Goal: Task Accomplishment & Management: Use online tool/utility

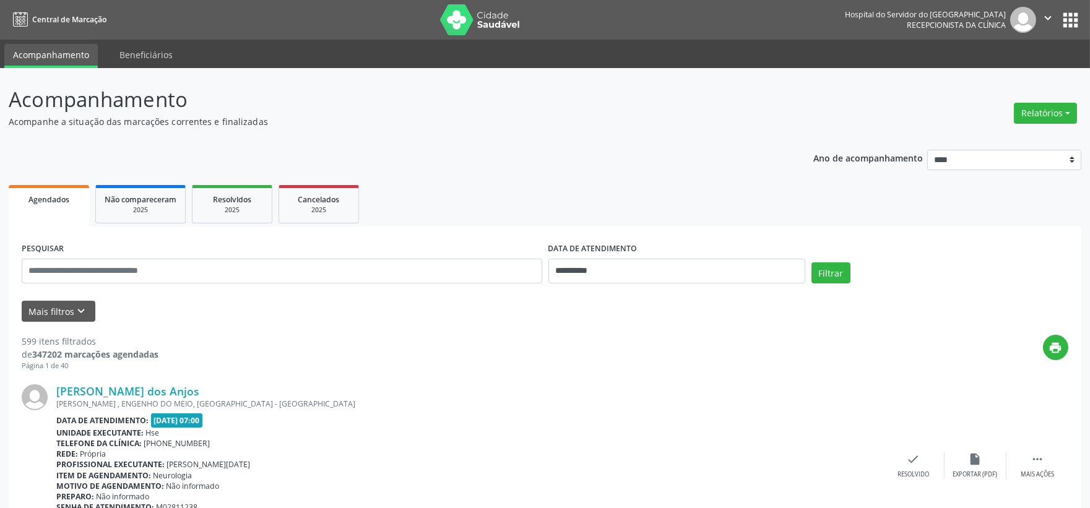
click at [75, 313] on icon "keyboard_arrow_down" at bounding box center [82, 311] width 14 height 14
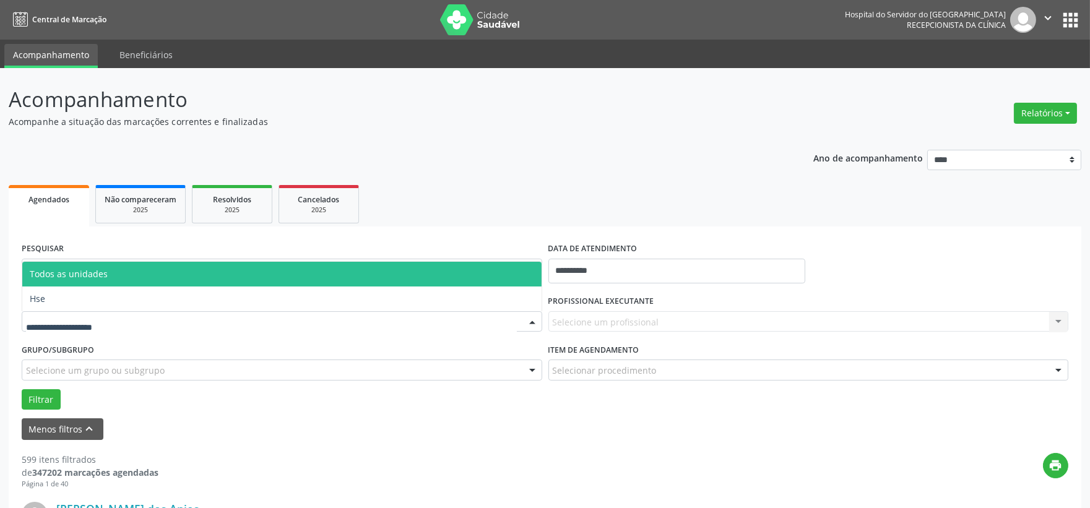
click at [106, 329] on div at bounding box center [282, 321] width 520 height 21
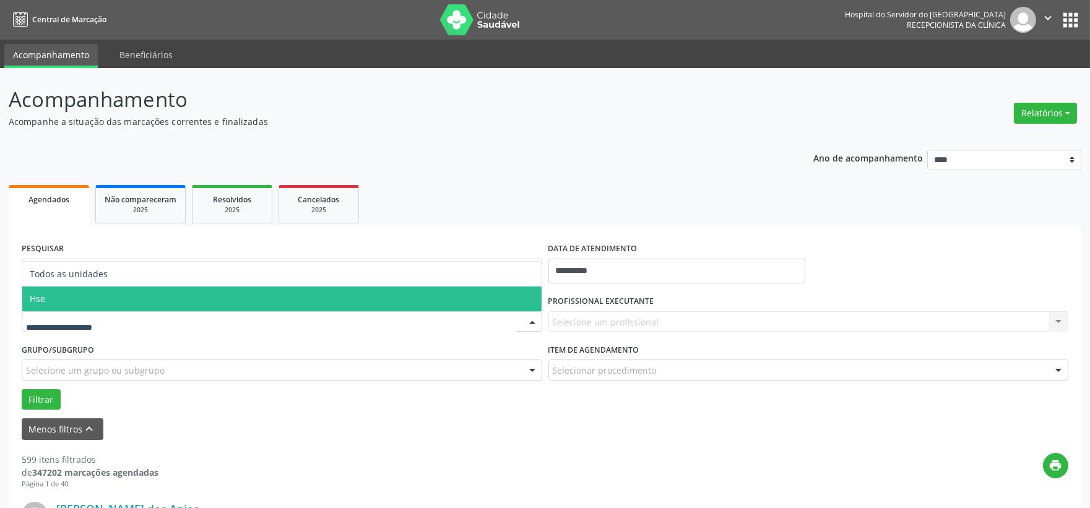
click at [74, 306] on span "Hse" at bounding box center [281, 298] width 519 height 25
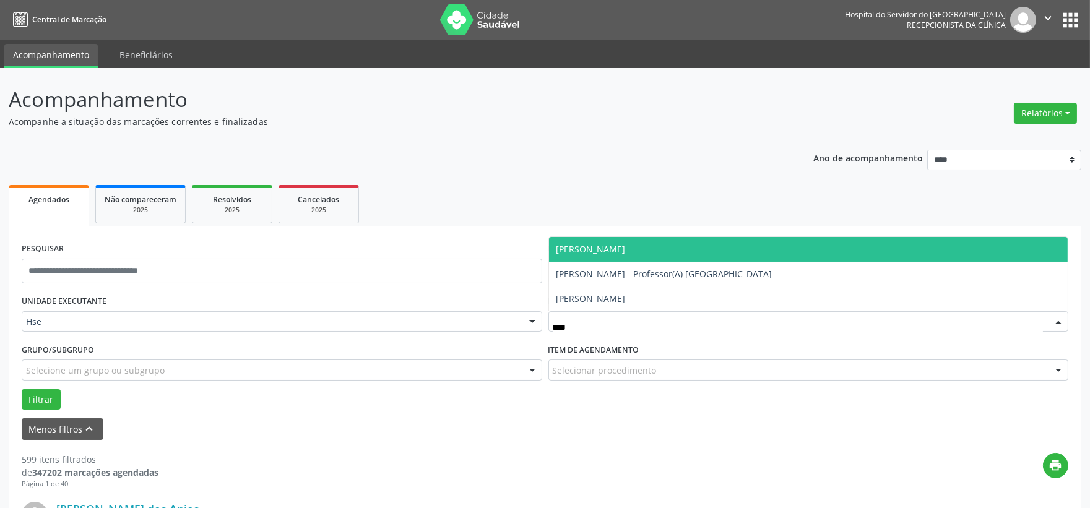
click at [651, 243] on span "[PERSON_NAME]" at bounding box center [808, 249] width 519 height 25
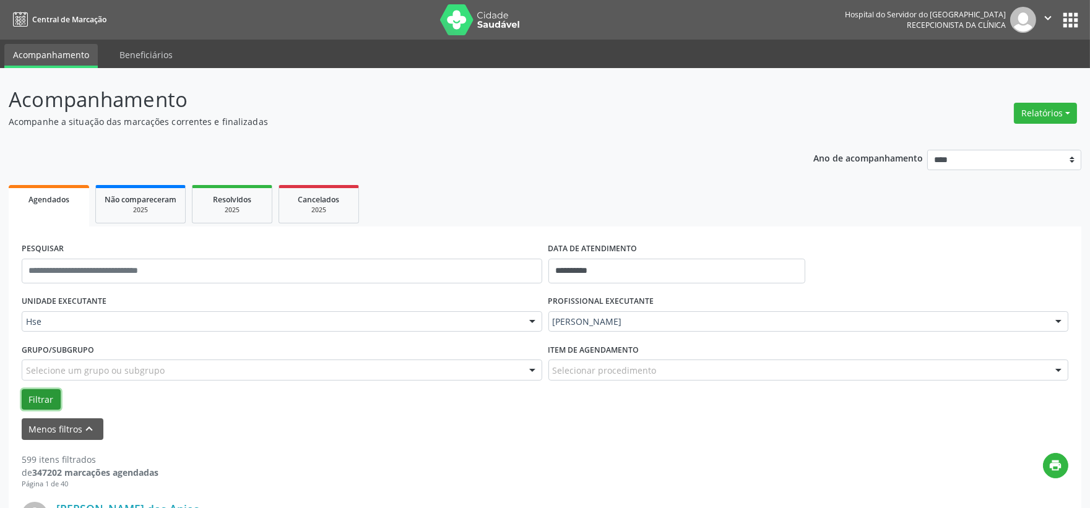
click at [38, 394] on button "Filtrar" at bounding box center [41, 399] width 39 height 21
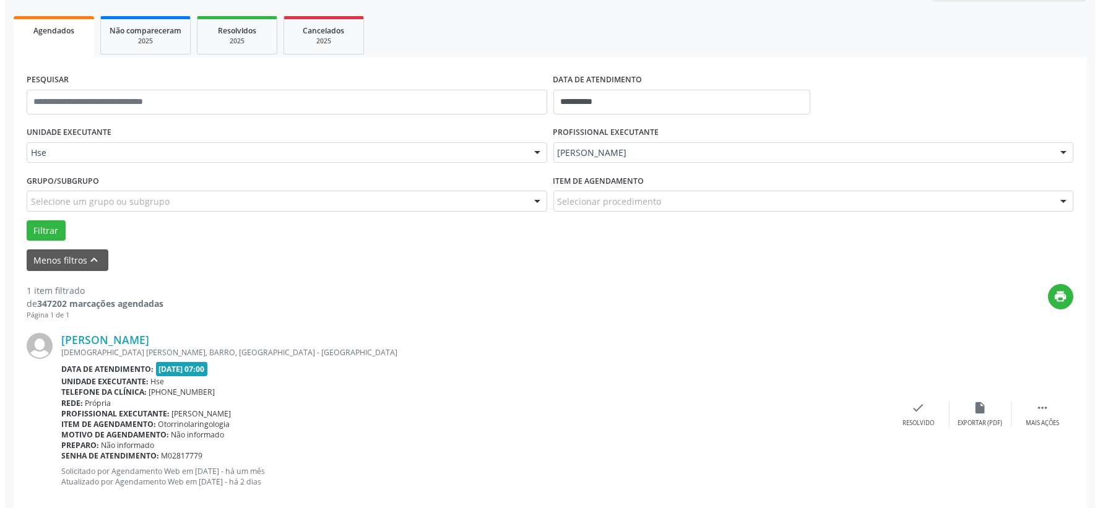
scroll to position [190, 0]
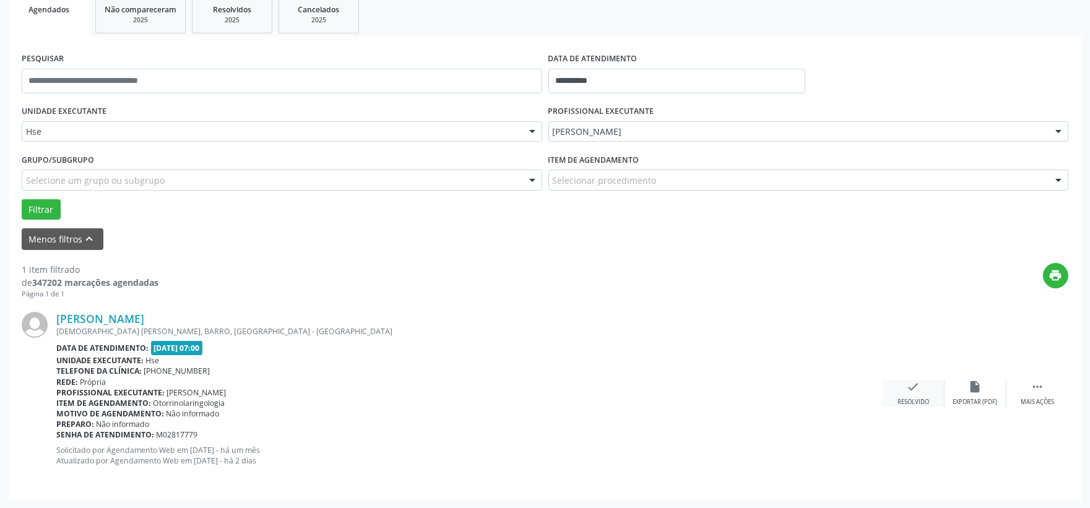
click at [915, 389] on icon "check" at bounding box center [914, 387] width 14 height 14
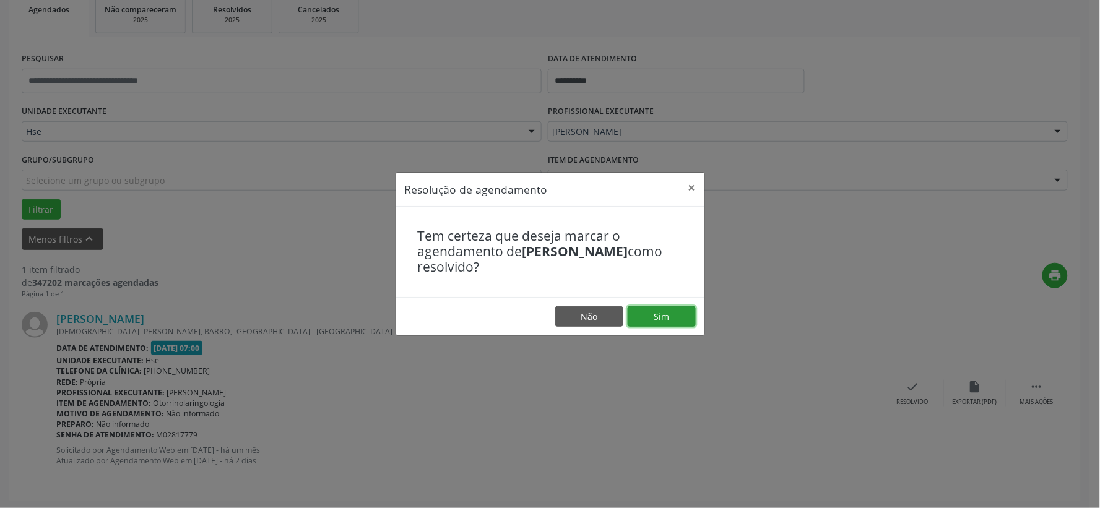
click at [681, 325] on button "Sim" at bounding box center [661, 316] width 68 height 21
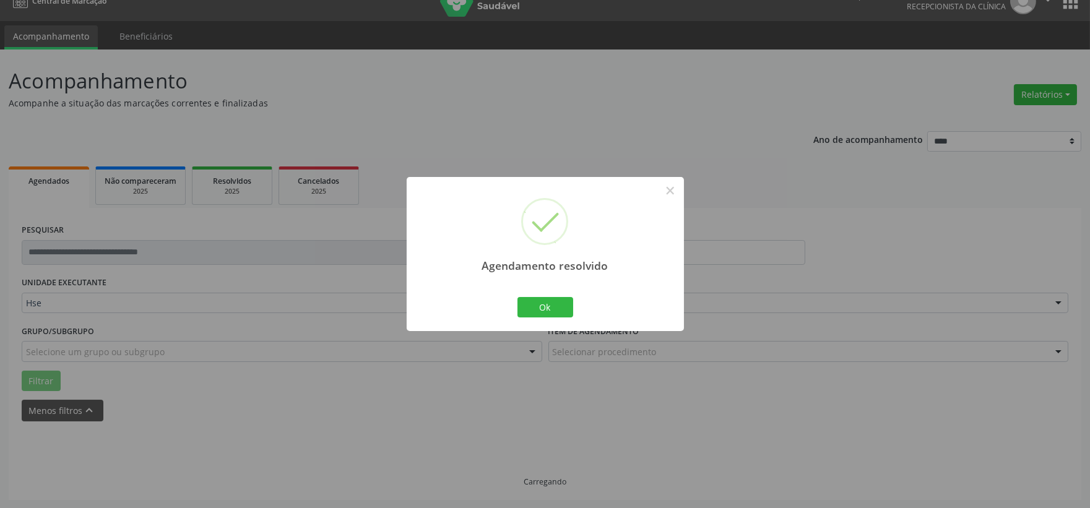
scroll to position [0, 0]
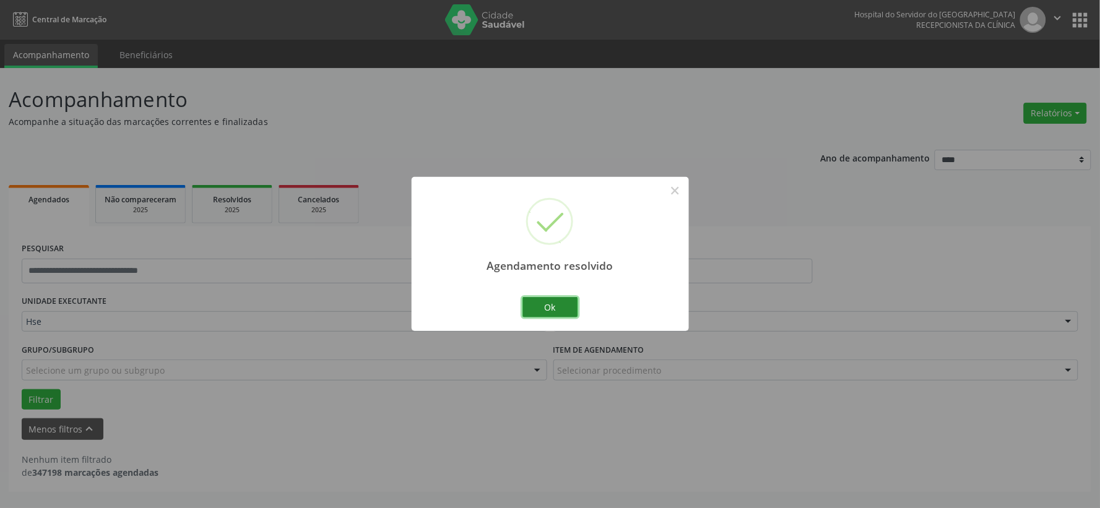
click at [533, 306] on button "Ok" at bounding box center [550, 307] width 56 height 21
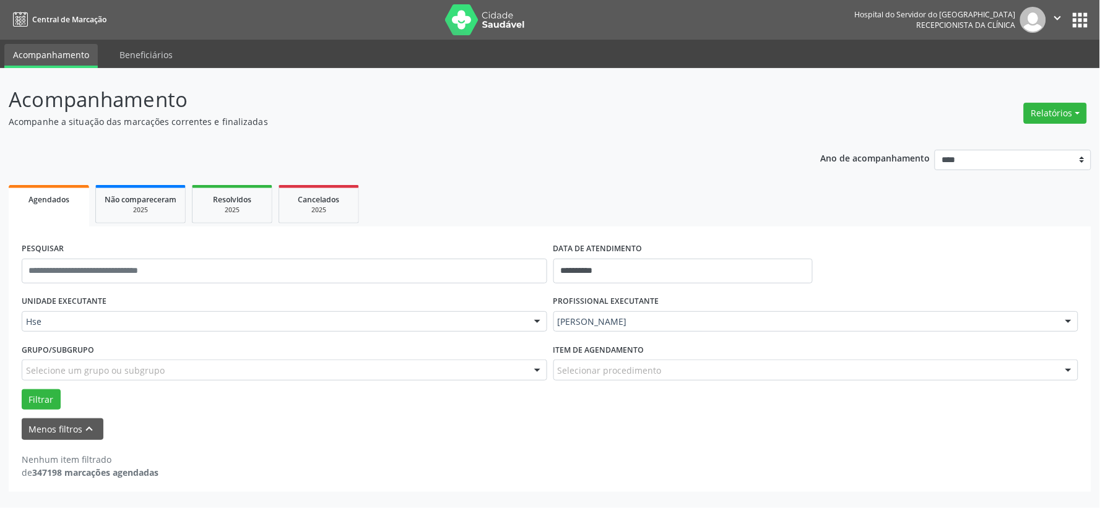
click at [652, 308] on label "PROFISSIONAL EXECUTANTE" at bounding box center [606, 301] width 106 height 19
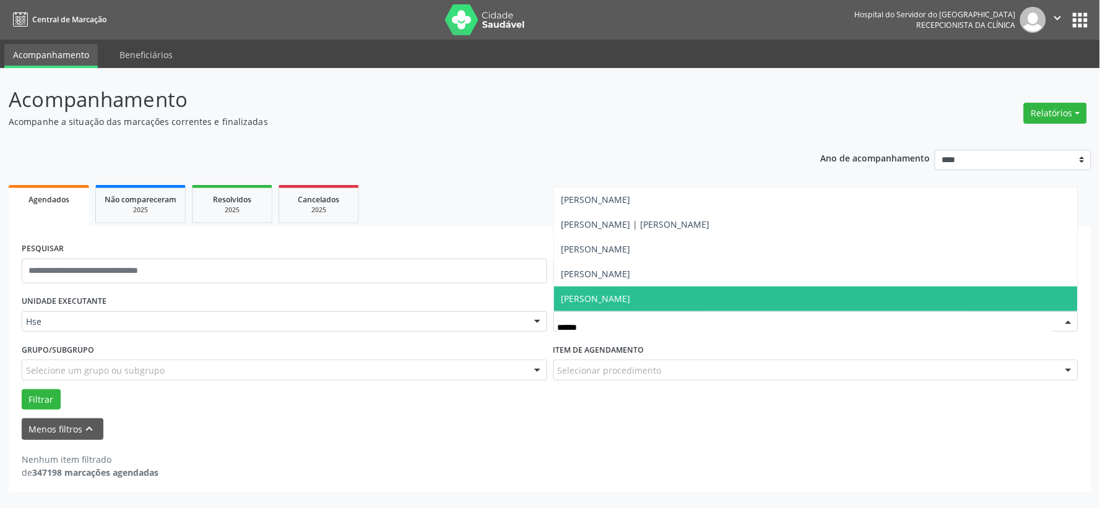
type input "*******"
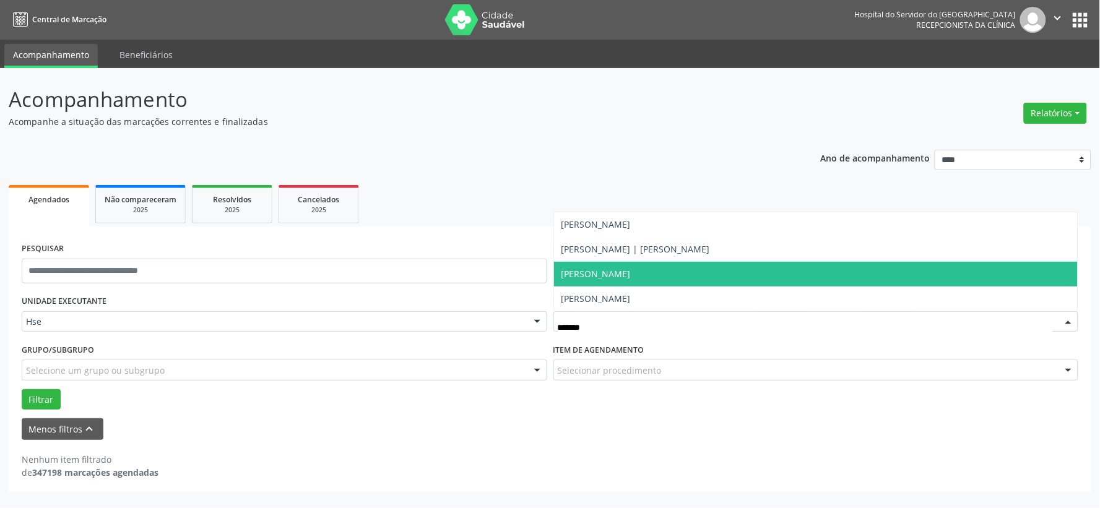
click at [635, 264] on span "[PERSON_NAME]" at bounding box center [816, 274] width 524 height 25
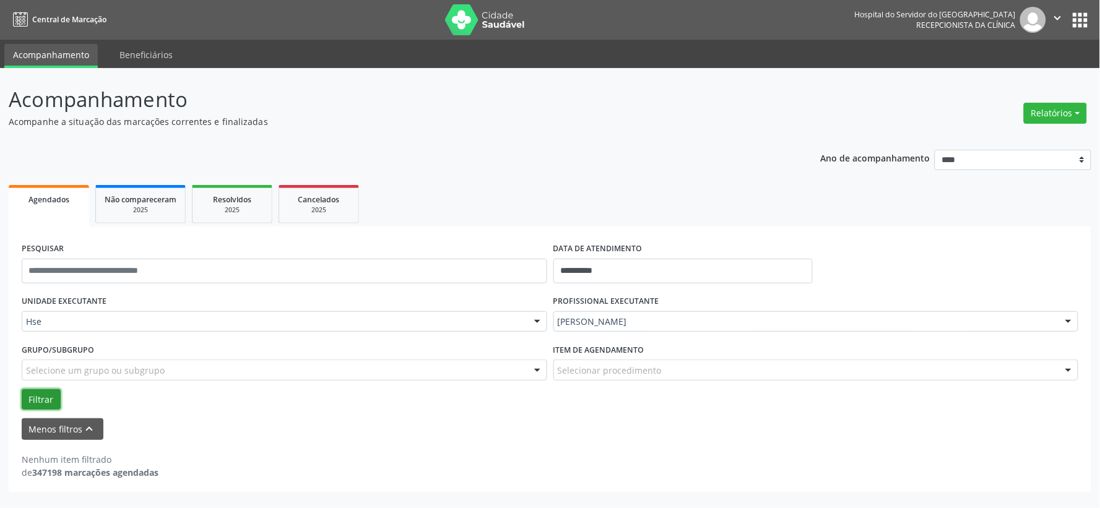
click at [42, 391] on button "Filtrar" at bounding box center [41, 399] width 39 height 21
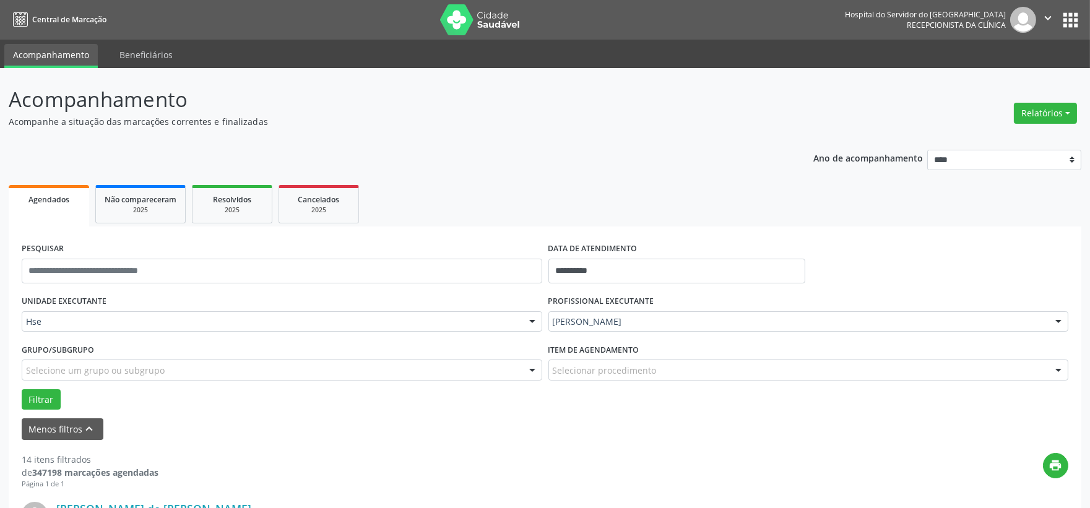
scroll to position [69, 0]
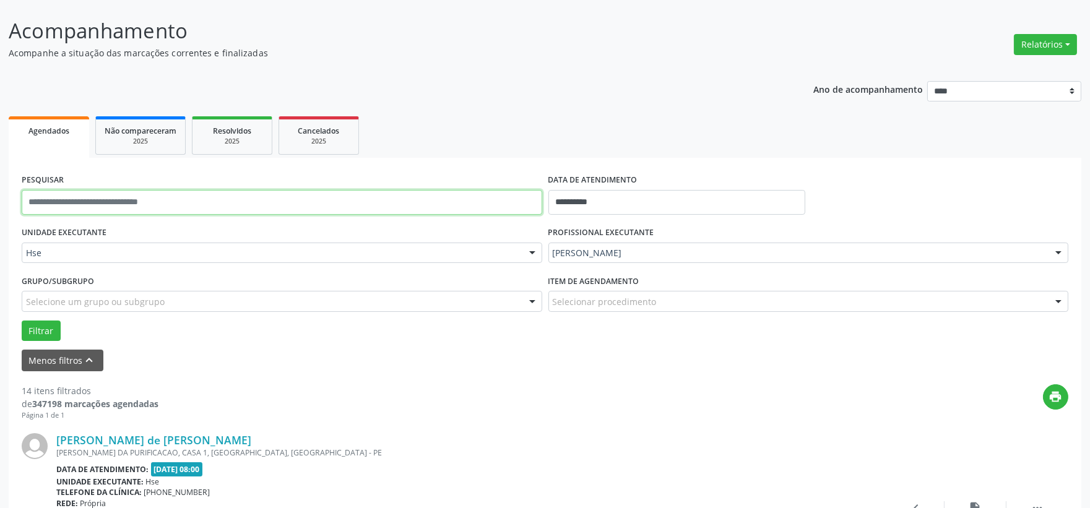
click at [280, 201] on input "text" at bounding box center [282, 202] width 520 height 25
click at [22, 321] on button "Filtrar" at bounding box center [41, 331] width 39 height 21
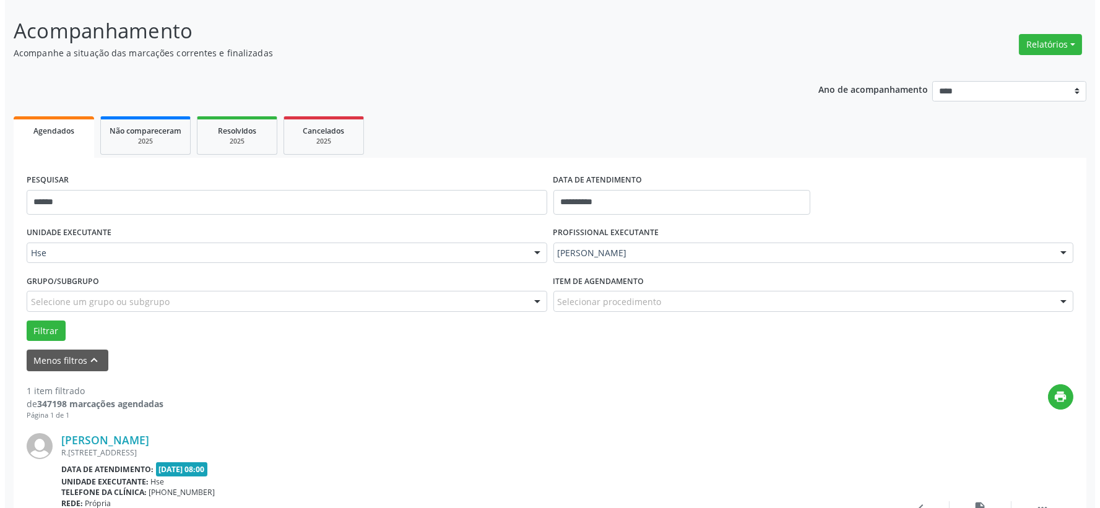
scroll to position [190, 0]
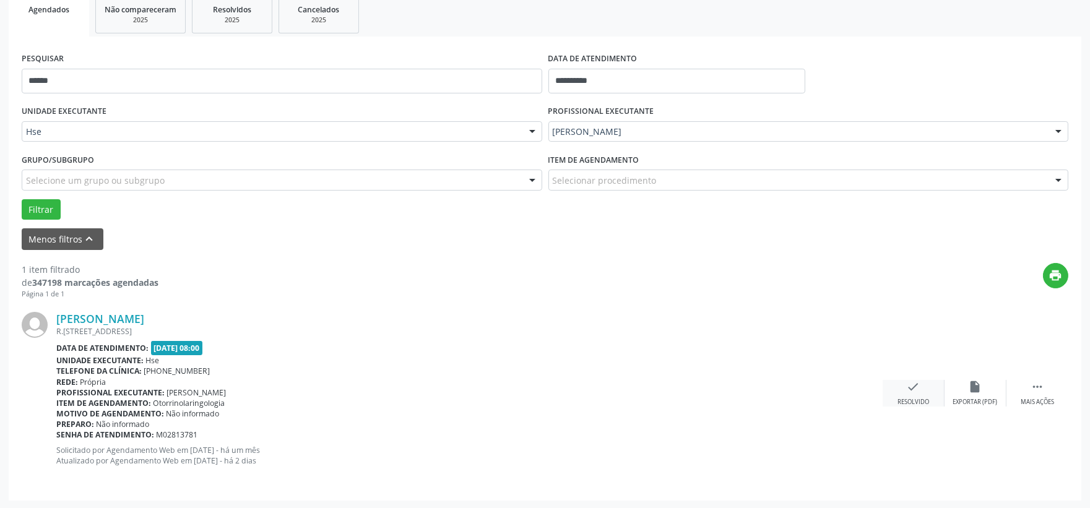
click at [911, 387] on icon "check" at bounding box center [914, 387] width 14 height 14
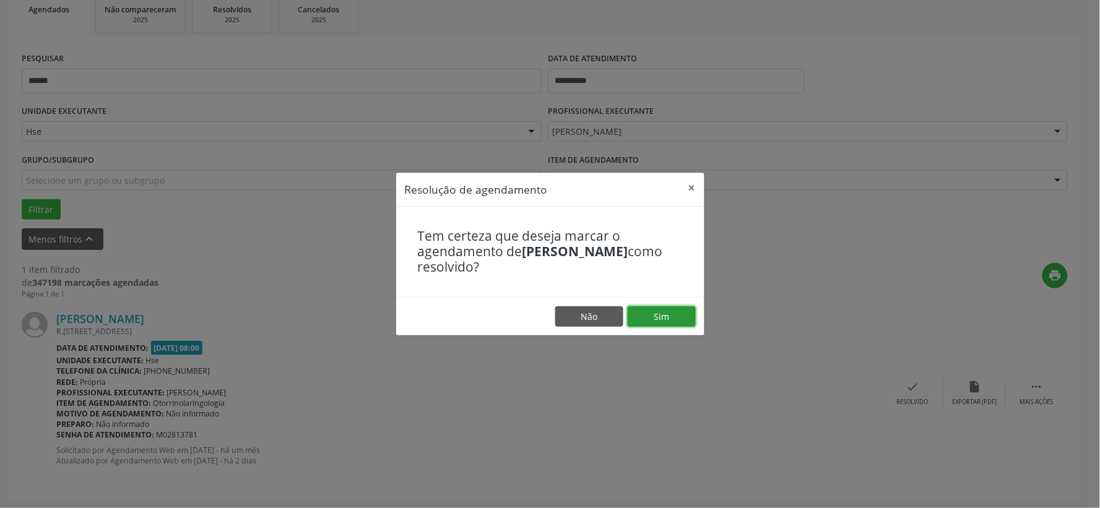
click at [681, 319] on button "Sim" at bounding box center [661, 316] width 68 height 21
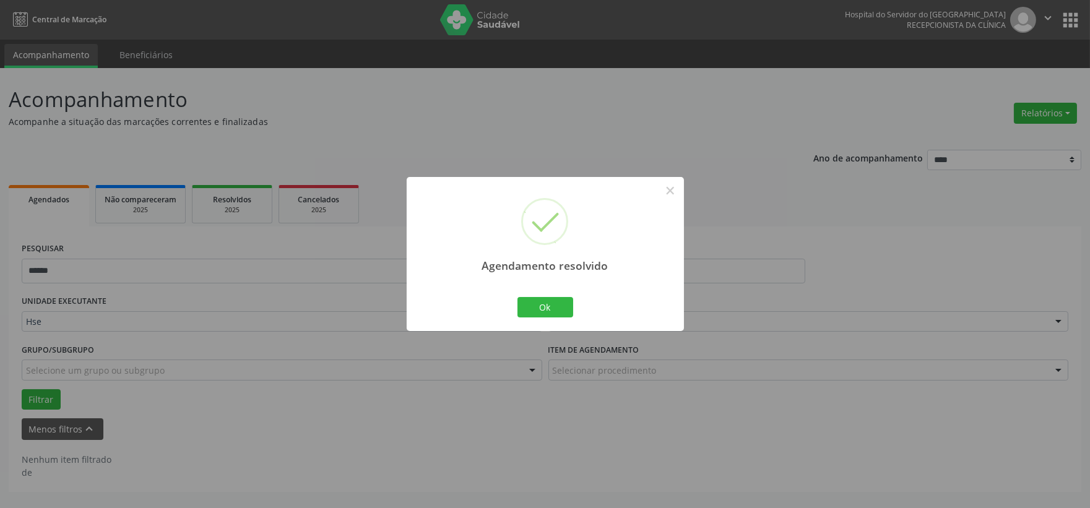
scroll to position [0, 0]
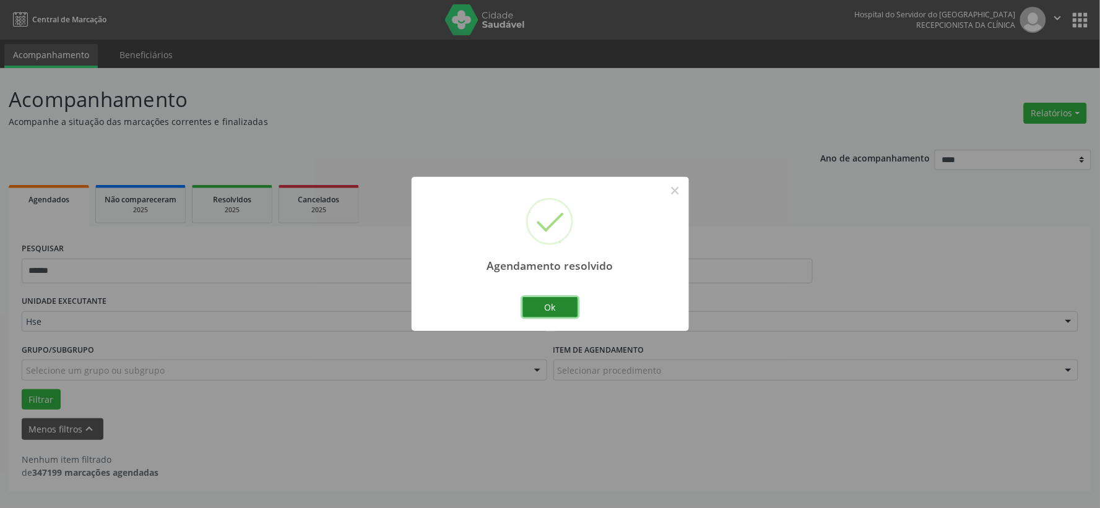
click at [560, 307] on button "Ok" at bounding box center [550, 307] width 56 height 21
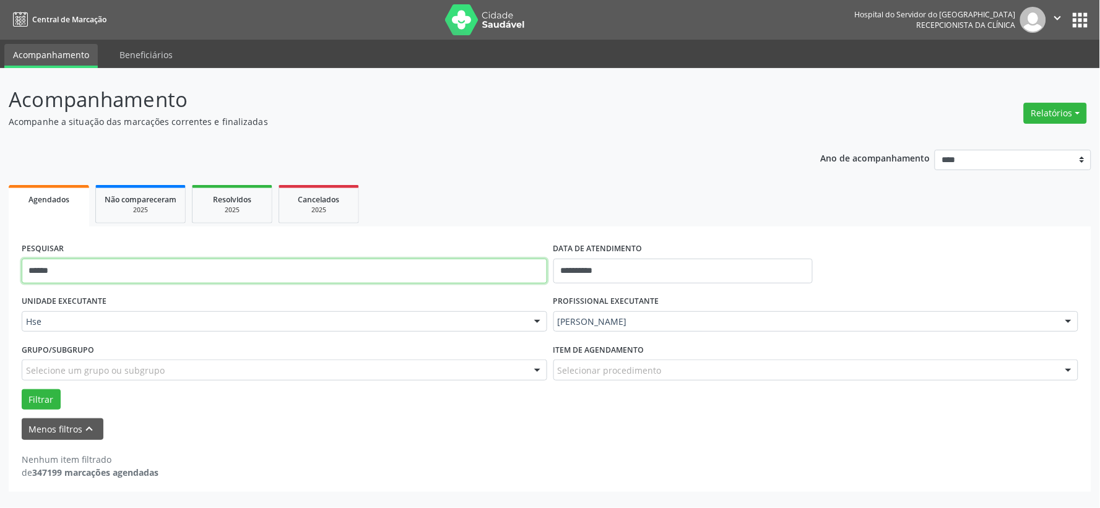
click at [382, 266] on input "******" at bounding box center [284, 271] width 525 height 25
click at [22, 389] on button "Filtrar" at bounding box center [41, 399] width 39 height 21
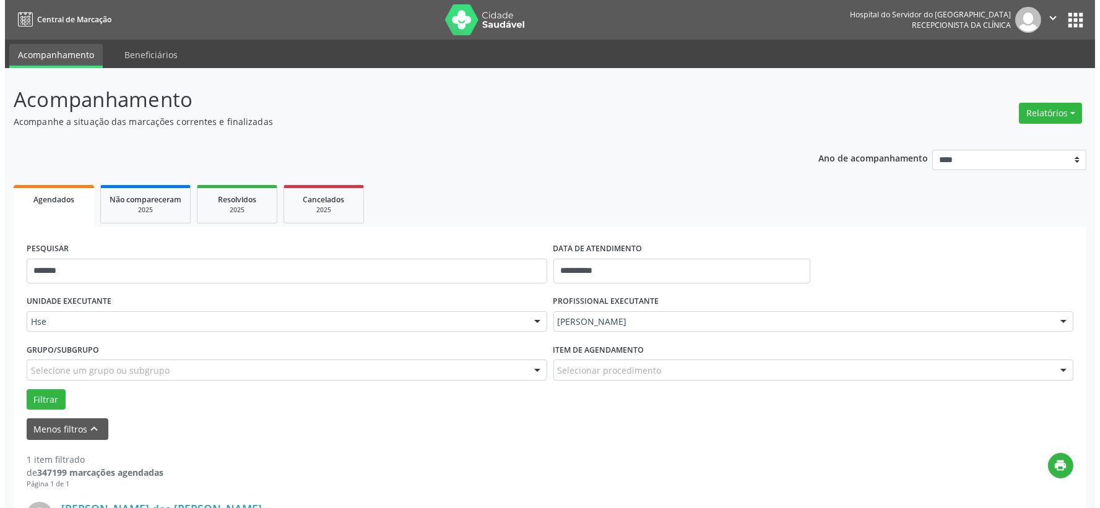
scroll to position [190, 0]
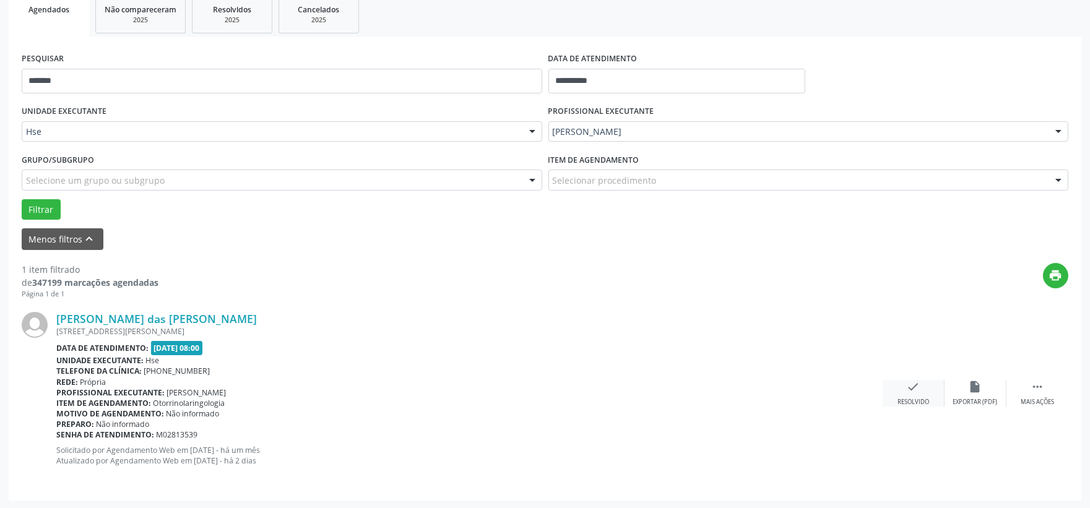
click at [911, 395] on div "check Resolvido" at bounding box center [913, 393] width 62 height 27
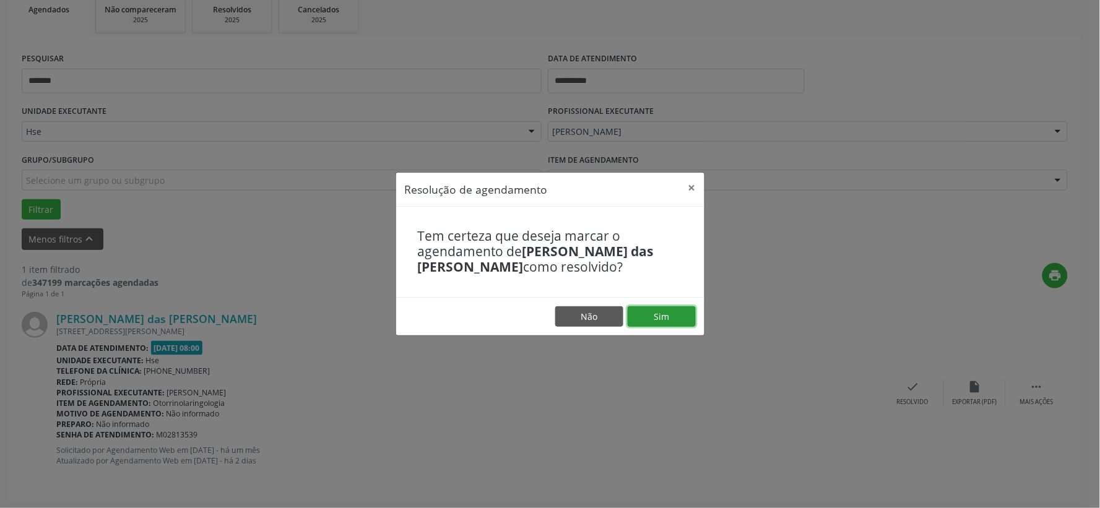
click at [685, 316] on button "Sim" at bounding box center [661, 316] width 68 height 21
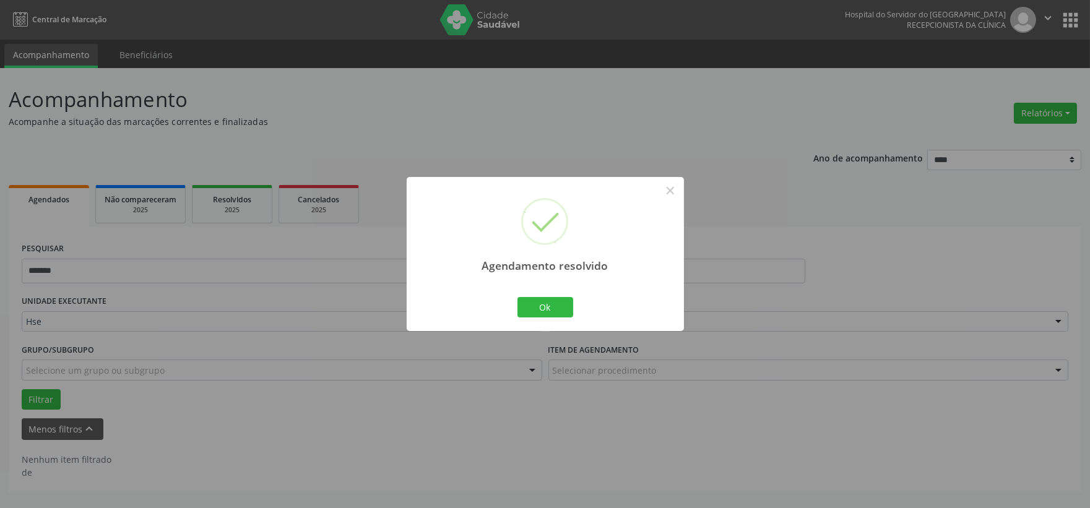
scroll to position [0, 0]
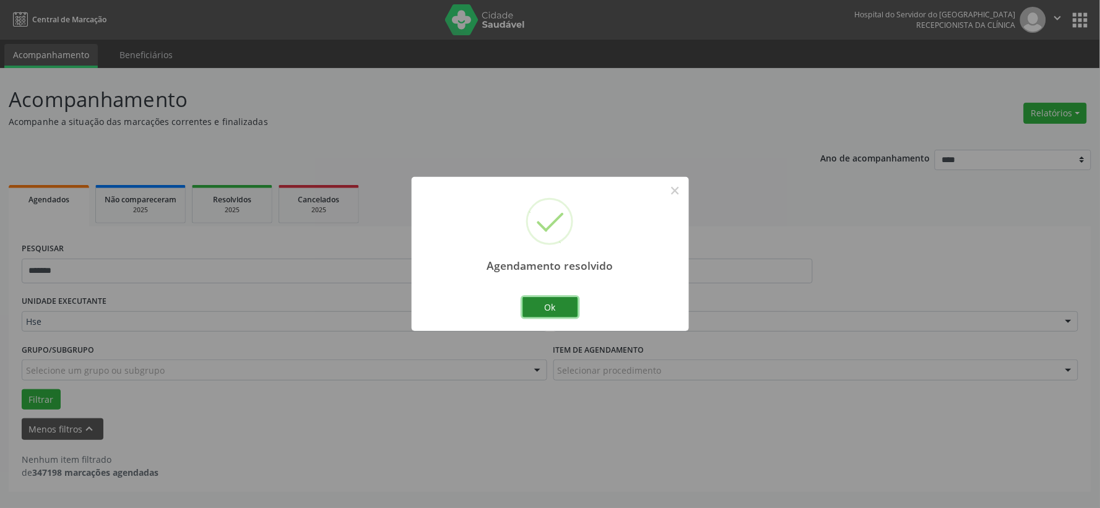
click at [571, 308] on button "Ok" at bounding box center [550, 307] width 56 height 21
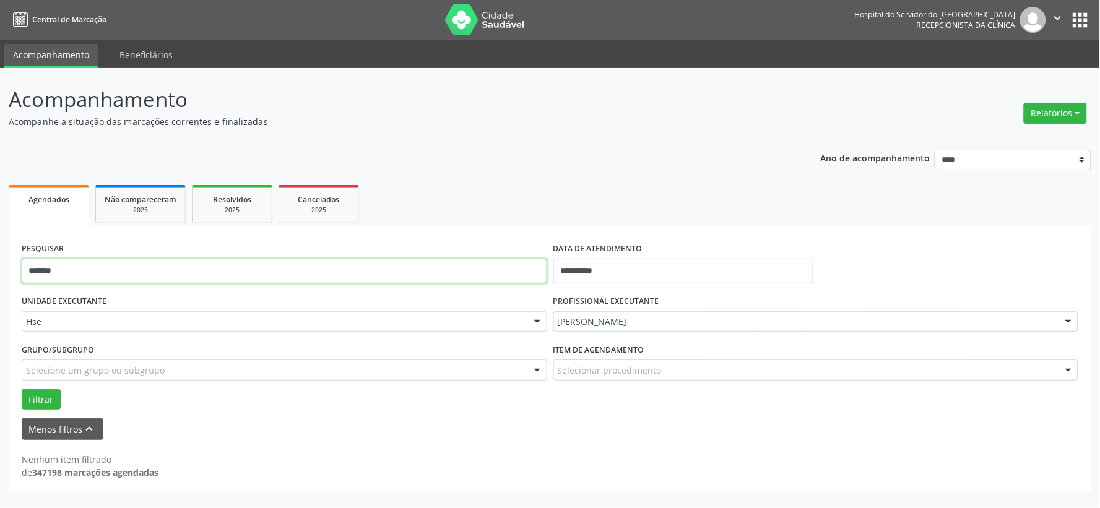
click at [479, 267] on input "*******" at bounding box center [284, 271] width 525 height 25
click at [22, 389] on button "Filtrar" at bounding box center [41, 399] width 39 height 21
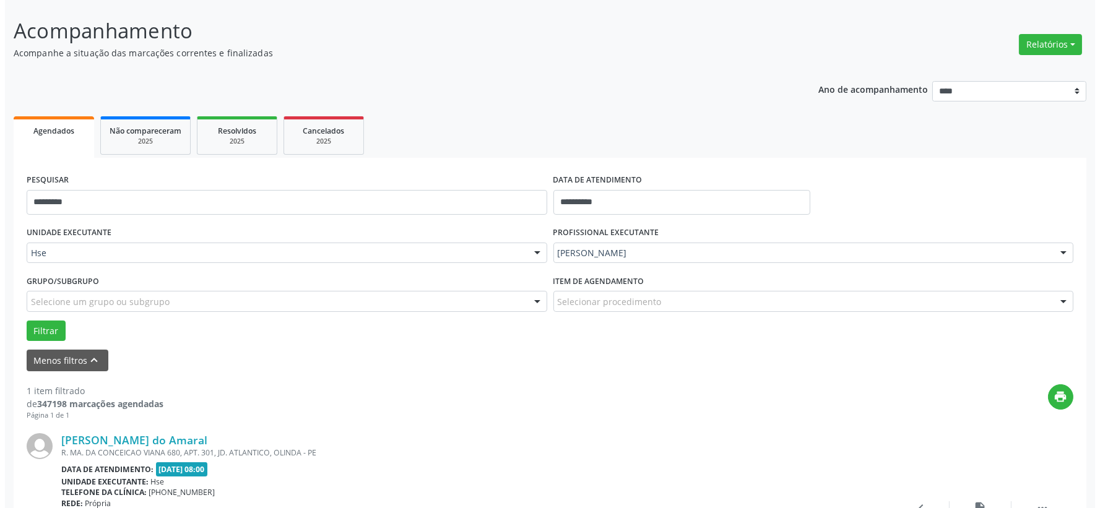
scroll to position [190, 0]
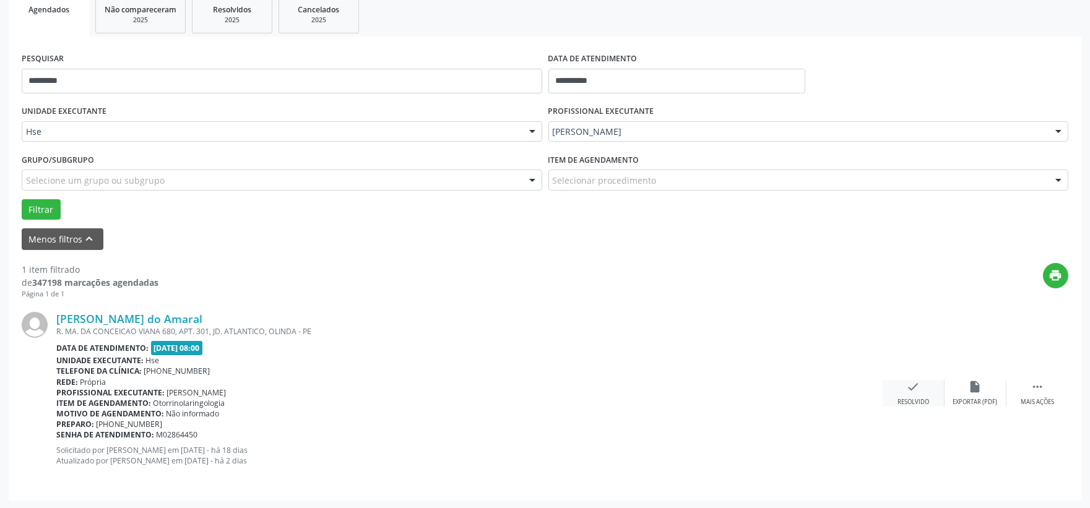
click at [892, 385] on div "check Resolvido" at bounding box center [913, 393] width 62 height 27
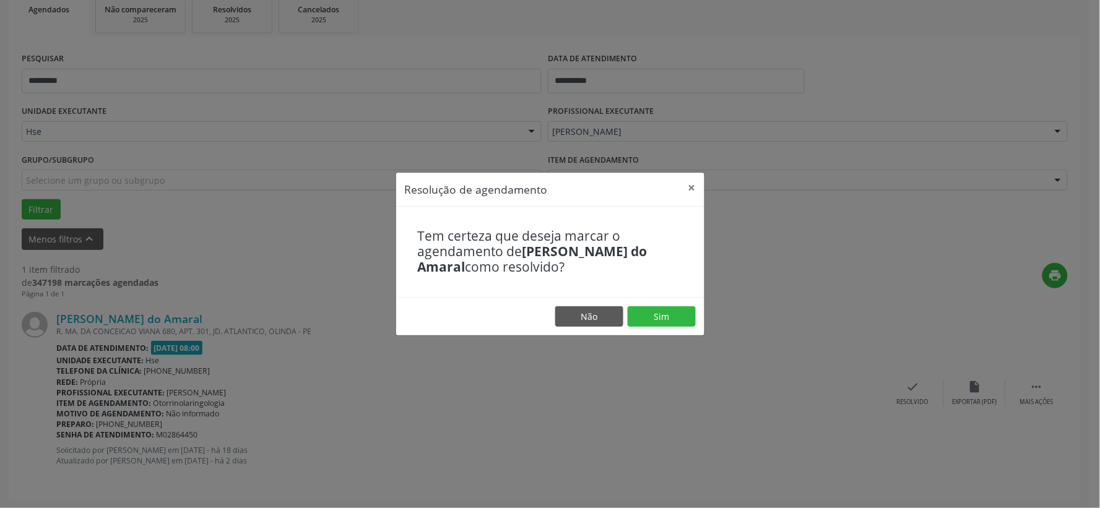
click at [696, 317] on footer "Não Sim" at bounding box center [550, 316] width 308 height 39
click at [684, 319] on button "Sim" at bounding box center [661, 316] width 68 height 21
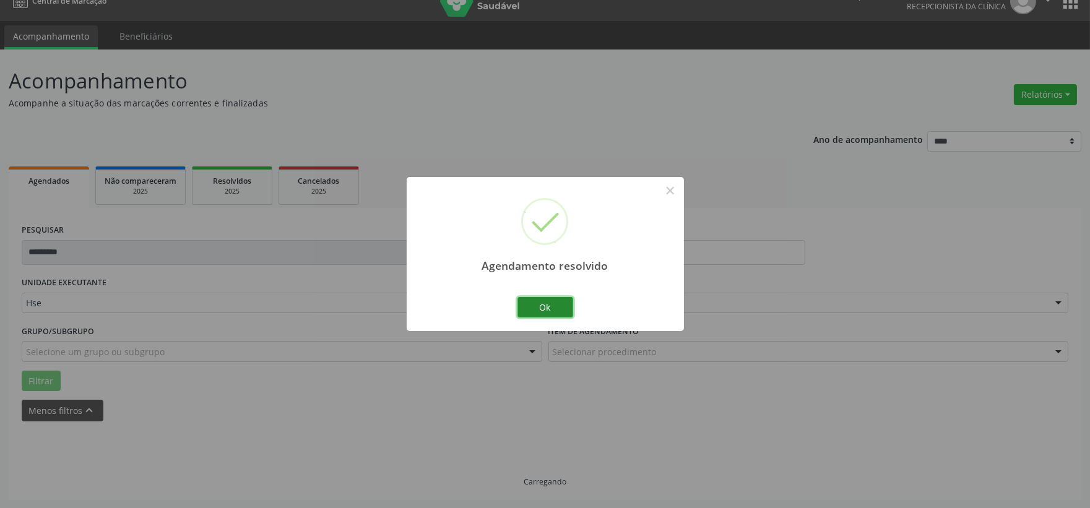
scroll to position [0, 0]
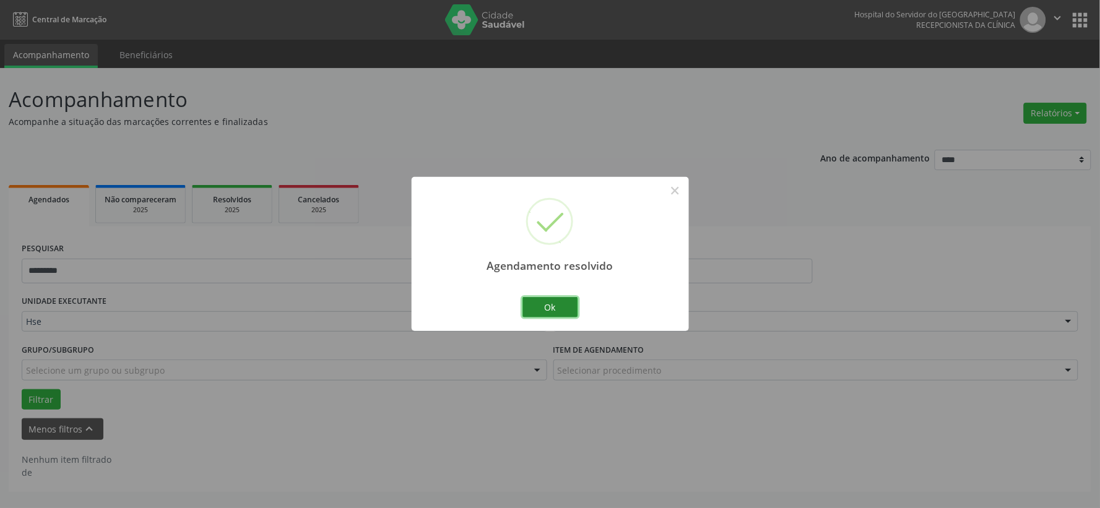
click at [556, 306] on button "Ok" at bounding box center [550, 307] width 56 height 21
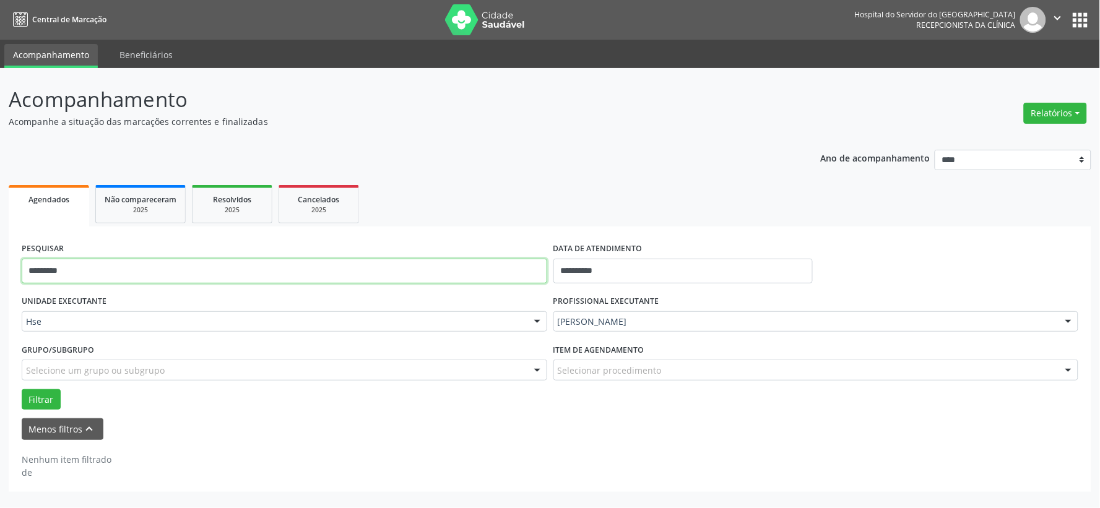
click at [407, 264] on input "*********" at bounding box center [284, 271] width 525 height 25
click at [22, 389] on button "Filtrar" at bounding box center [41, 399] width 39 height 21
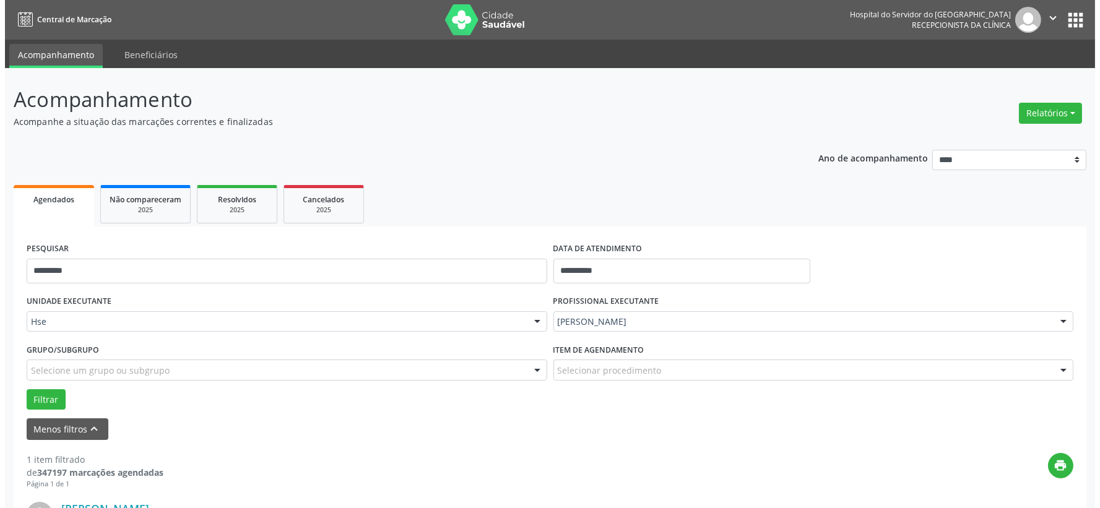
scroll to position [190, 0]
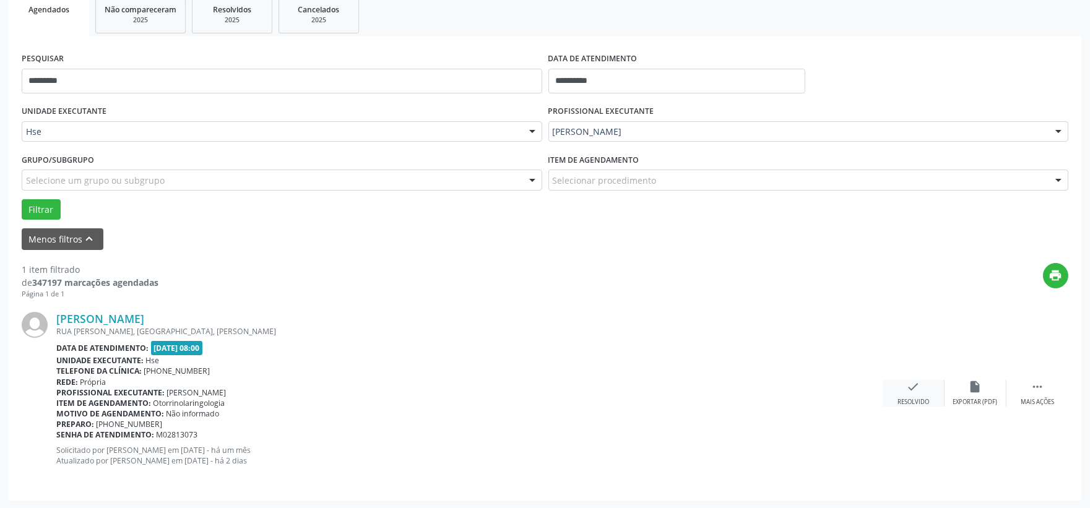
click at [931, 381] on div "check Resolvido" at bounding box center [913, 393] width 62 height 27
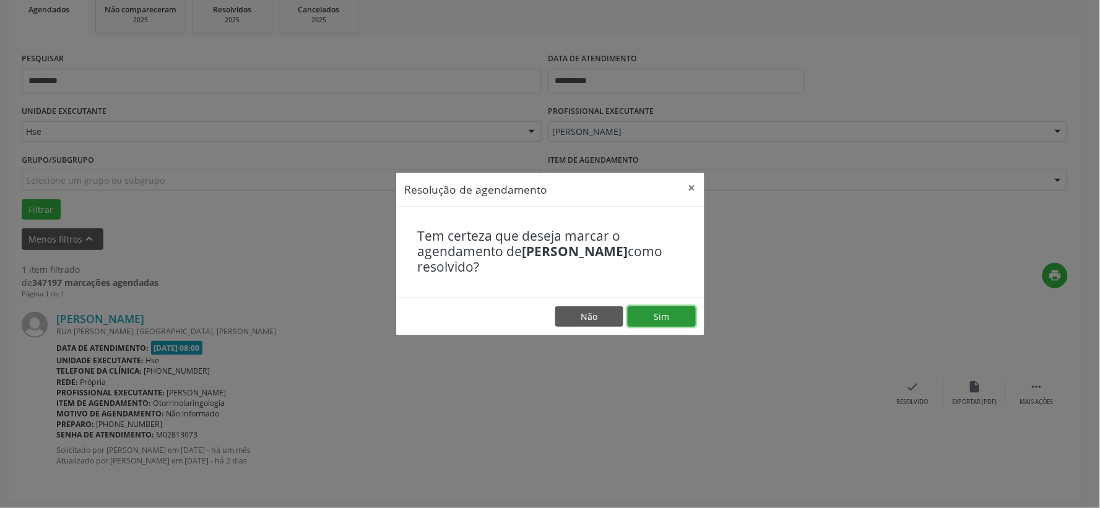
click at [686, 323] on button "Sim" at bounding box center [661, 316] width 68 height 21
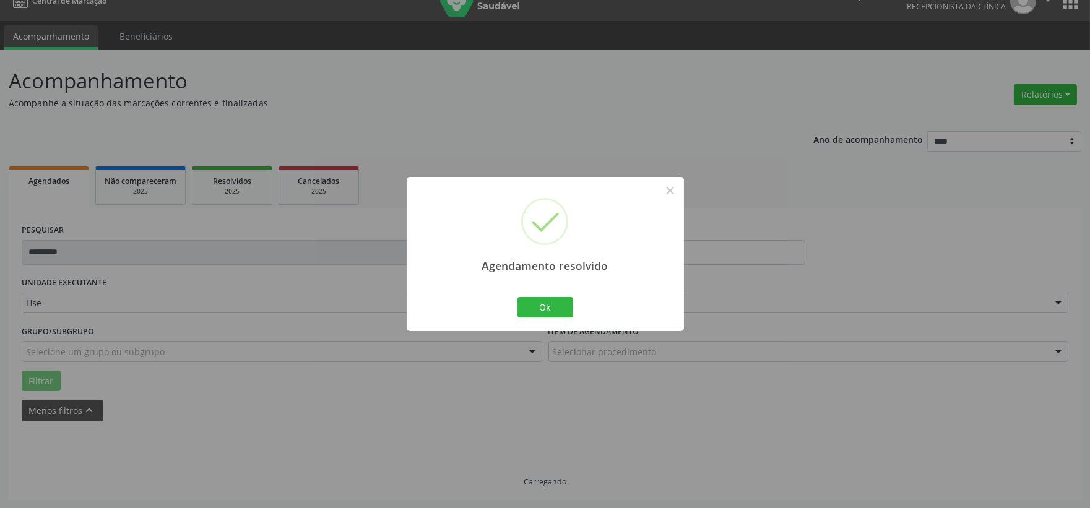
scroll to position [0, 0]
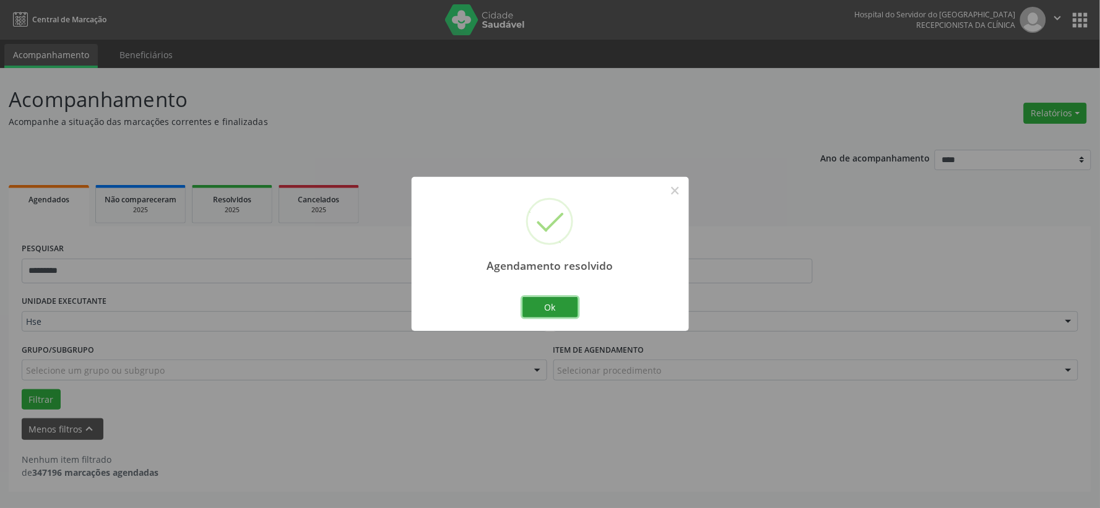
drag, startPoint x: 559, startPoint y: 309, endPoint x: 573, endPoint y: 308, distance: 14.3
click at [559, 309] on button "Ok" at bounding box center [550, 307] width 56 height 21
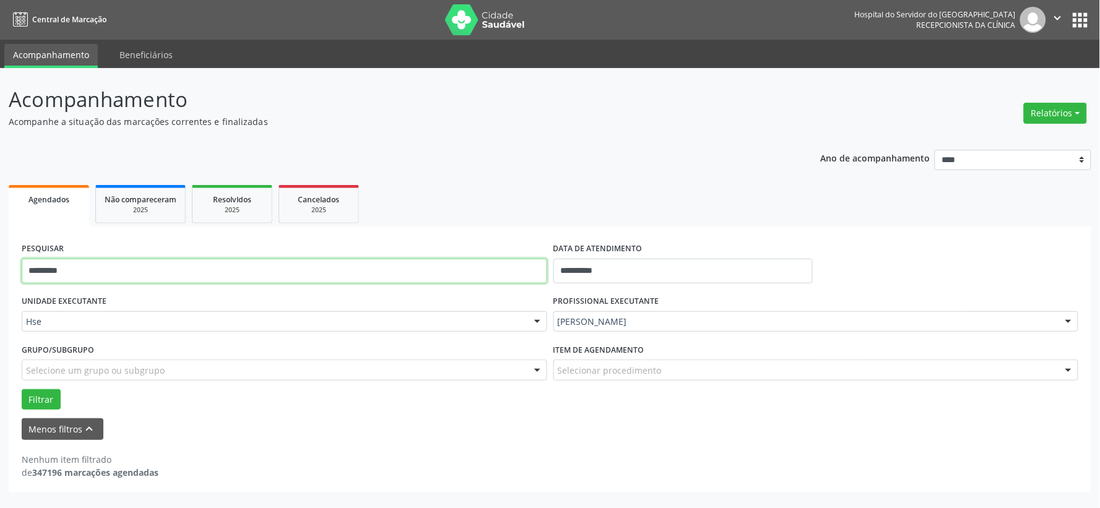
click at [473, 260] on input "*********" at bounding box center [284, 271] width 525 height 25
click at [22, 389] on button "Filtrar" at bounding box center [41, 399] width 39 height 21
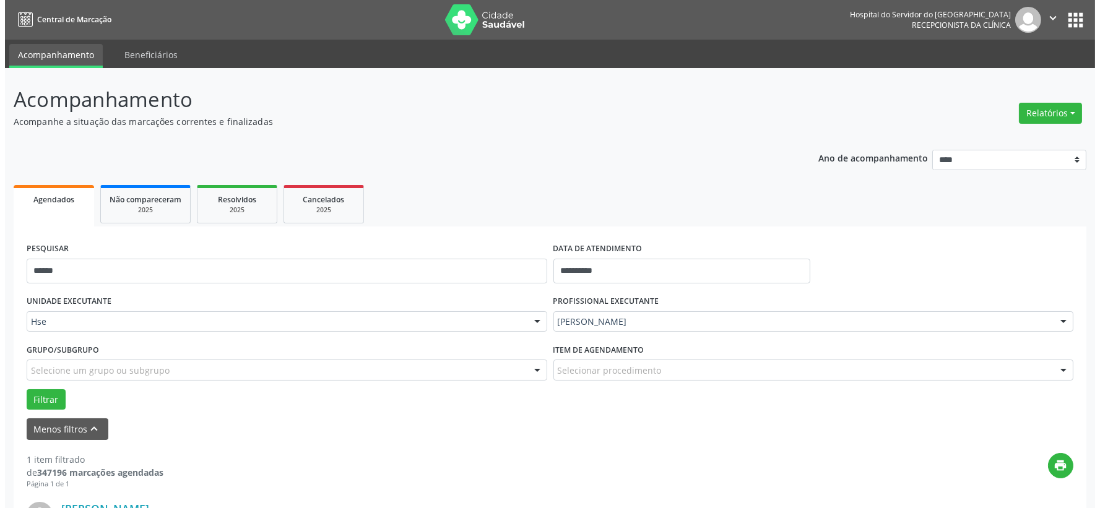
scroll to position [190, 0]
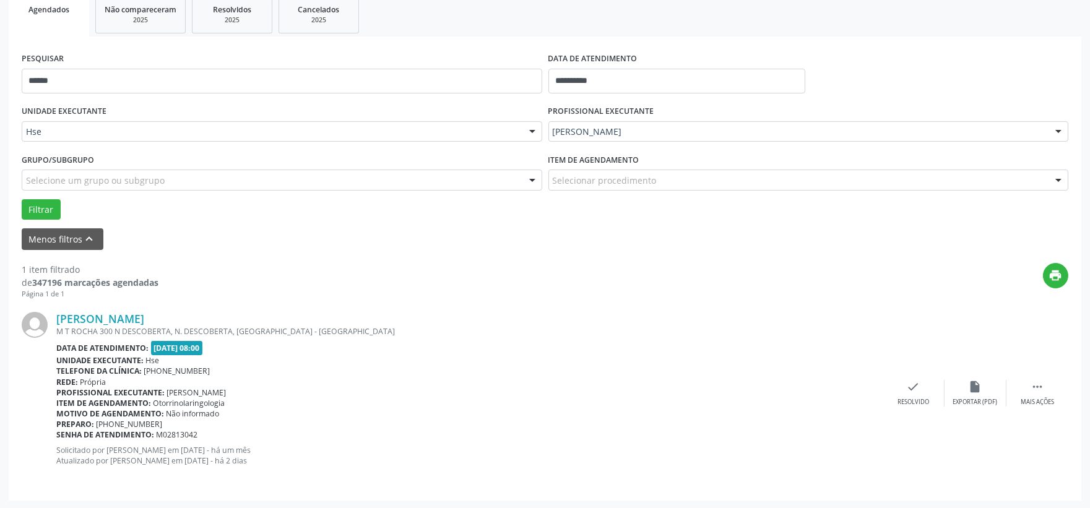
click at [897, 376] on div "Maria Jose Cabral dos Santos M T ROCHA 300 N DESCOBERTA, N. DESCOBERTA, RECIFE …" at bounding box center [545, 393] width 1046 height 188
click at [903, 388] on div "check Resolvido" at bounding box center [913, 393] width 62 height 27
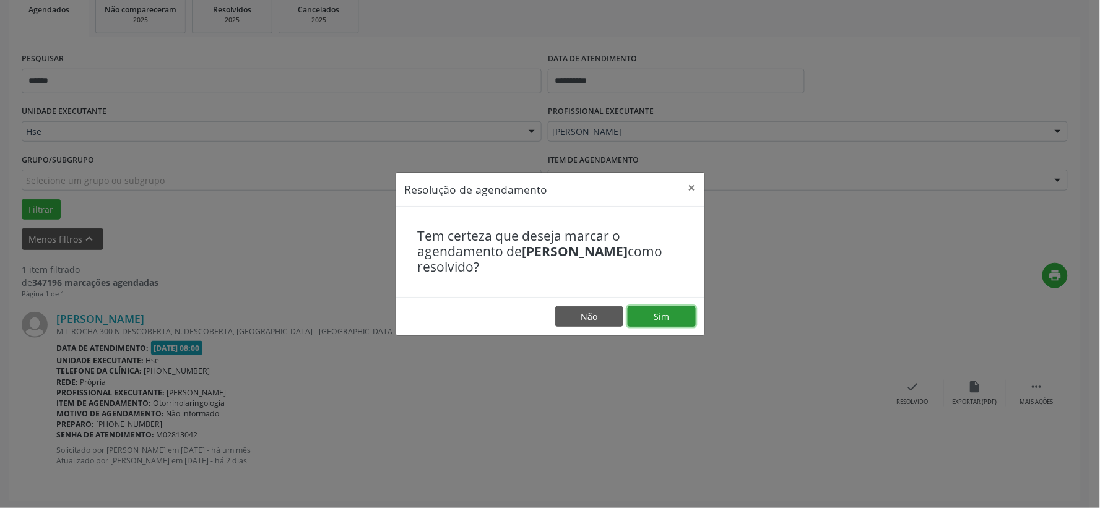
click at [660, 309] on button "Sim" at bounding box center [661, 316] width 68 height 21
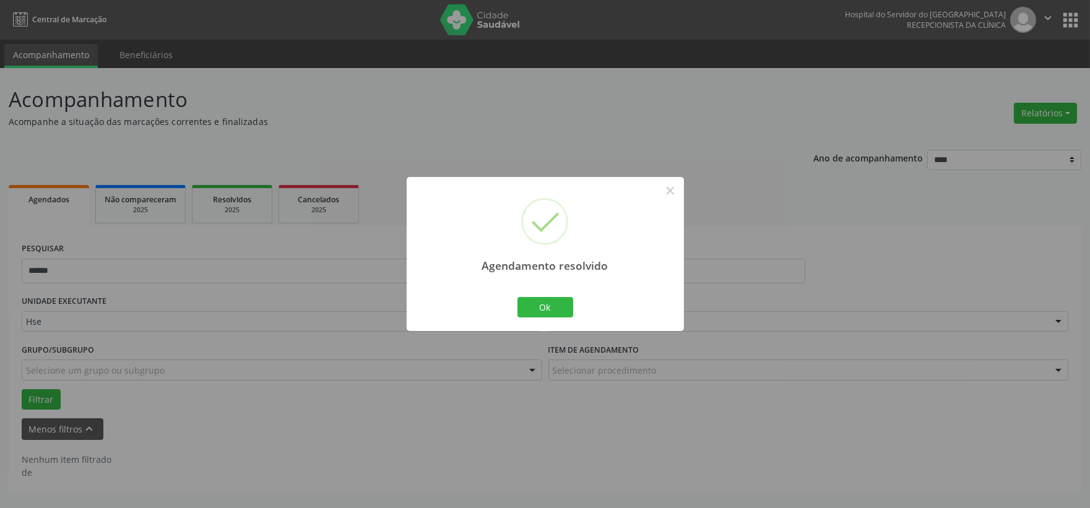
scroll to position [0, 0]
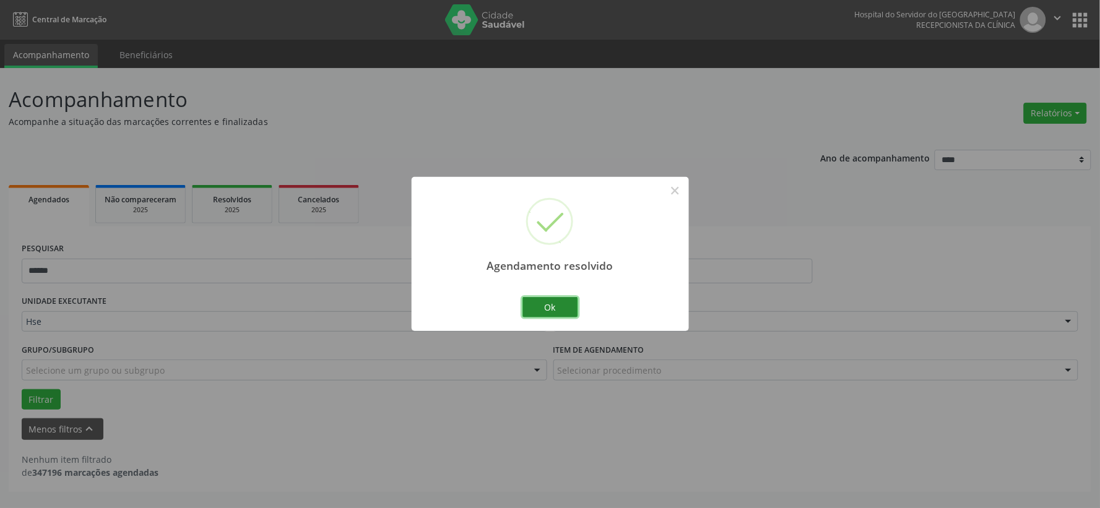
click at [571, 305] on button "Ok" at bounding box center [550, 307] width 56 height 21
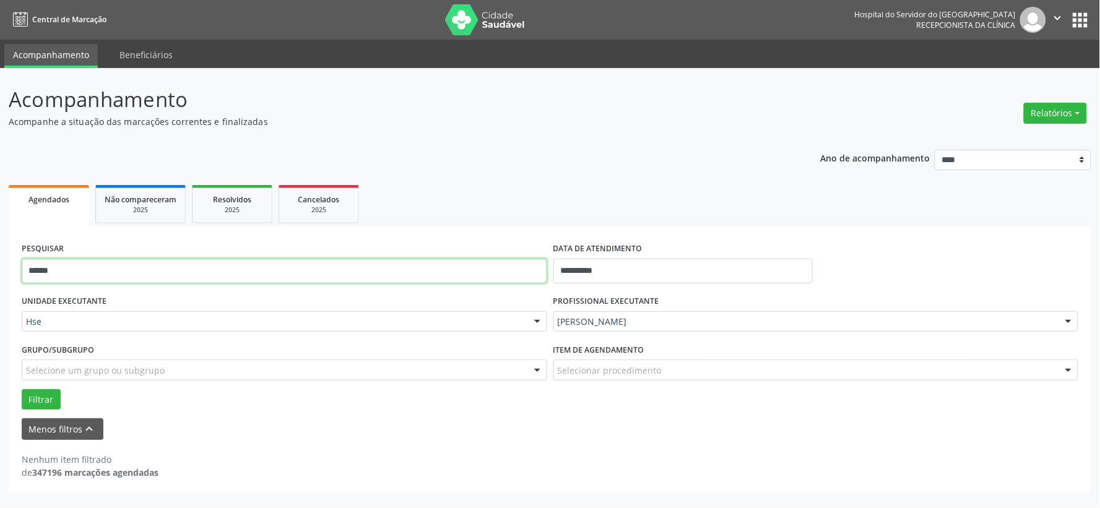
click at [342, 266] on input "******" at bounding box center [284, 271] width 525 height 25
click at [22, 389] on button "Filtrar" at bounding box center [41, 399] width 39 height 21
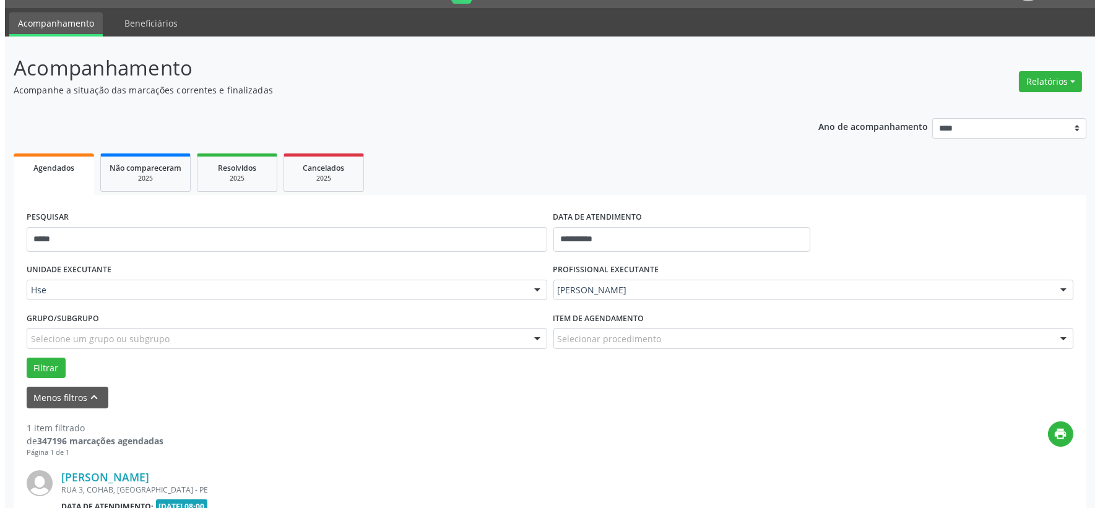
scroll to position [190, 0]
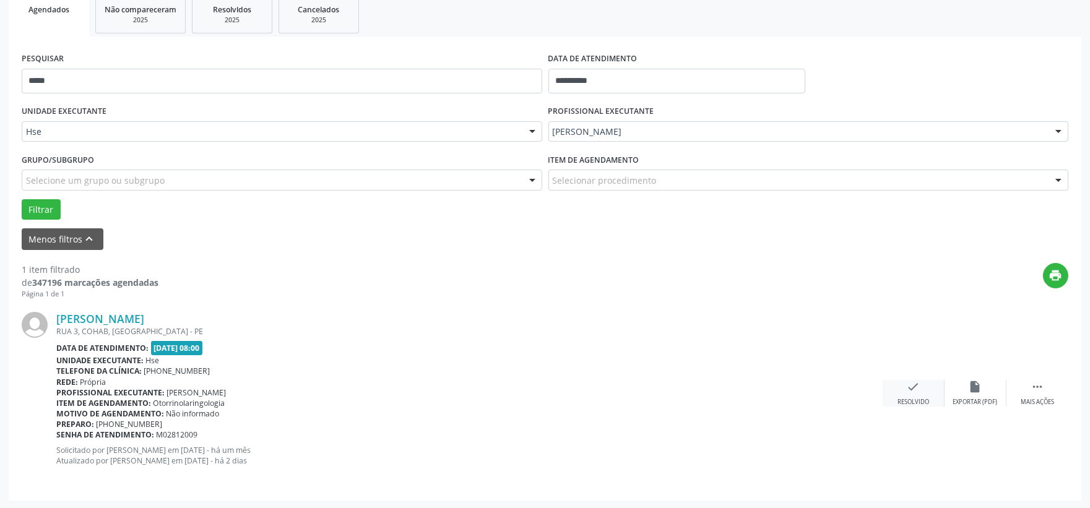
click at [889, 387] on div "check Resolvido" at bounding box center [913, 393] width 62 height 27
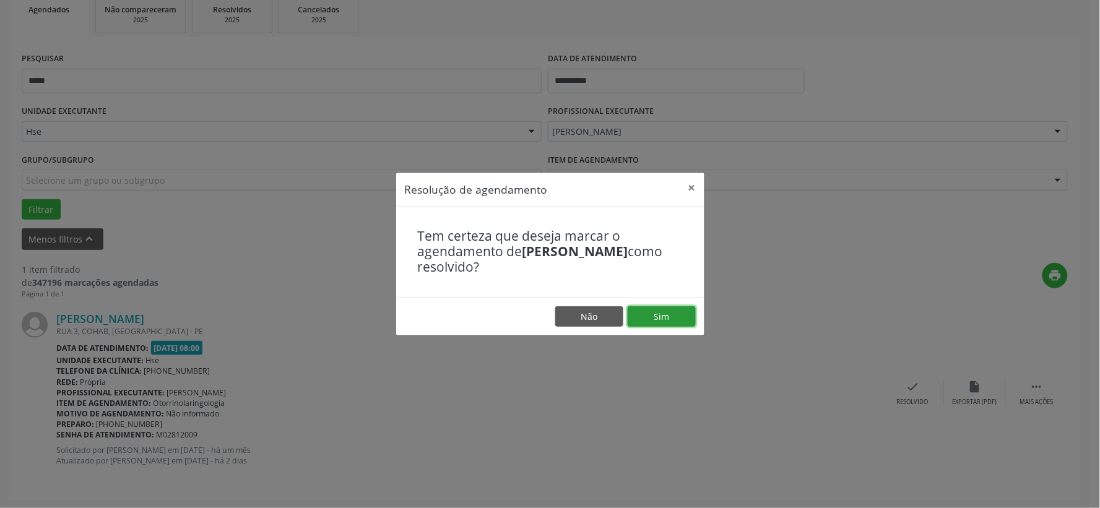
click at [669, 319] on button "Sim" at bounding box center [661, 316] width 68 height 21
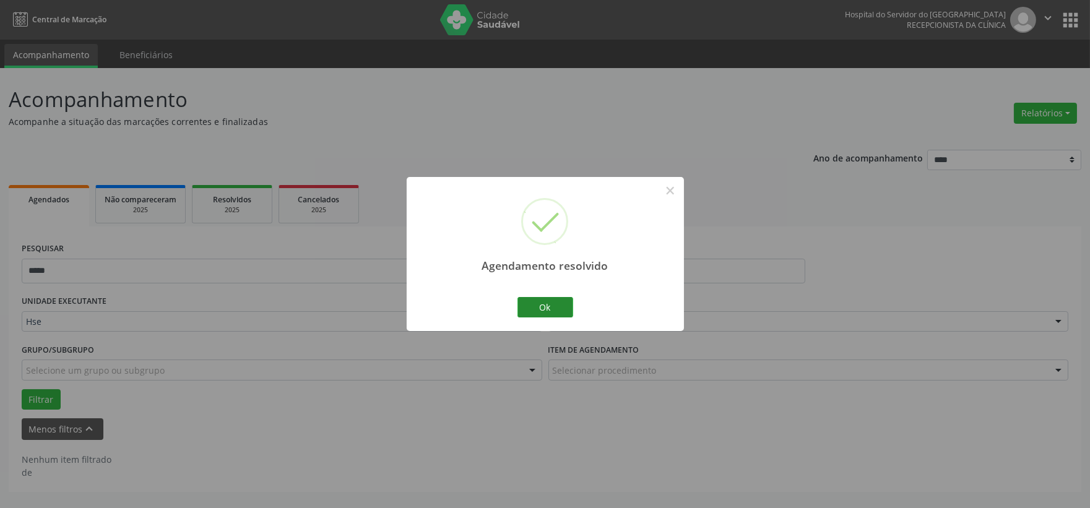
scroll to position [0, 0]
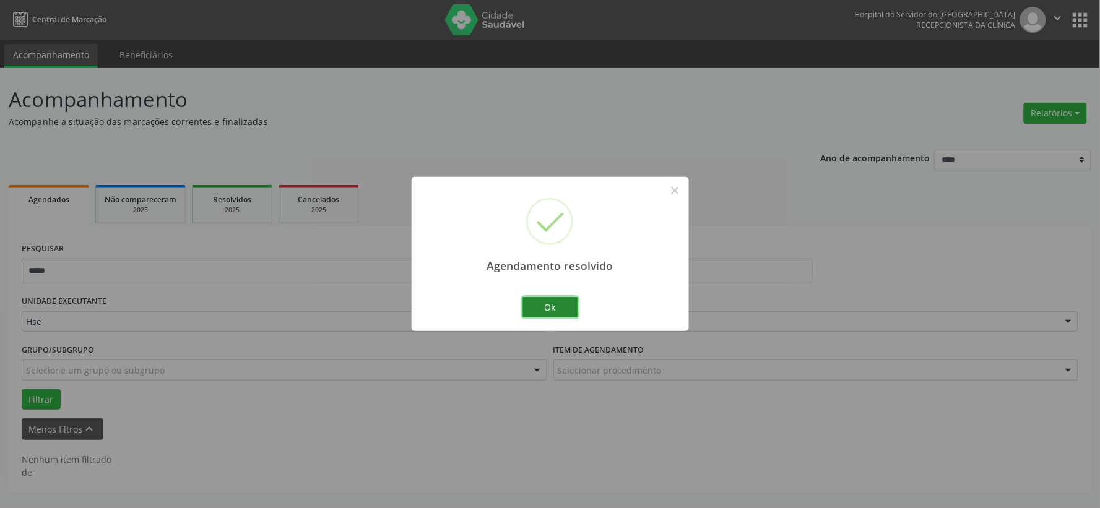
click at [558, 307] on button "Ok" at bounding box center [550, 307] width 56 height 21
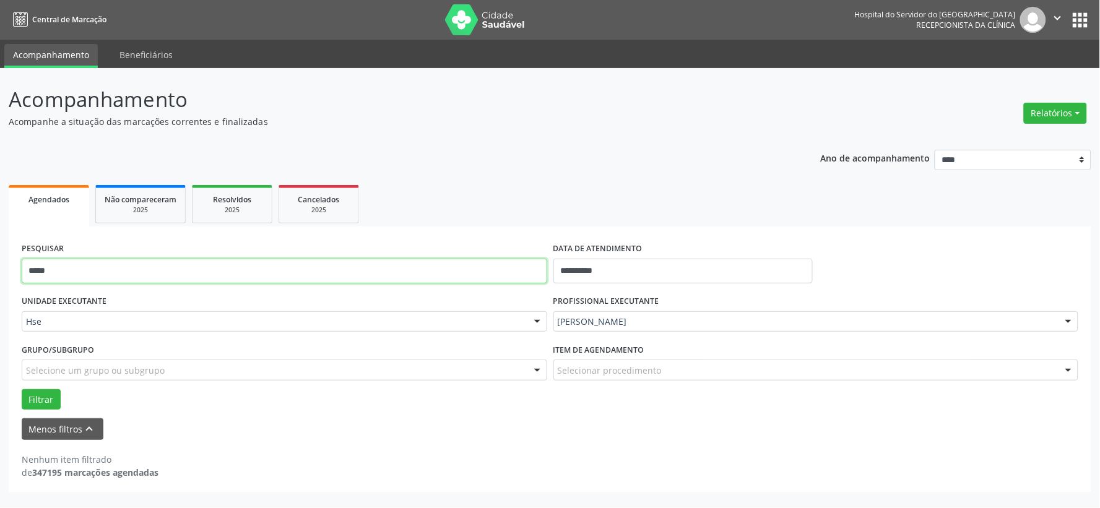
click at [382, 264] on input "*****" at bounding box center [284, 271] width 525 height 25
type input "*****"
click at [22, 389] on button "Filtrar" at bounding box center [41, 399] width 39 height 21
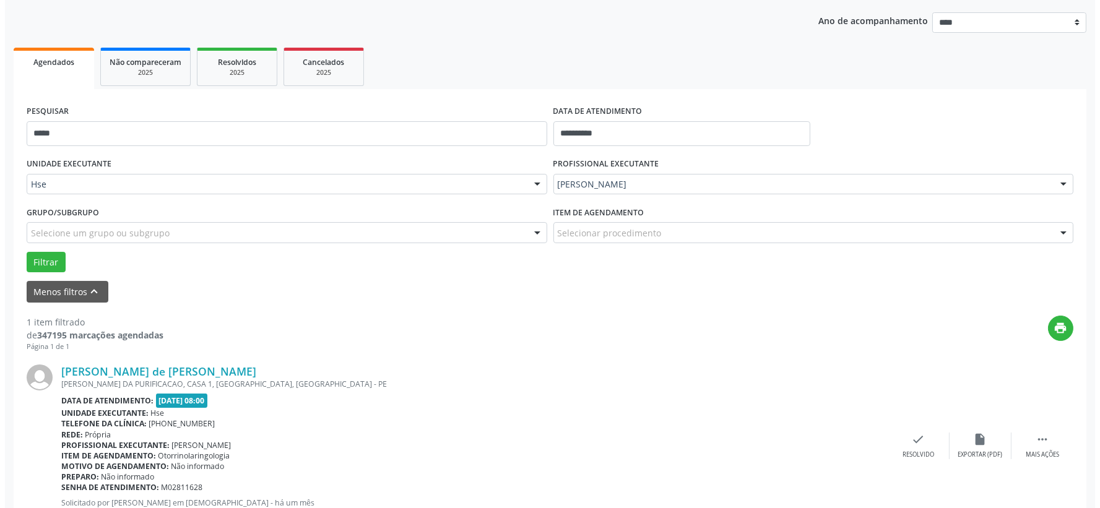
scroll to position [190, 0]
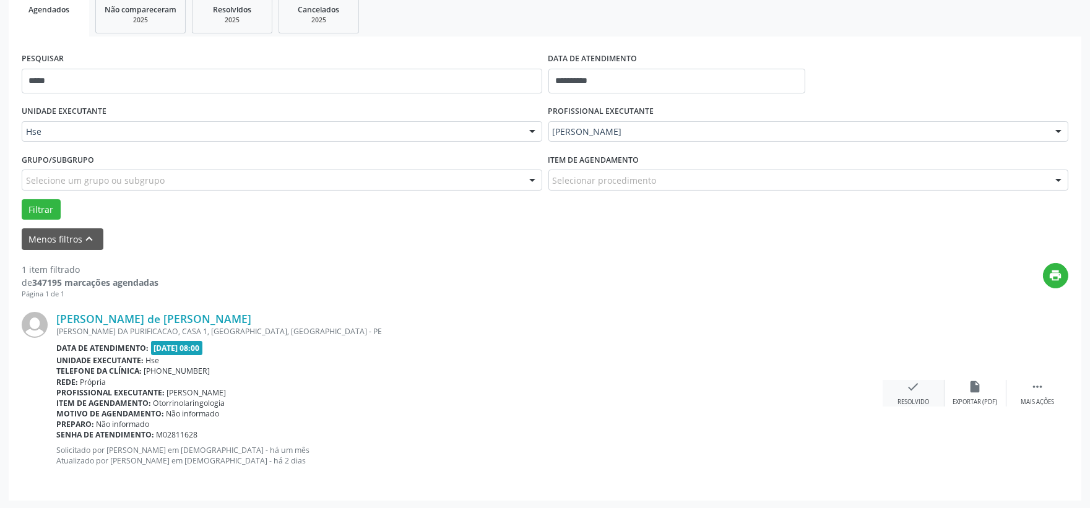
click at [896, 385] on div "check Resolvido" at bounding box center [913, 393] width 62 height 27
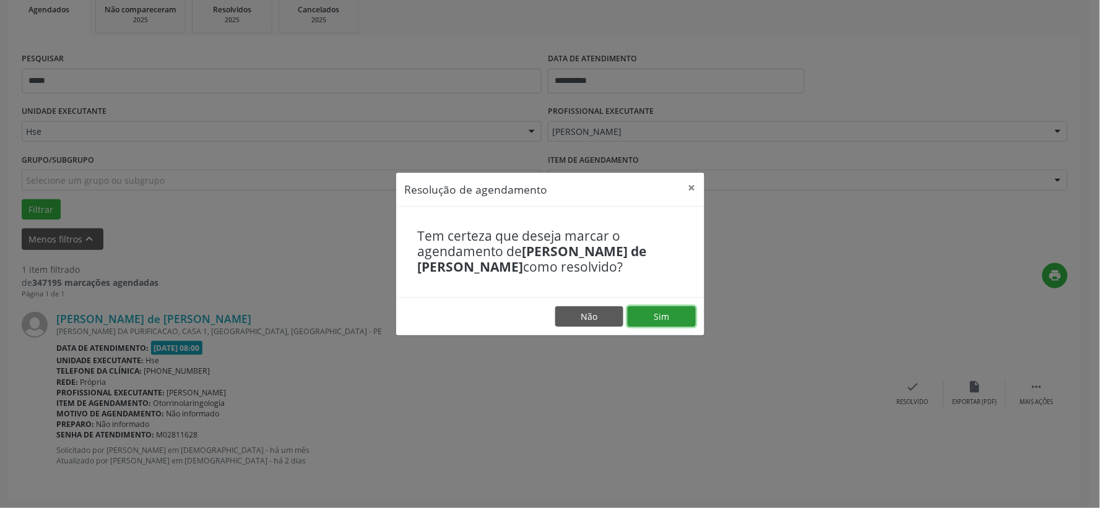
click at [679, 314] on button "Sim" at bounding box center [661, 316] width 68 height 21
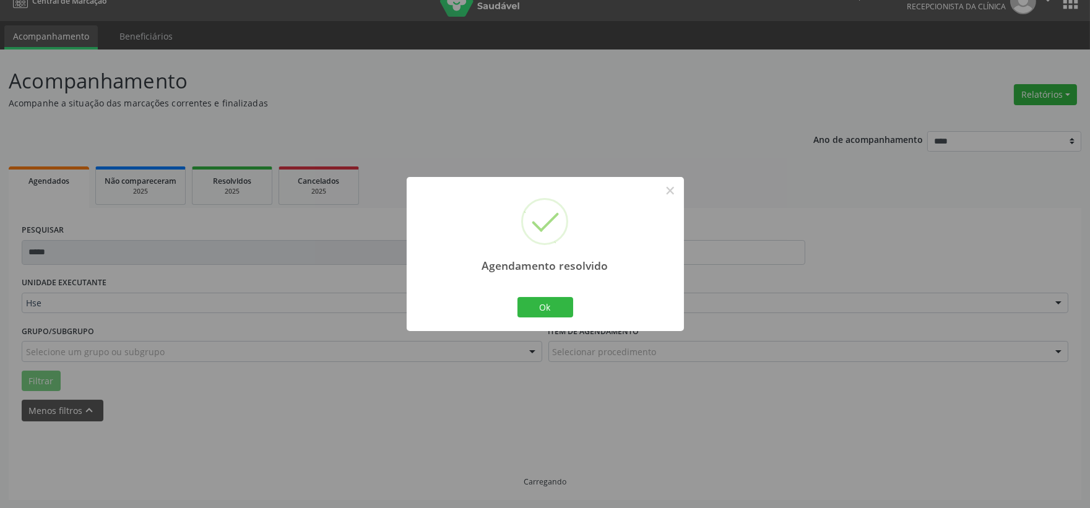
scroll to position [0, 0]
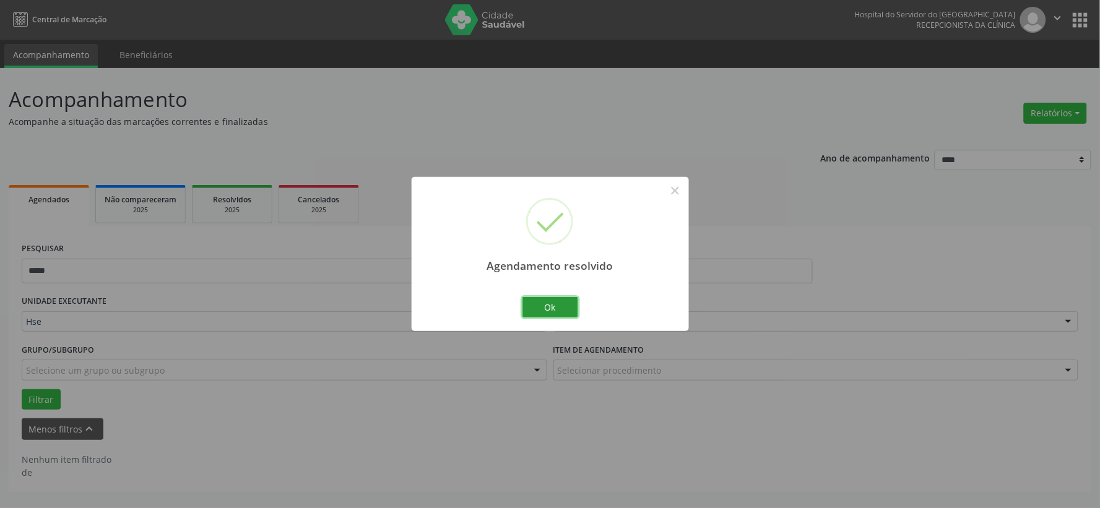
click at [563, 302] on button "Ok" at bounding box center [550, 307] width 56 height 21
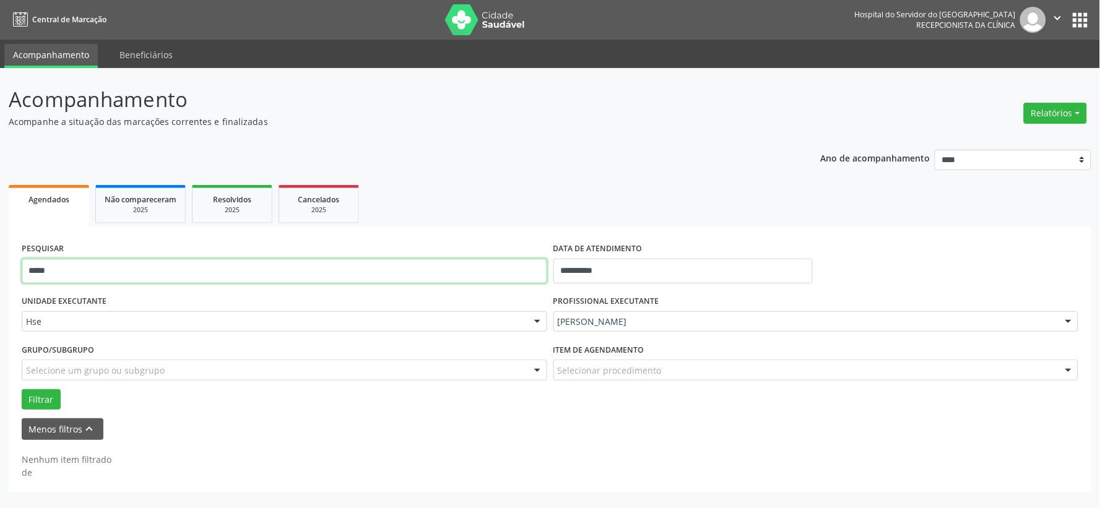
click at [379, 279] on input "*****" at bounding box center [284, 271] width 525 height 25
click at [22, 389] on button "Filtrar" at bounding box center [41, 399] width 39 height 21
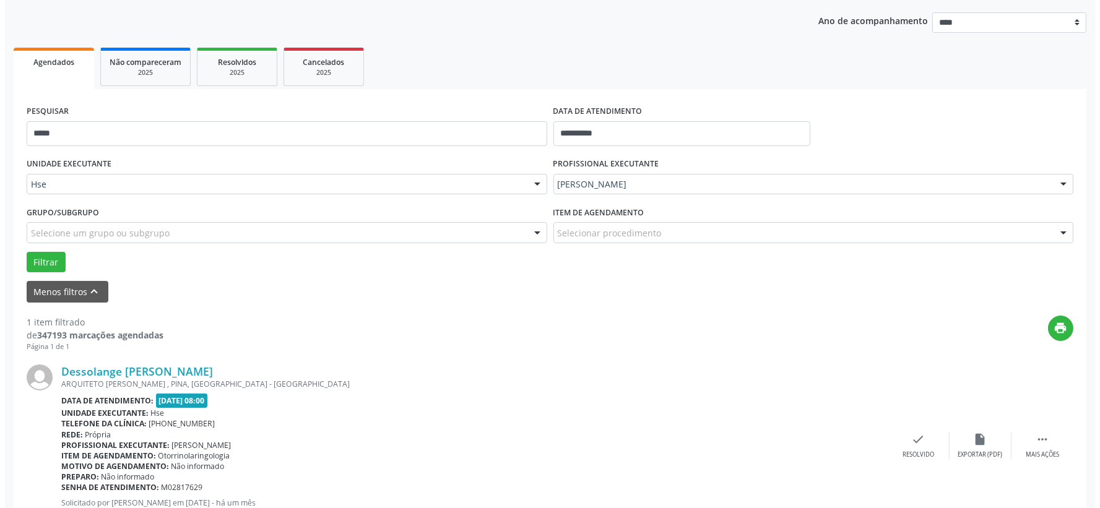
scroll to position [190, 0]
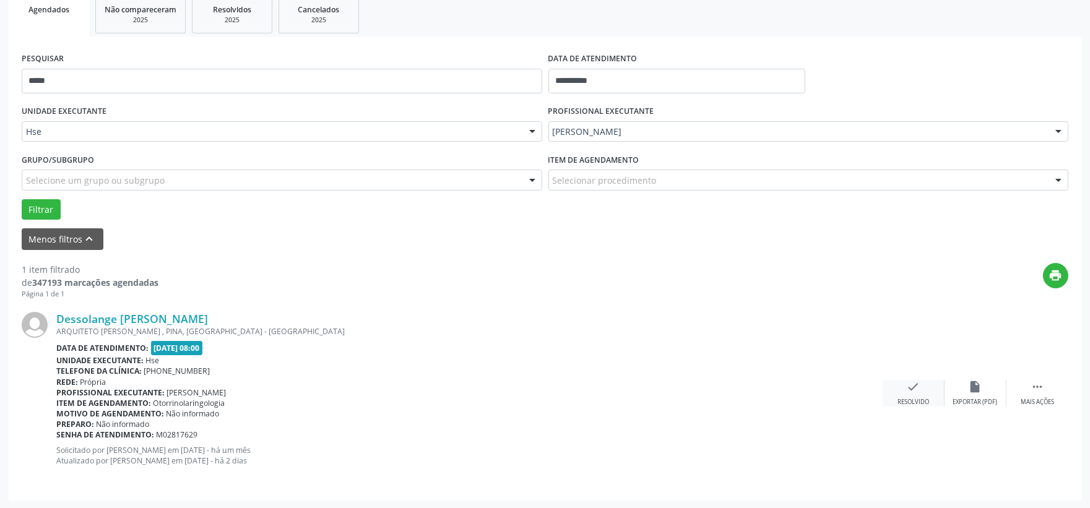
click at [903, 387] on div "check Resolvido" at bounding box center [913, 393] width 62 height 27
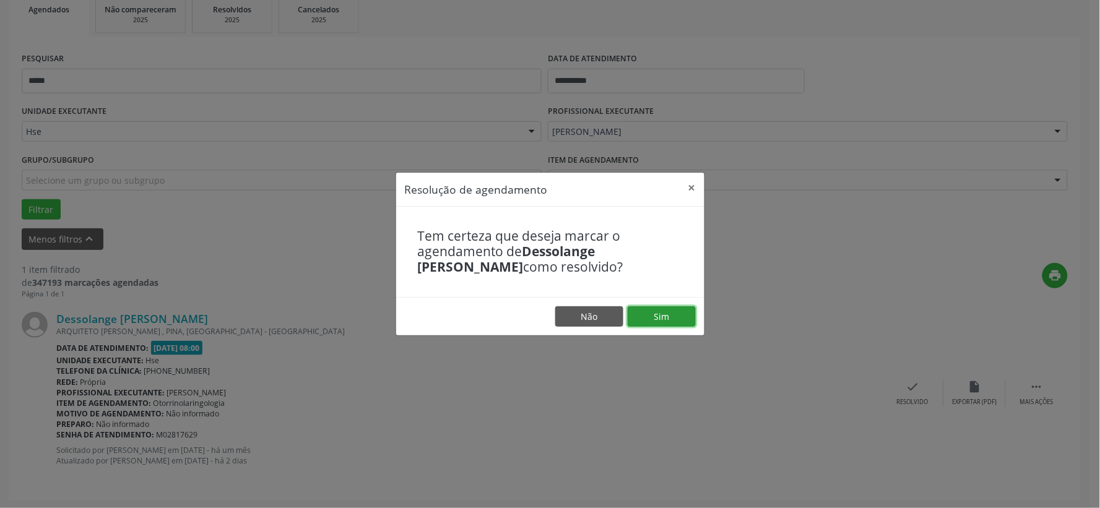
click at [676, 320] on button "Sim" at bounding box center [661, 316] width 68 height 21
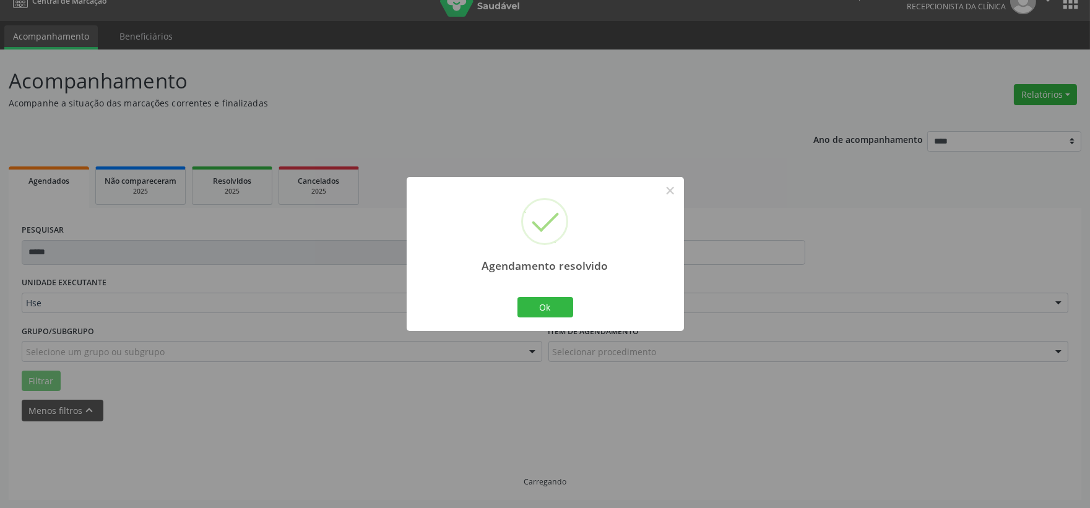
scroll to position [0, 0]
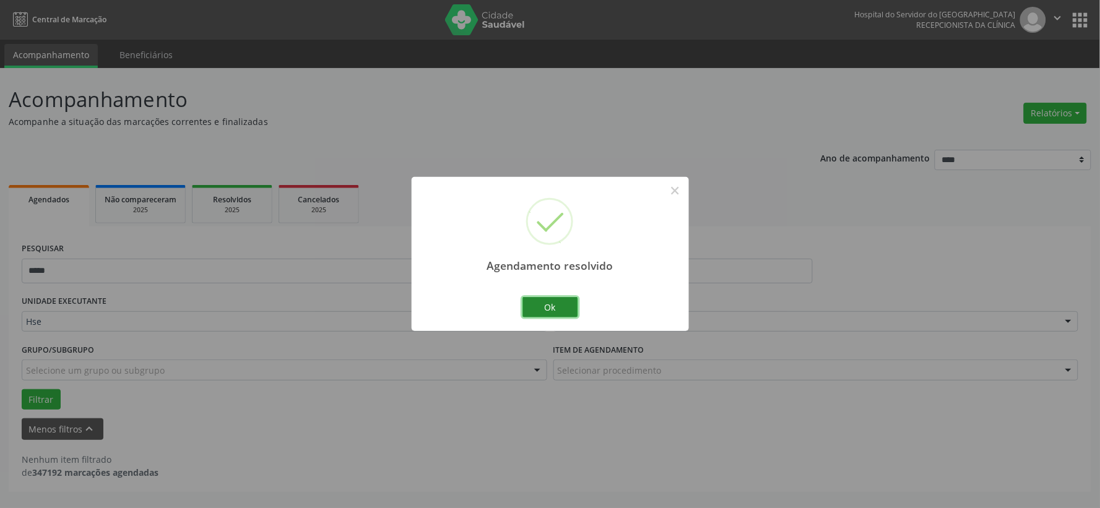
click at [566, 313] on button "Ok" at bounding box center [550, 307] width 56 height 21
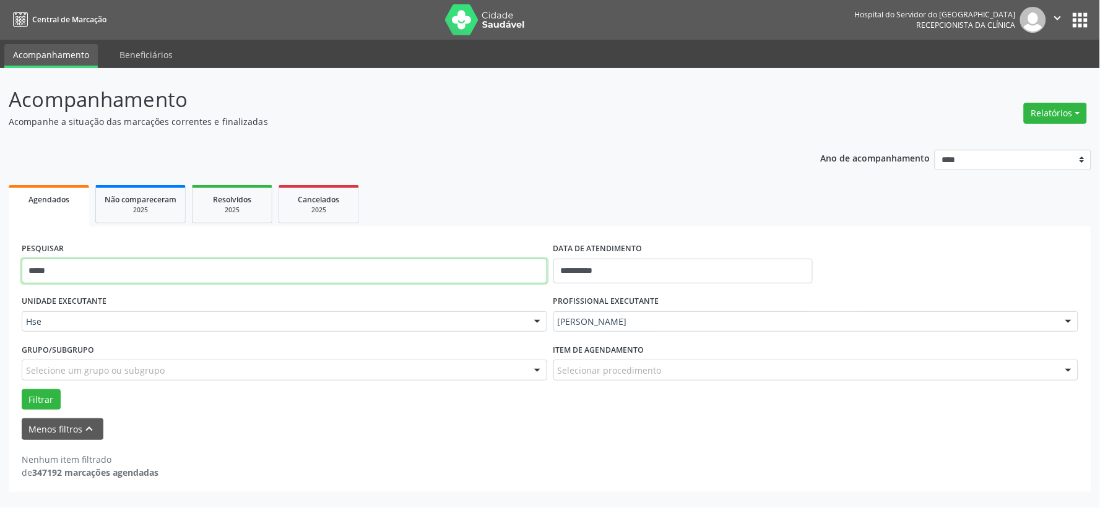
click at [447, 269] on input "*****" at bounding box center [284, 271] width 525 height 25
click at [22, 389] on button "Filtrar" at bounding box center [41, 399] width 39 height 21
click at [38, 267] on input "******" at bounding box center [284, 271] width 525 height 25
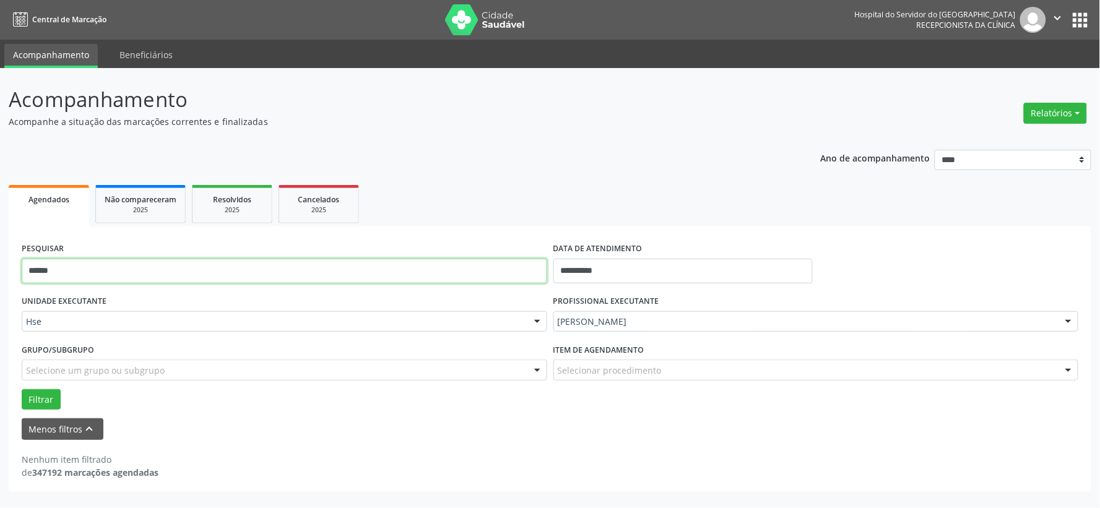
type input "******"
click at [22, 389] on button "Filtrar" at bounding box center [41, 399] width 39 height 21
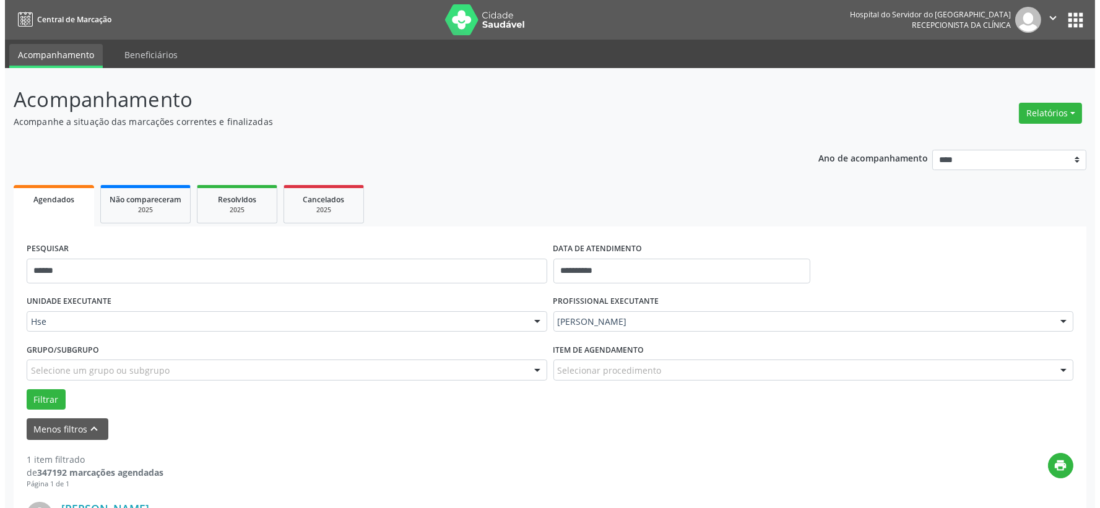
scroll to position [190, 0]
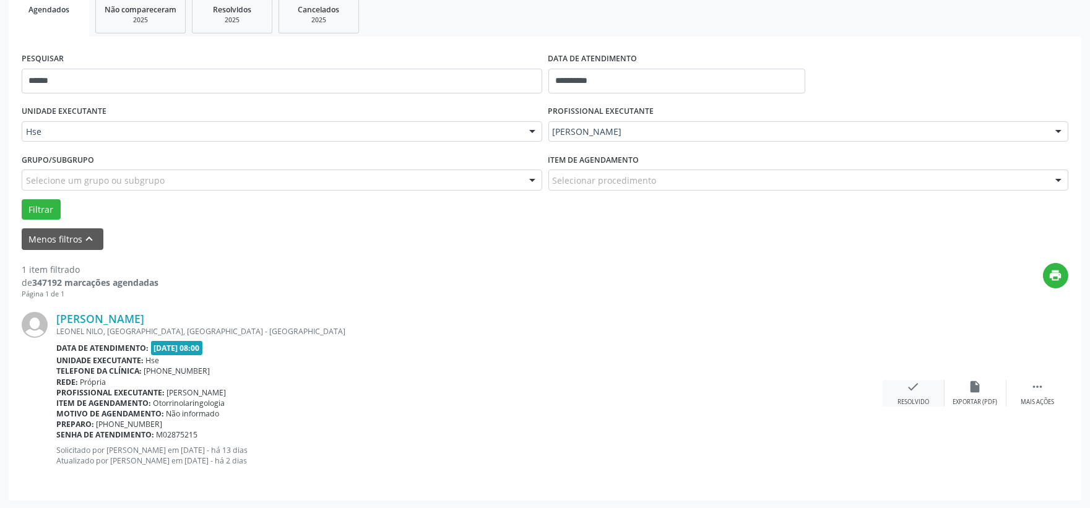
click at [905, 390] on div "check Resolvido" at bounding box center [913, 393] width 62 height 27
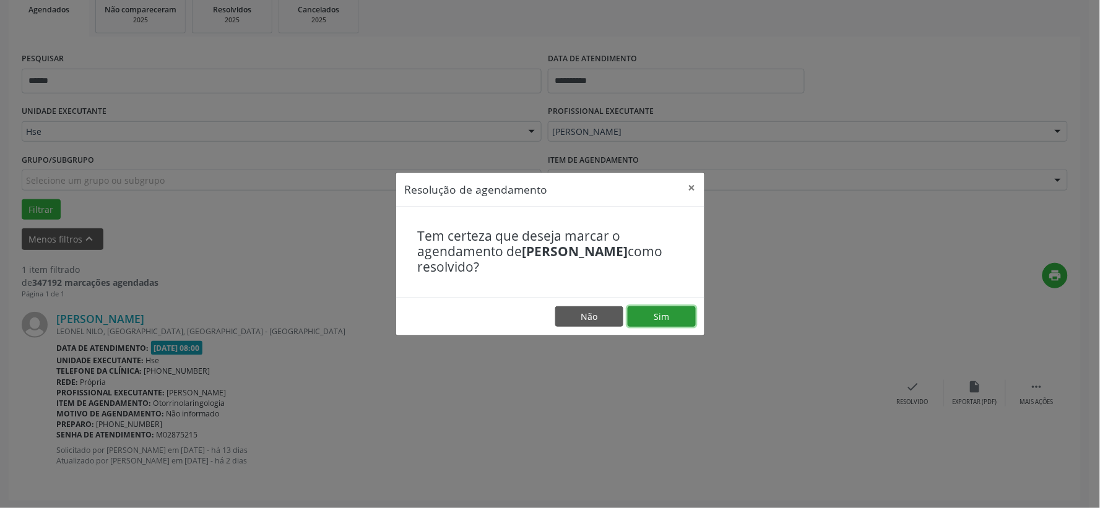
click at [650, 320] on button "Sim" at bounding box center [661, 316] width 68 height 21
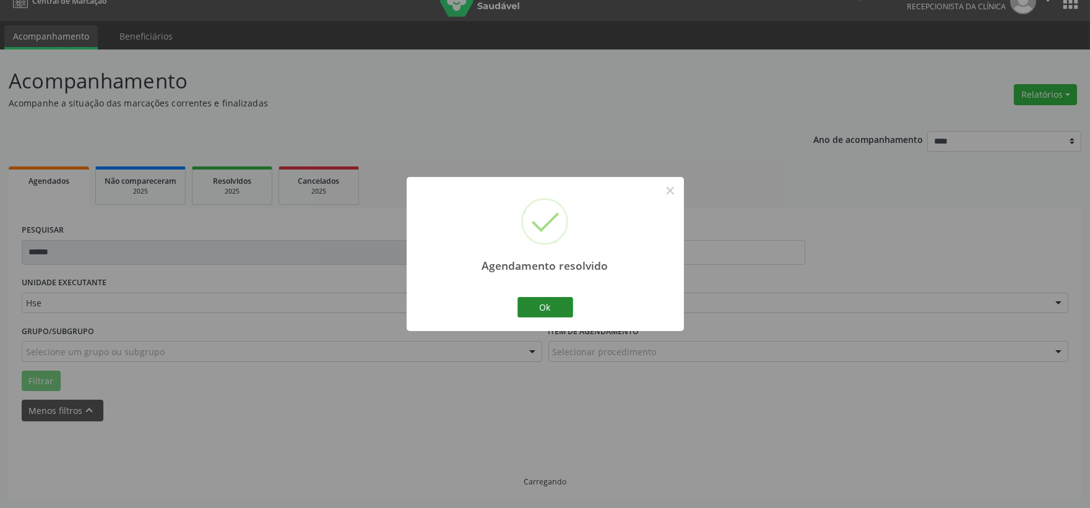
scroll to position [0, 0]
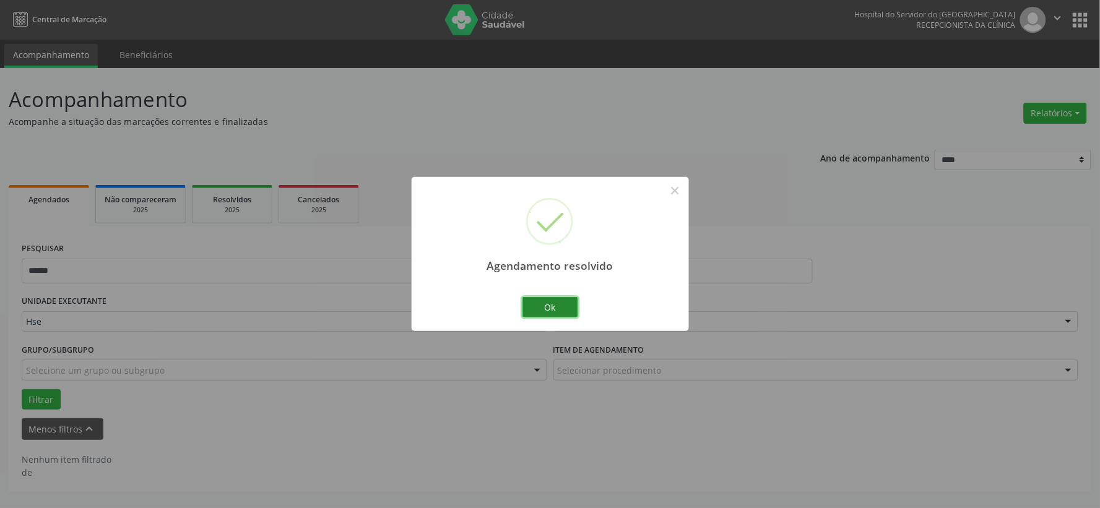
click at [545, 301] on button "Ok" at bounding box center [550, 307] width 56 height 21
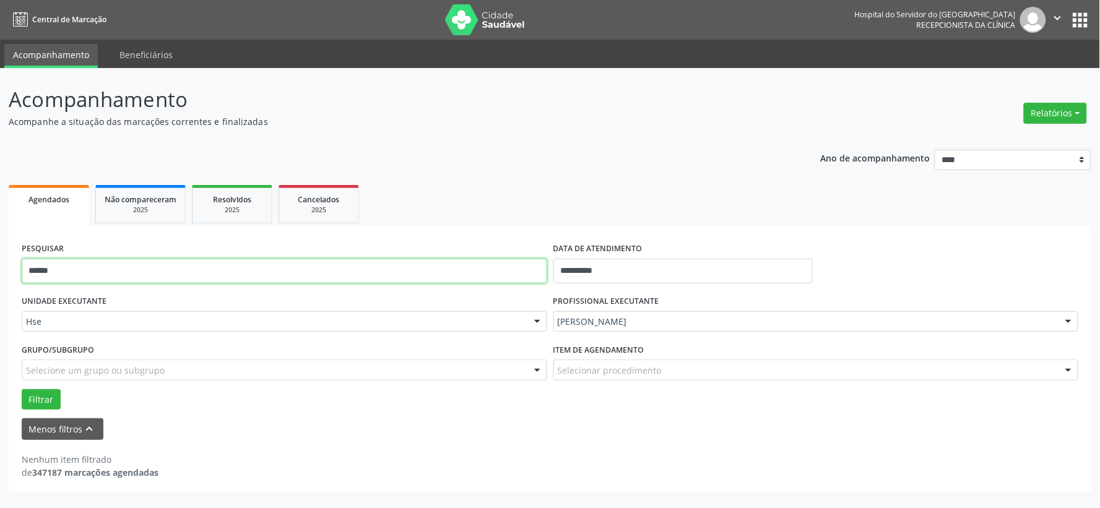
click at [429, 270] on input "******" at bounding box center [284, 271] width 525 height 25
type input "*******"
click at [22, 389] on button "Filtrar" at bounding box center [41, 399] width 39 height 21
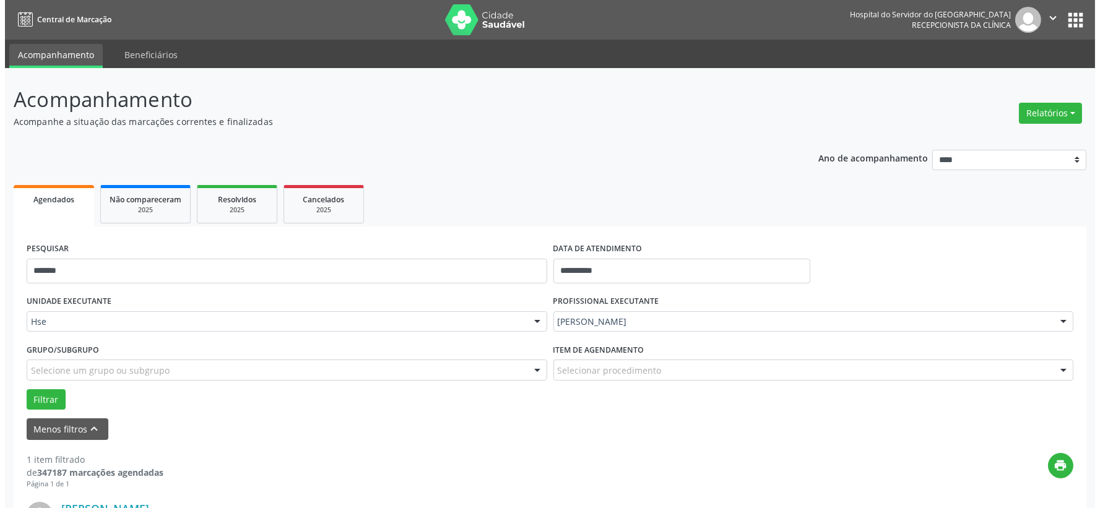
scroll to position [190, 0]
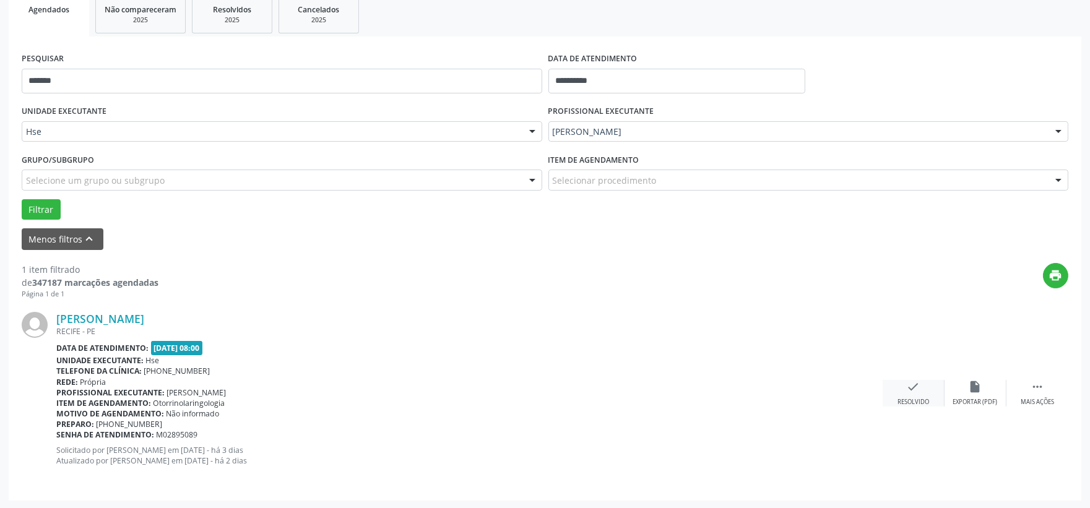
click at [902, 387] on div "check Resolvido" at bounding box center [913, 393] width 62 height 27
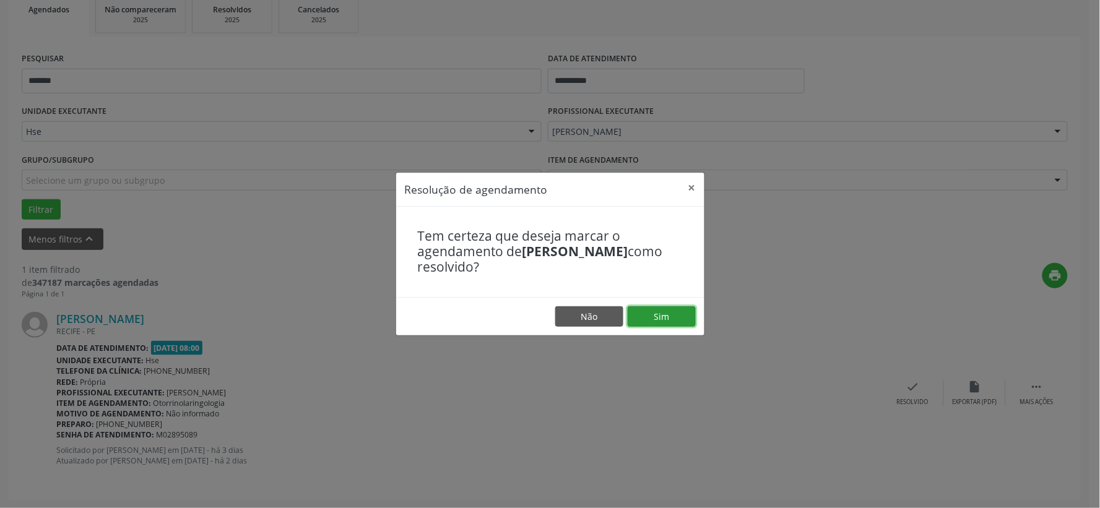
click at [678, 308] on button "Sim" at bounding box center [661, 316] width 68 height 21
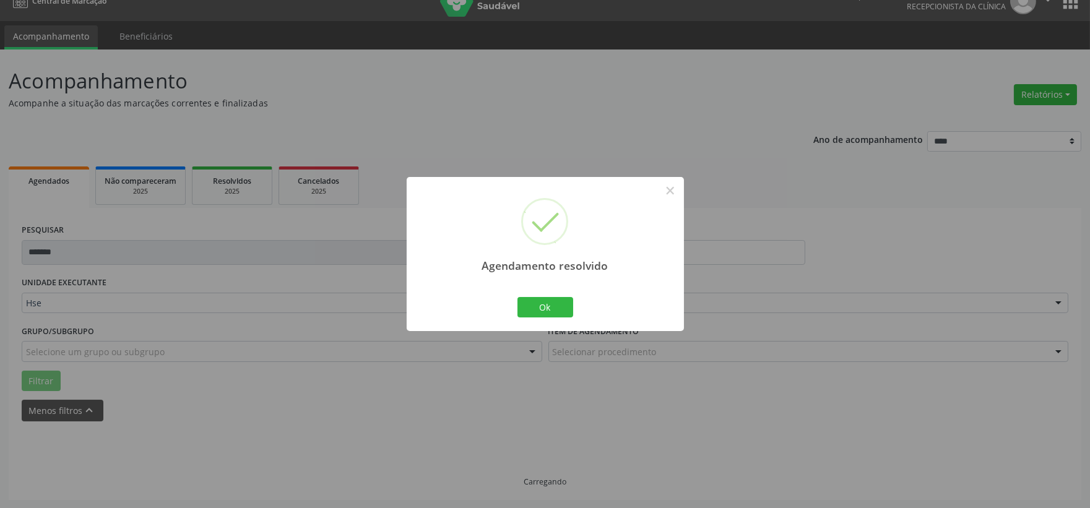
scroll to position [0, 0]
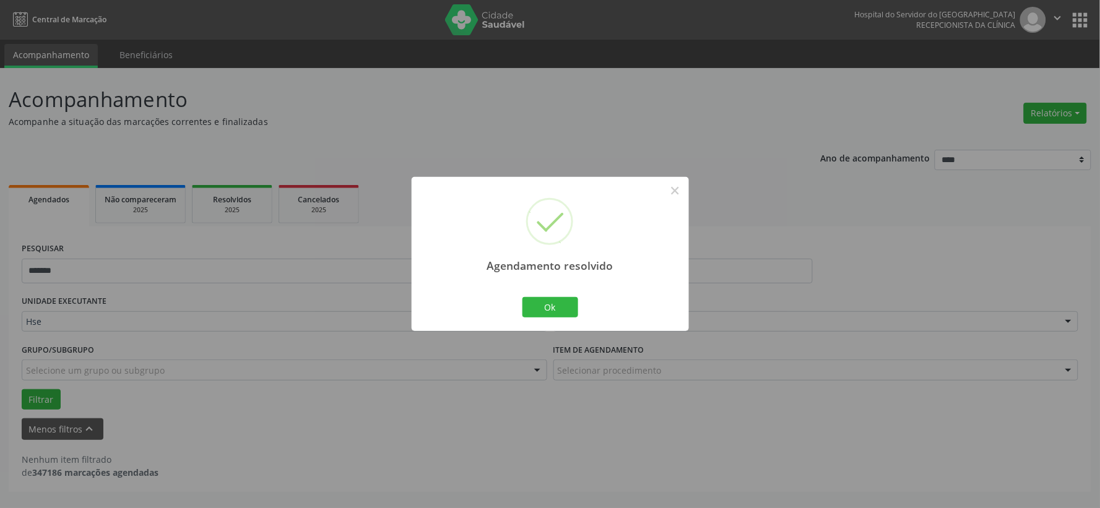
click at [588, 305] on div "Agendamento resolvido × Ok Cancel" at bounding box center [549, 254] width 277 height 154
click at [564, 305] on button "Ok" at bounding box center [550, 307] width 56 height 21
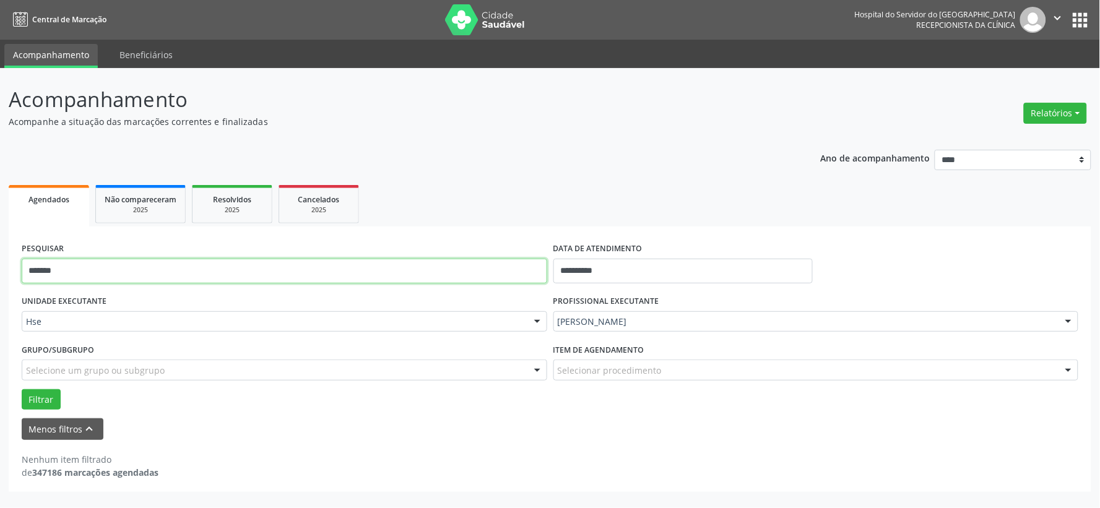
click at [348, 269] on input "*******" at bounding box center [284, 271] width 525 height 25
click at [22, 389] on button "Filtrar" at bounding box center [41, 399] width 39 height 21
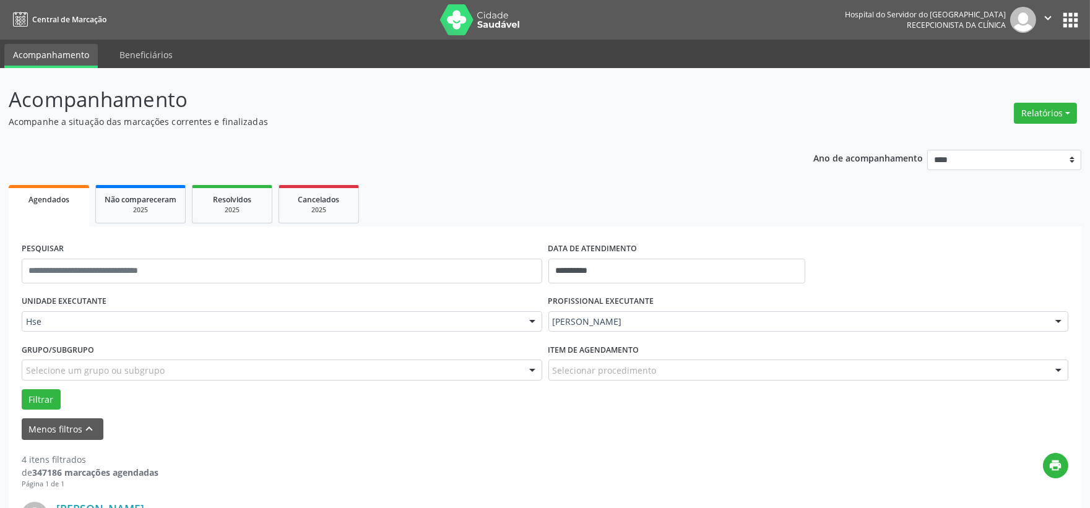
scroll to position [206, 0]
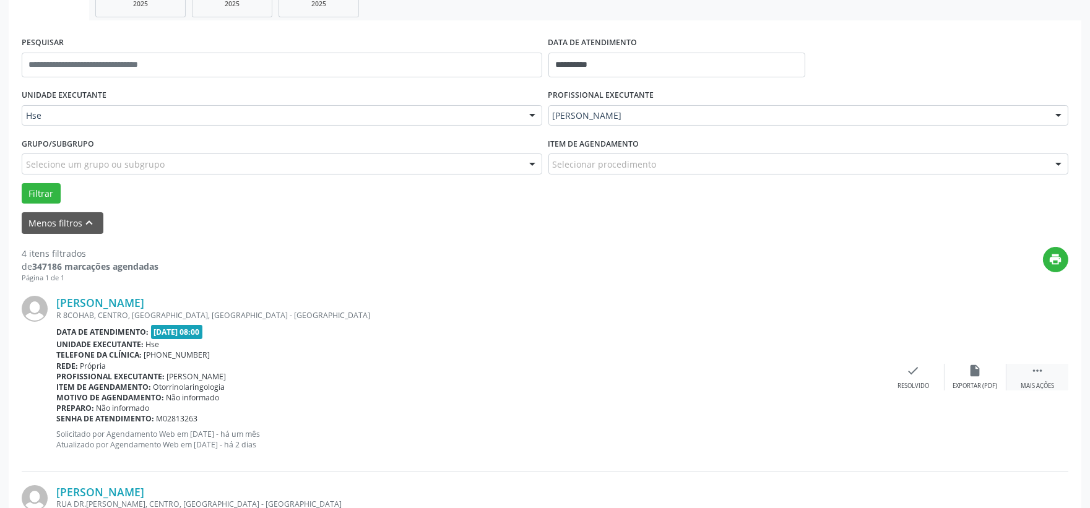
click at [1043, 373] on icon "" at bounding box center [1037, 371] width 14 height 14
click at [984, 376] on div "alarm_off Não compareceu" at bounding box center [975, 377] width 62 height 27
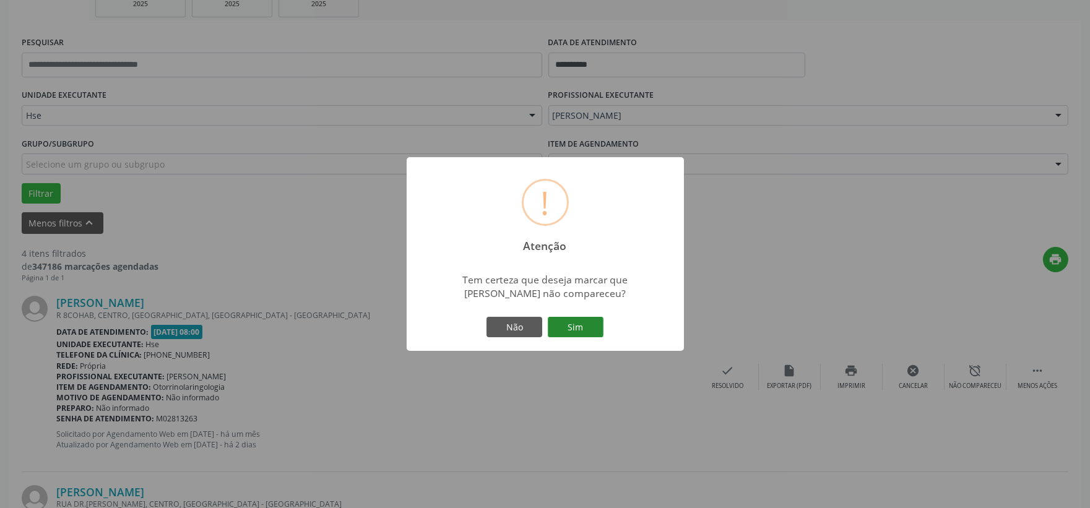
click at [584, 335] on button "Sim" at bounding box center [576, 327] width 56 height 21
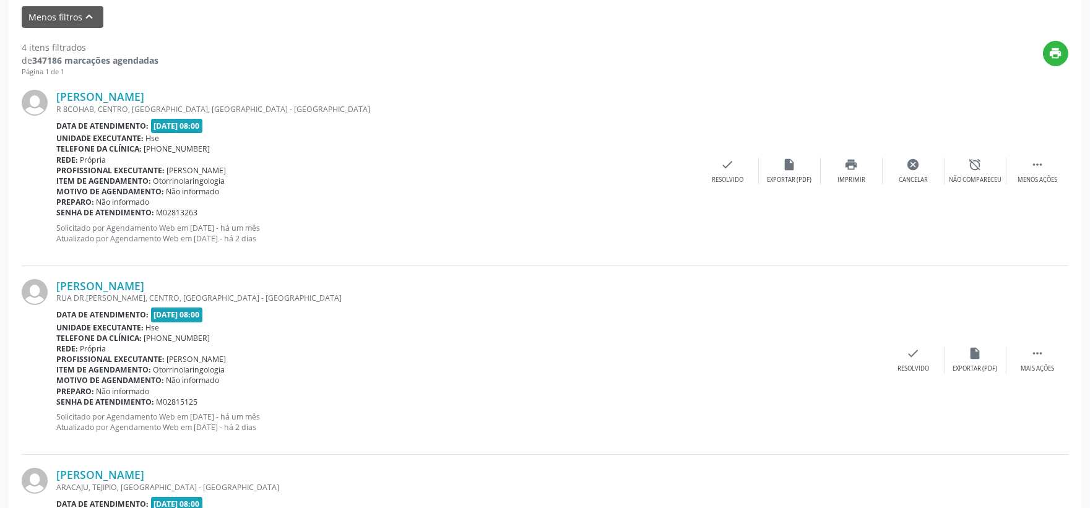
scroll to position [32, 0]
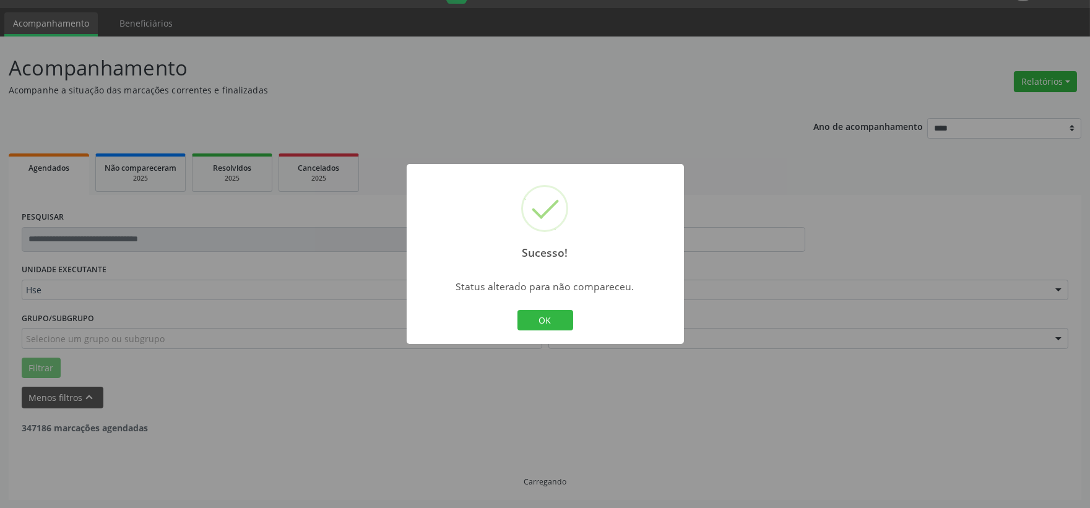
drag, startPoint x: 1004, startPoint y: 385, endPoint x: 1025, endPoint y: 341, distance: 49.3
click at [1036, 343] on div "Sucesso! × Status alterado para não compareceu. OK Cancel" at bounding box center [545, 254] width 1090 height 508
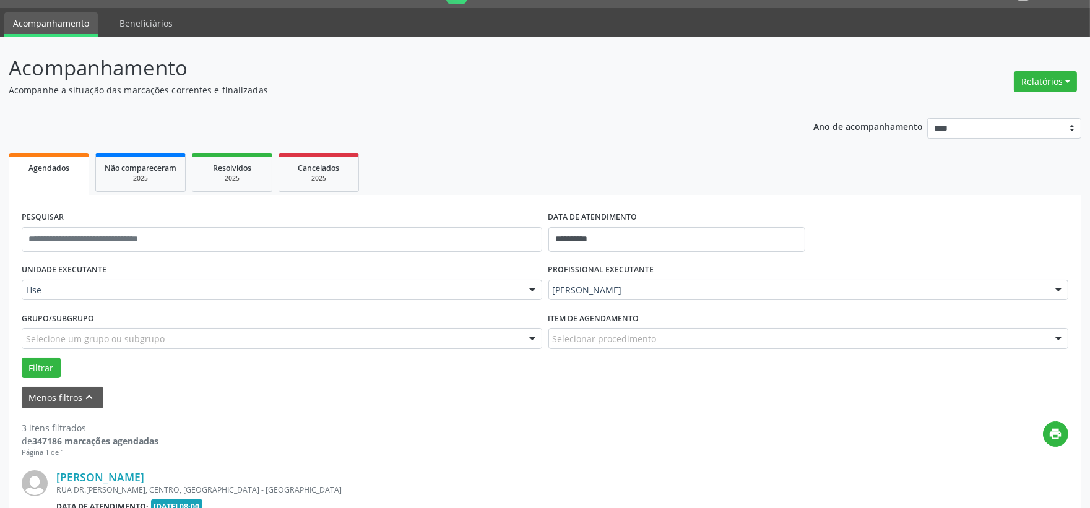
scroll to position [238, 0]
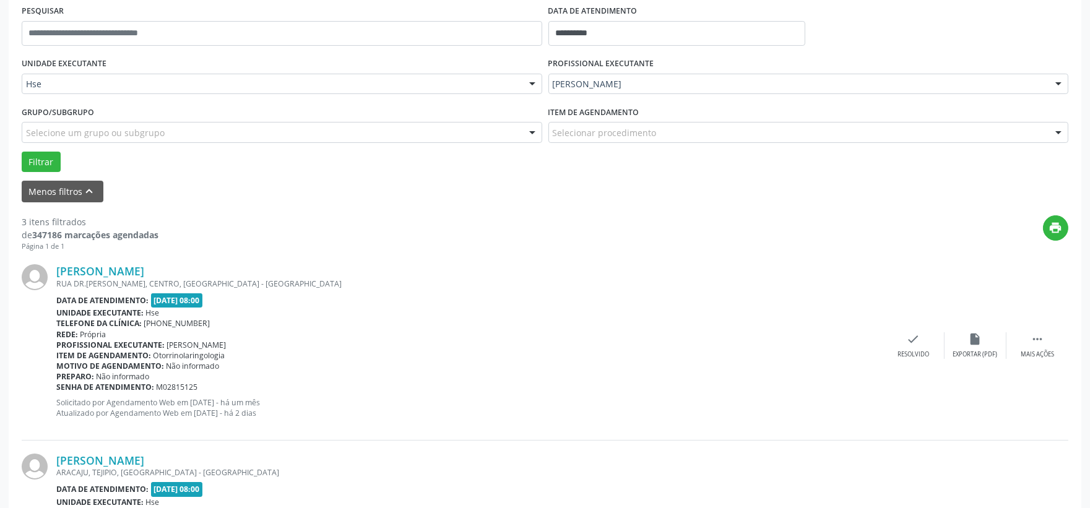
click at [1029, 325] on div "Aleyr Silva Lins RUA DR.ANTONIO BARBOSA FONSECA, CENTRO, RECIFE - PE Data de at…" at bounding box center [545, 345] width 1046 height 189
click at [1031, 337] on icon "" at bounding box center [1037, 339] width 14 height 14
click at [975, 344] on icon "alarm_off" at bounding box center [975, 339] width 14 height 14
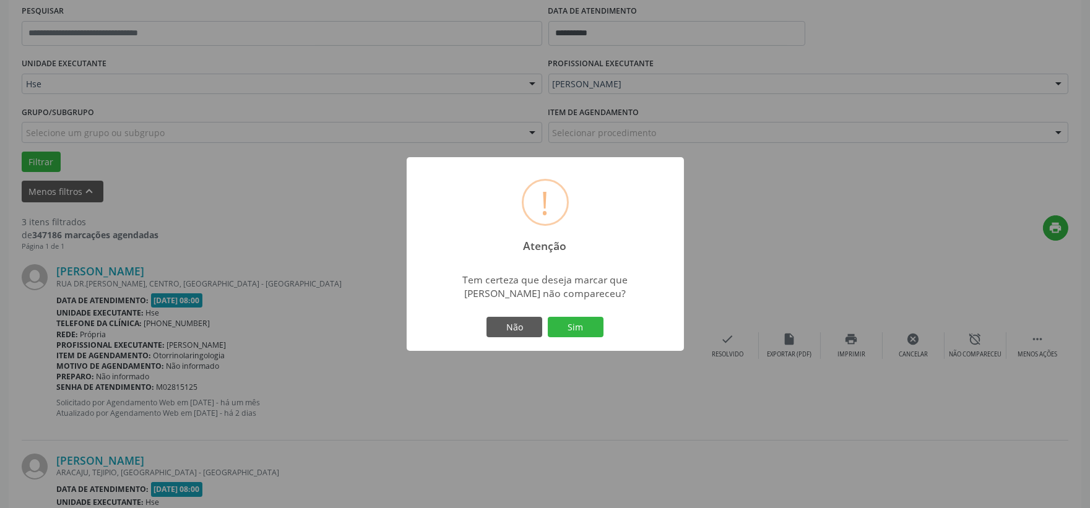
click at [580, 333] on button "Sim" at bounding box center [576, 327] width 56 height 21
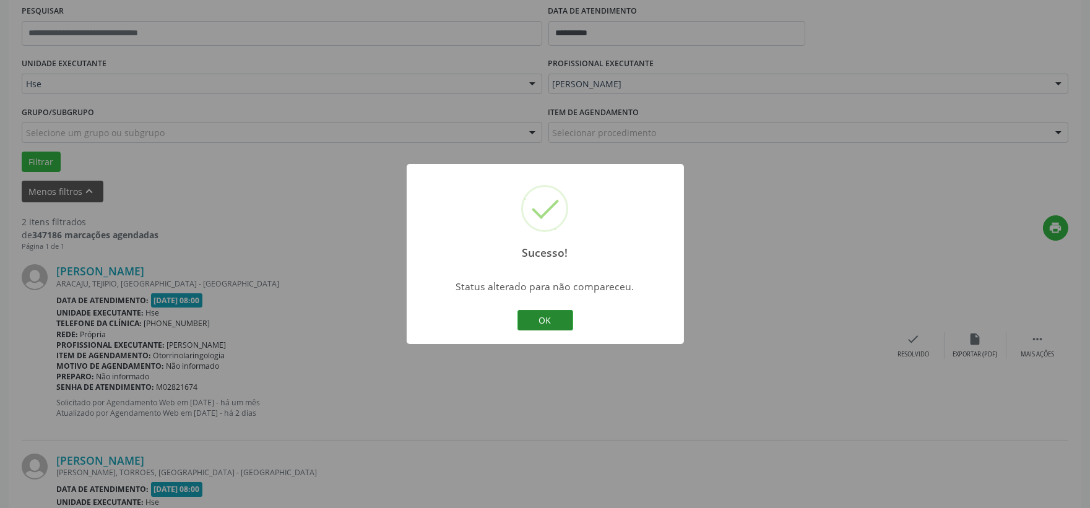
click at [555, 319] on button "OK" at bounding box center [545, 320] width 56 height 21
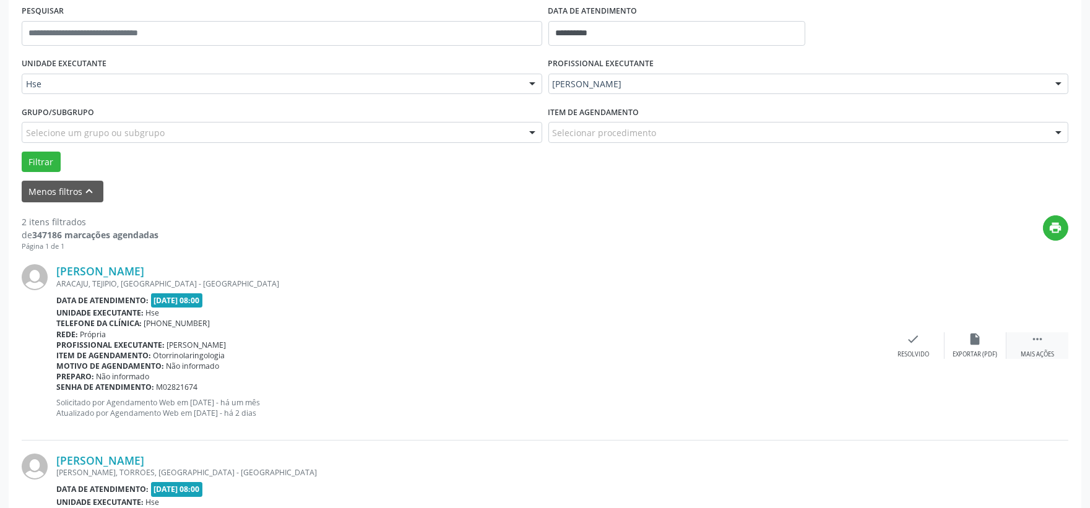
click at [1030, 340] on icon "" at bounding box center [1037, 339] width 14 height 14
click at [960, 344] on div "alarm_off Não compareceu" at bounding box center [975, 345] width 62 height 27
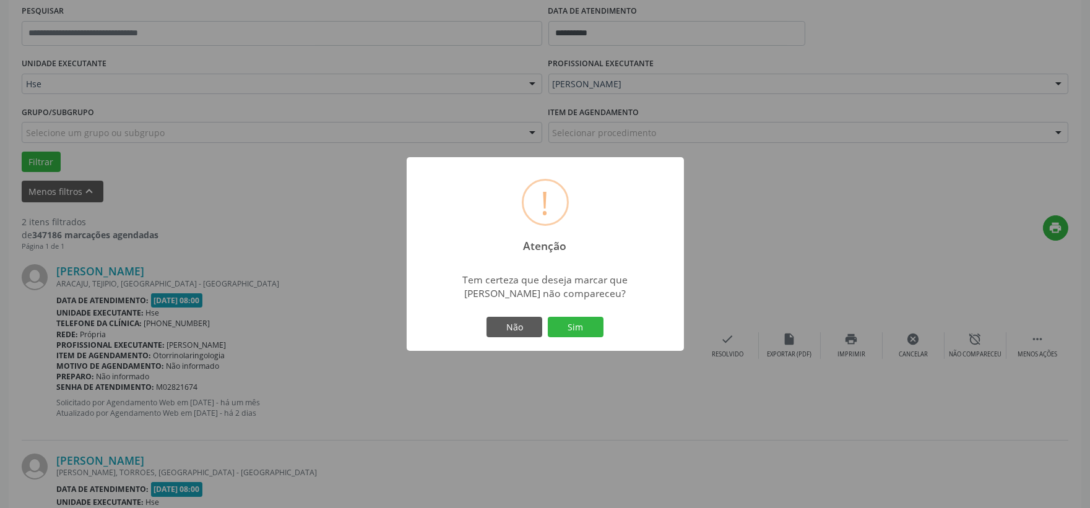
click at [606, 333] on div "! Atenção × Tem certeza que deseja marcar que Rodrigo de Oliveira Silva não com…" at bounding box center [545, 254] width 277 height 194
click at [589, 328] on button "Sim" at bounding box center [576, 327] width 56 height 21
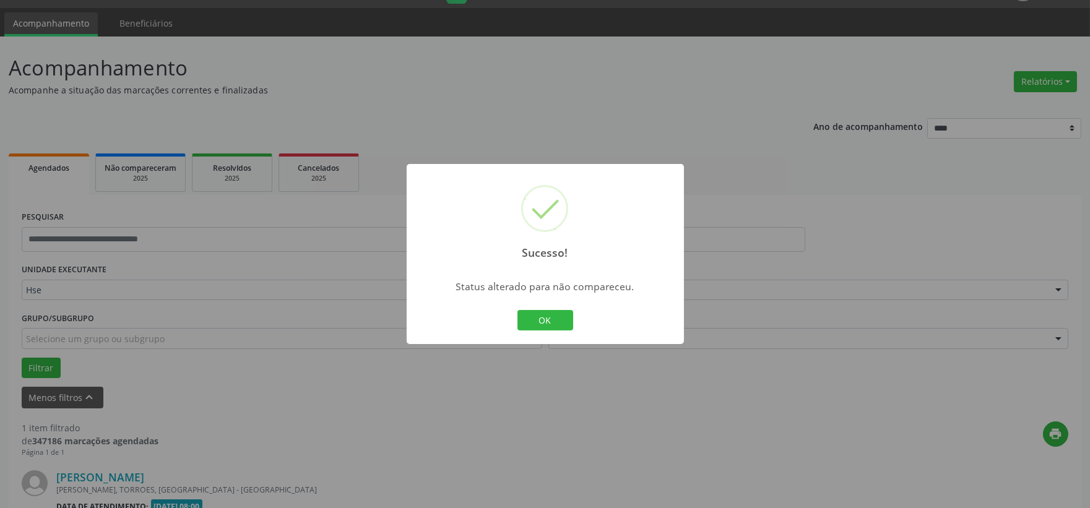
scroll to position [190, 0]
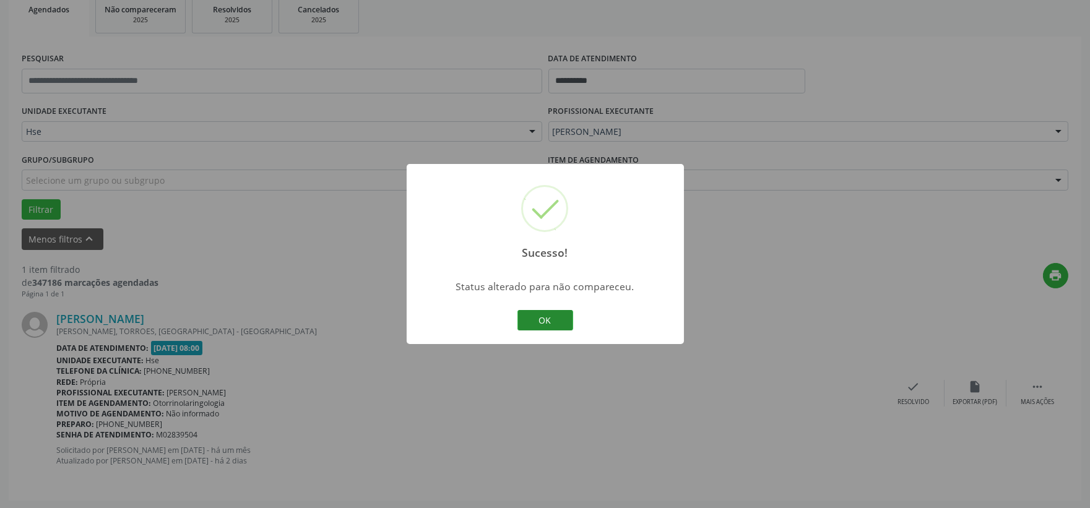
click at [554, 321] on button "OK" at bounding box center [545, 320] width 56 height 21
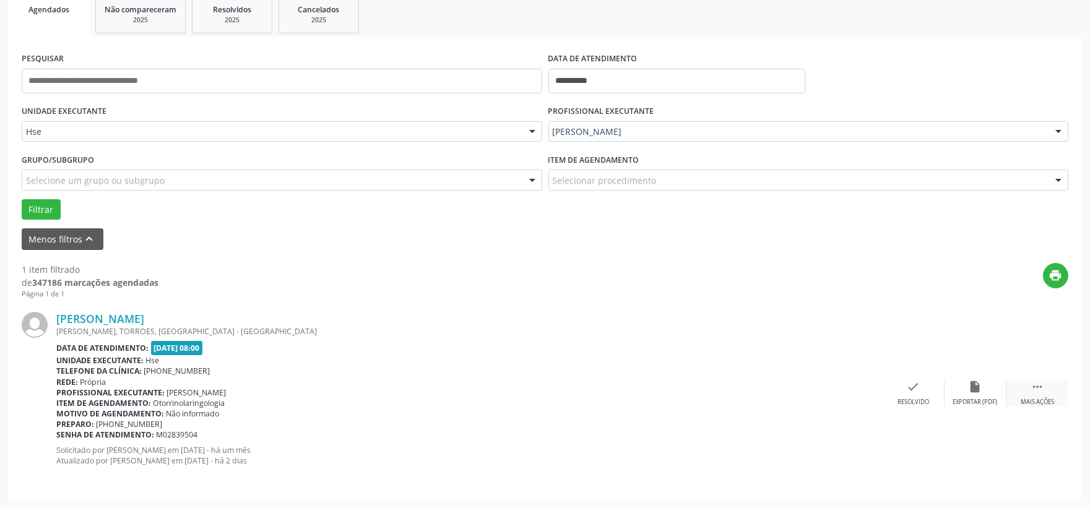
click at [1025, 381] on div " Mais ações" at bounding box center [1037, 393] width 62 height 27
click at [953, 381] on div "alarm_off Não compareceu" at bounding box center [975, 393] width 62 height 27
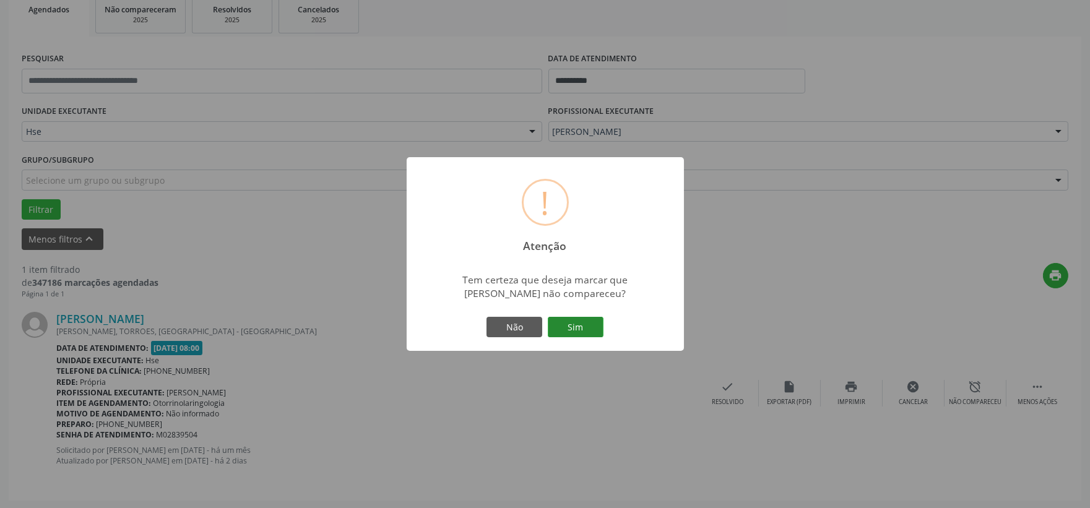
click at [579, 324] on button "Sim" at bounding box center [576, 327] width 56 height 21
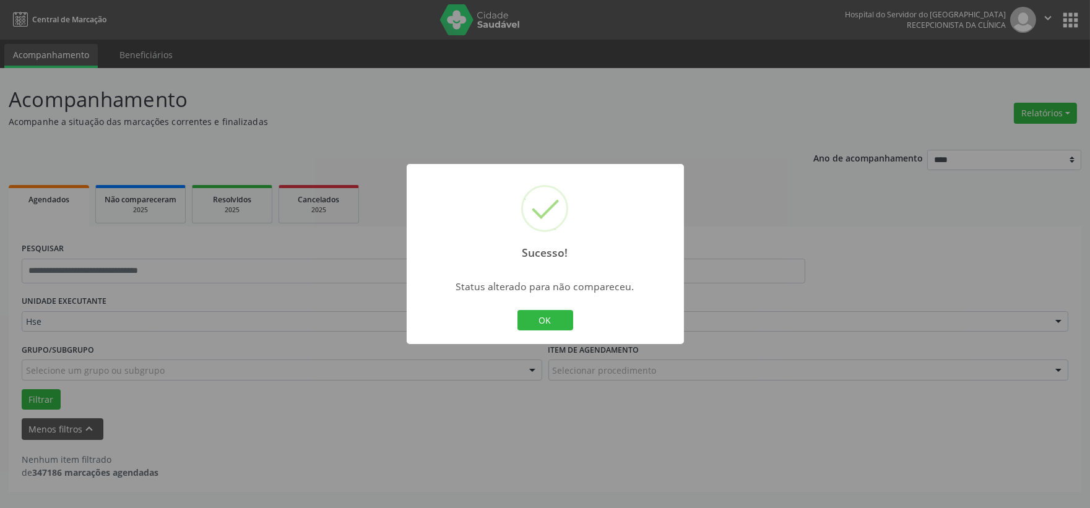
scroll to position [0, 0]
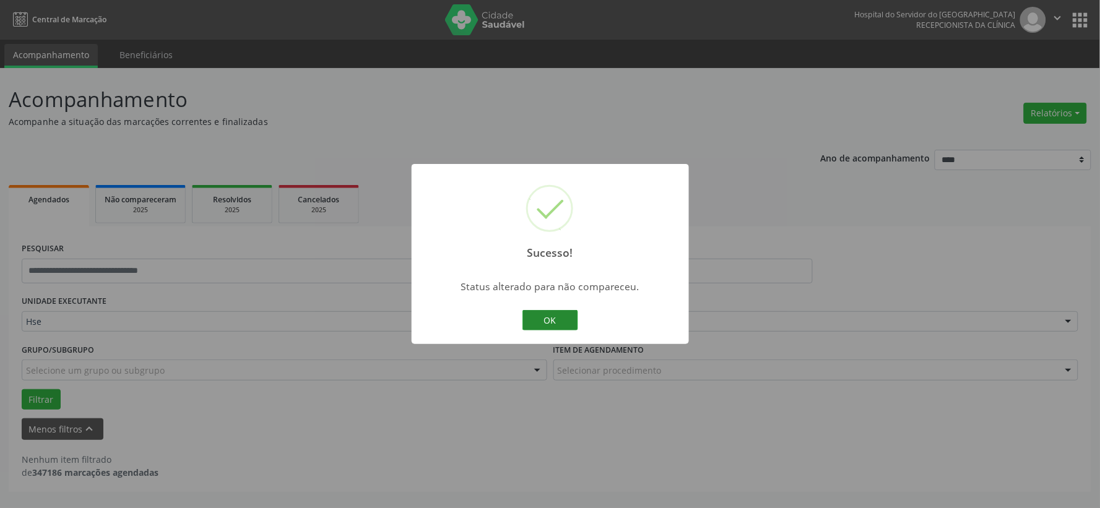
click at [561, 313] on button "OK" at bounding box center [550, 320] width 56 height 21
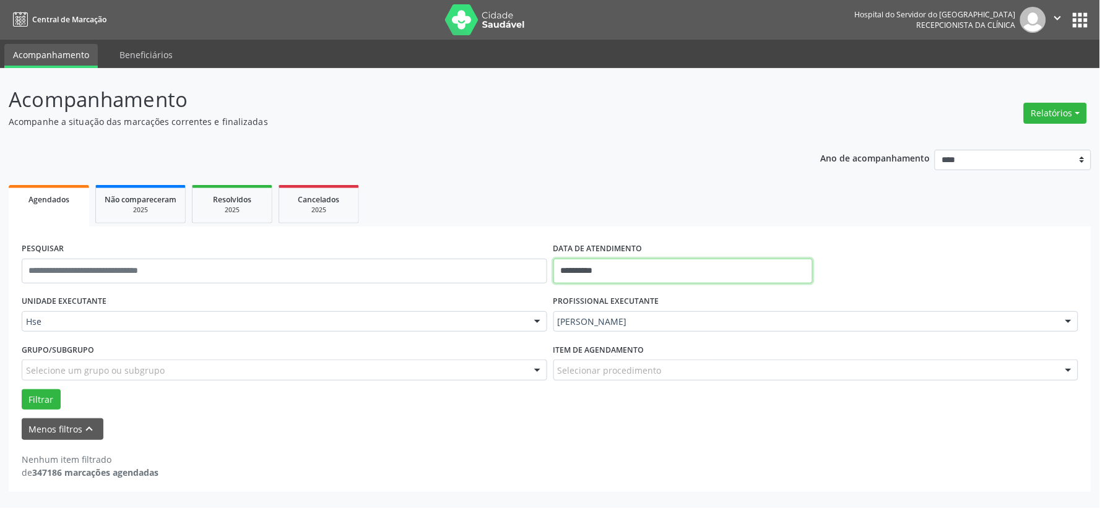
click at [629, 259] on input "**********" at bounding box center [682, 271] width 259 height 25
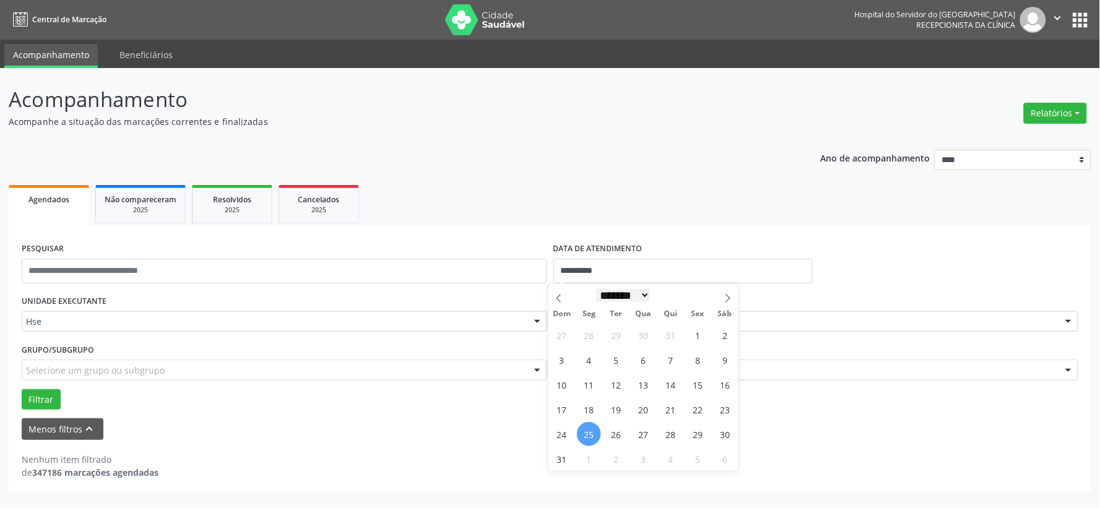
click at [650, 294] on select "******* ********* ***** ***** **** ***** ***** ****** ******** ******* ********…" at bounding box center [623, 295] width 54 height 13
select select "*"
click at [596, 289] on select "******* ********* ***** ***** **** ***** ***** ****** ******** ******* ********…" at bounding box center [623, 295] width 54 height 13
click at [592, 335] on span "1" at bounding box center [589, 335] width 24 height 24
type input "**********"
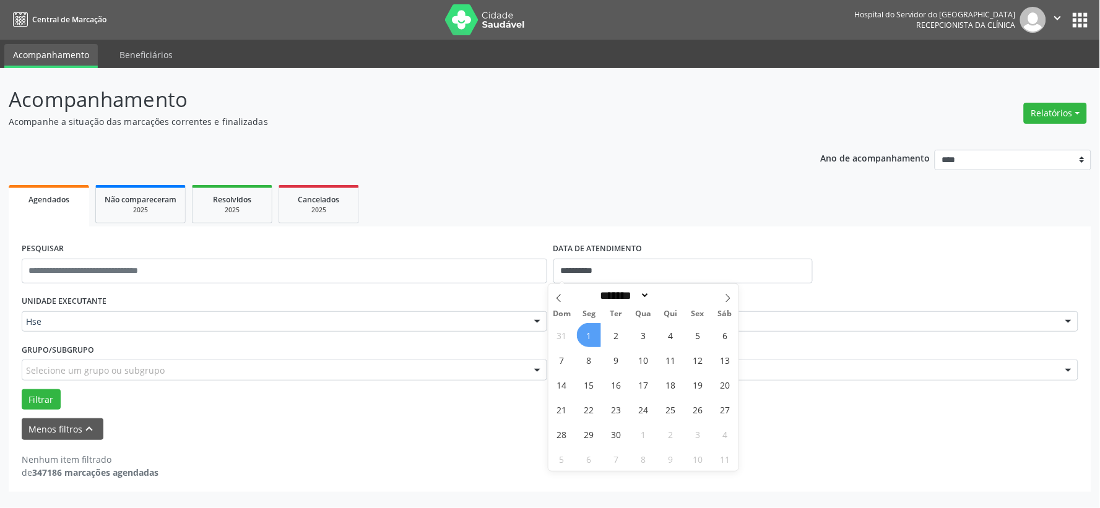
click at [592, 334] on span "1" at bounding box center [589, 335] width 24 height 24
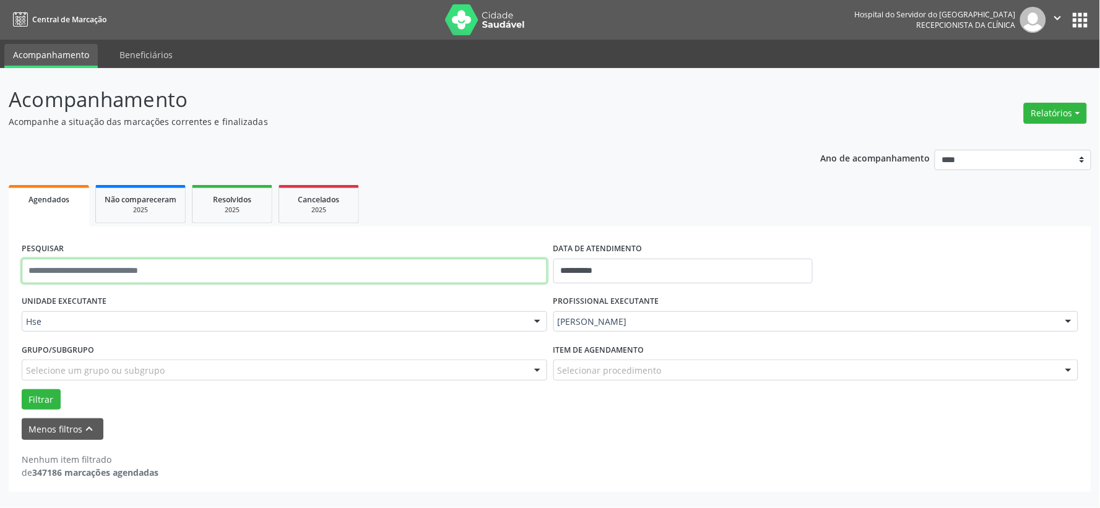
click at [453, 275] on input "text" at bounding box center [284, 271] width 525 height 25
type input "**********"
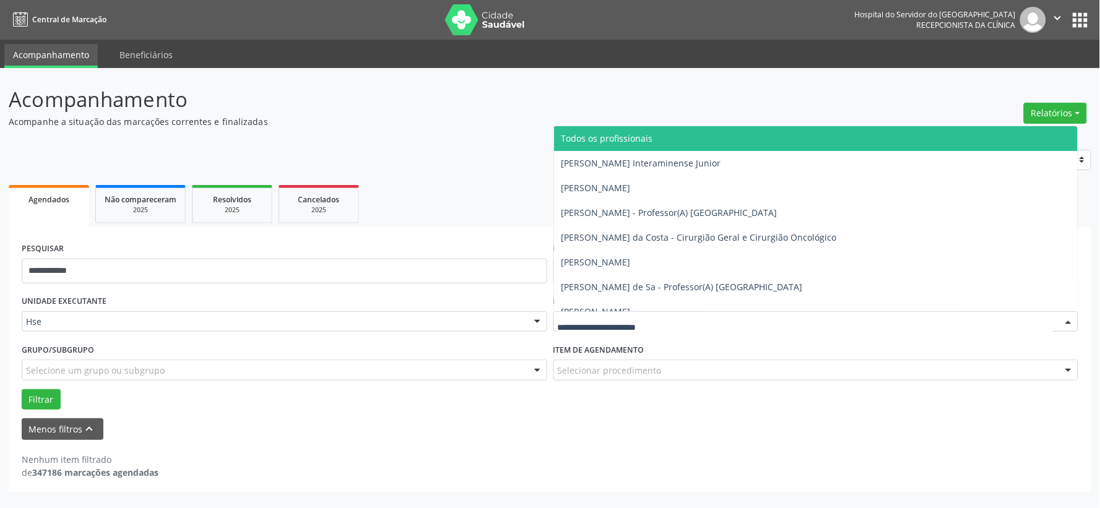
click at [577, 139] on span "Todos os profissionais" at bounding box center [607, 138] width 92 height 12
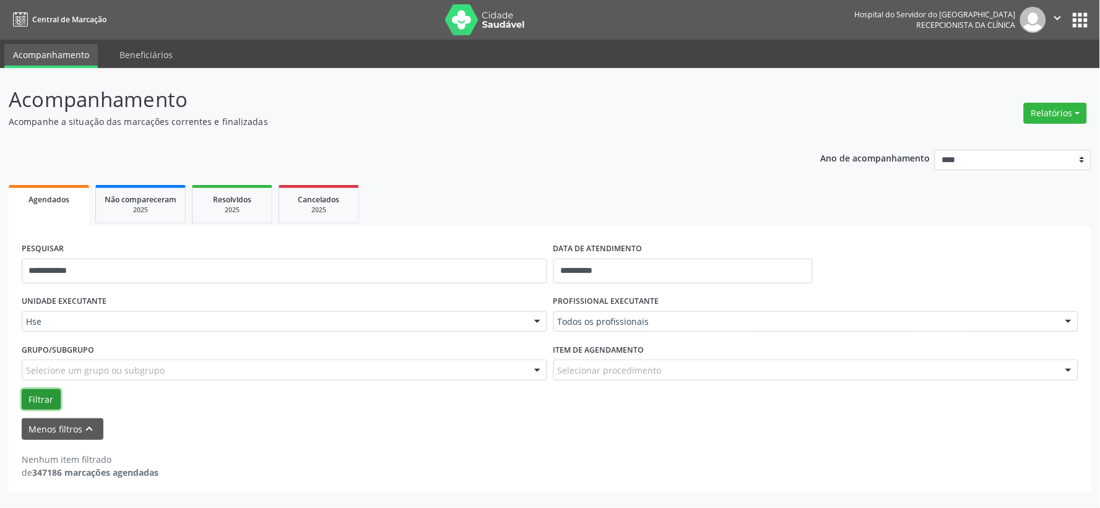
click at [38, 400] on button "Filtrar" at bounding box center [41, 399] width 39 height 21
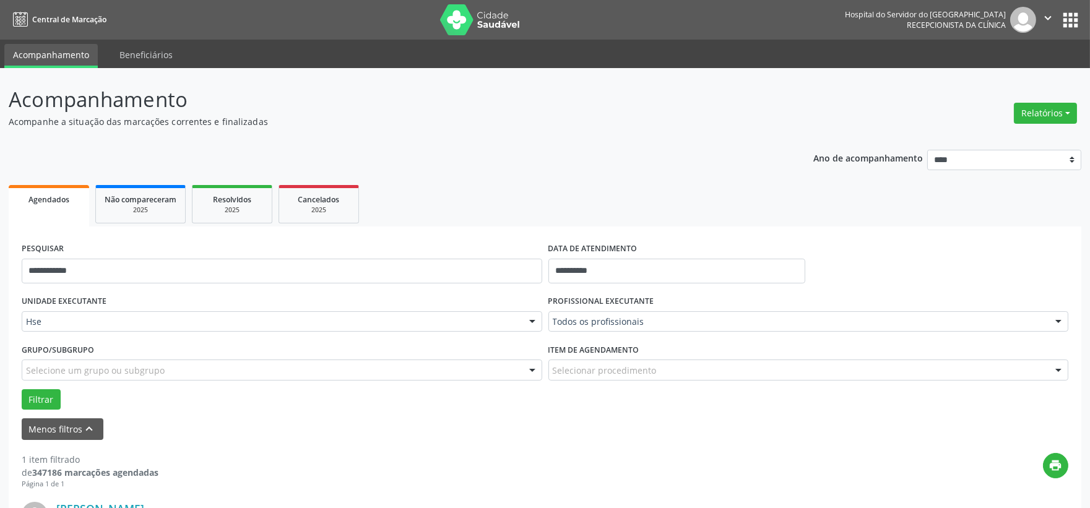
click at [484, 23] on img at bounding box center [480, 19] width 80 height 31
click at [477, 22] on img at bounding box center [480, 19] width 80 height 31
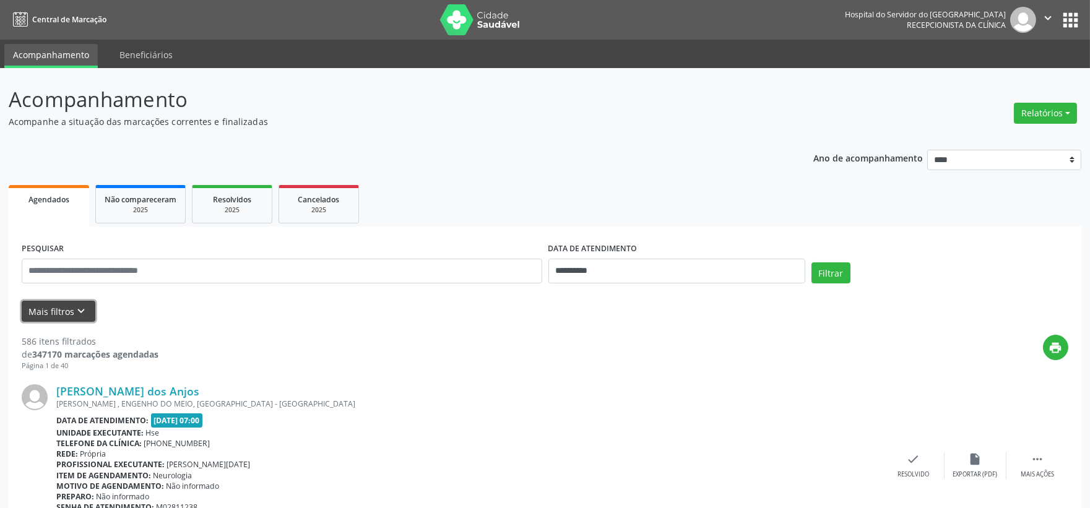
click at [43, 310] on button "Mais filtros keyboard_arrow_down" at bounding box center [59, 312] width 74 height 22
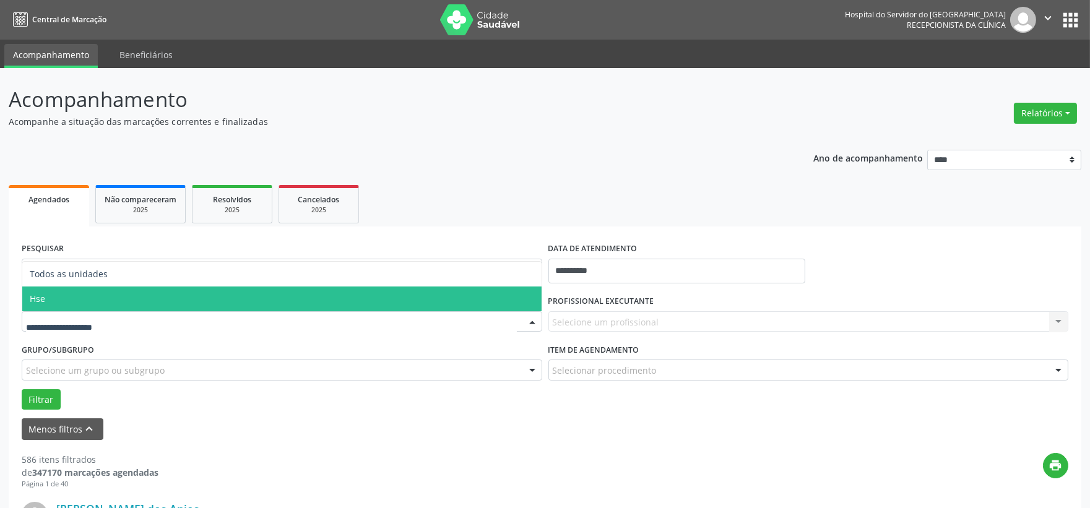
click at [90, 299] on span "Hse" at bounding box center [281, 298] width 519 height 25
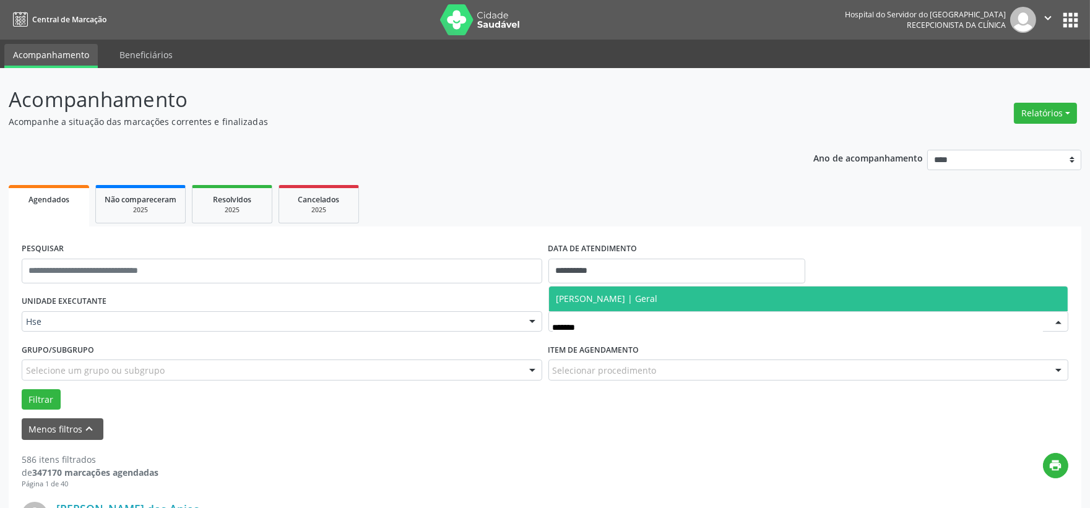
type input "********"
click at [611, 298] on span "[PERSON_NAME] | Geral" at bounding box center [606, 299] width 101 height 12
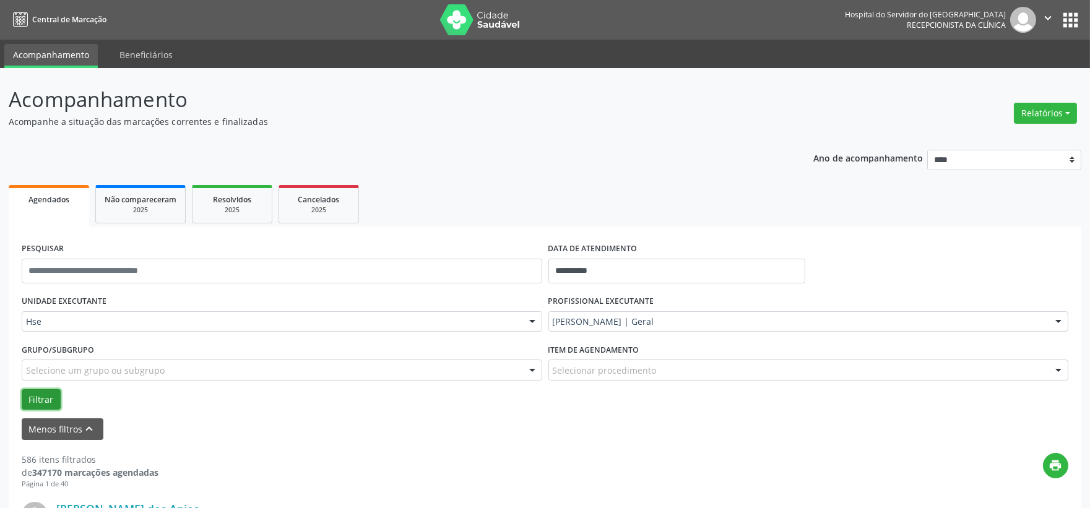
click at [46, 397] on button "Filtrar" at bounding box center [41, 399] width 39 height 21
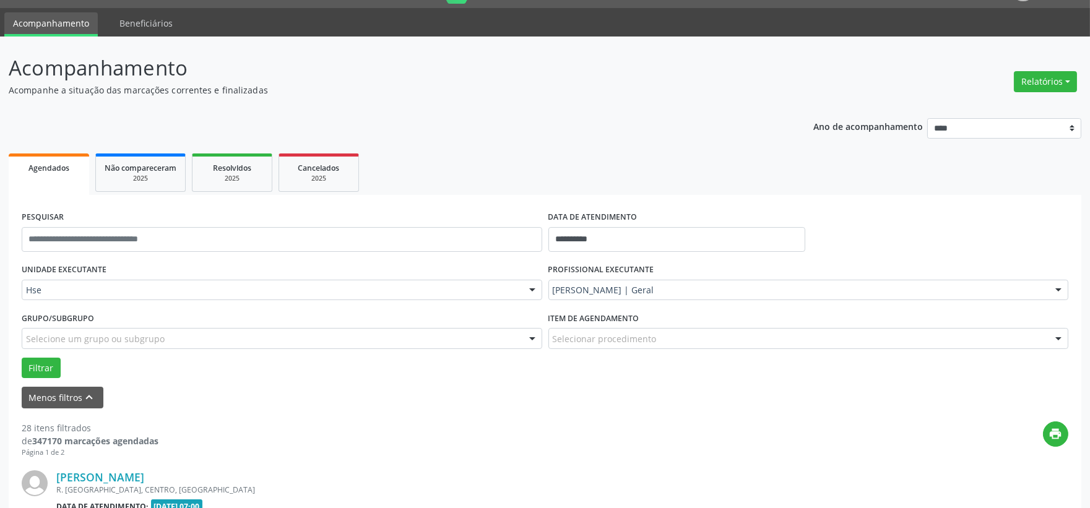
scroll to position [238, 0]
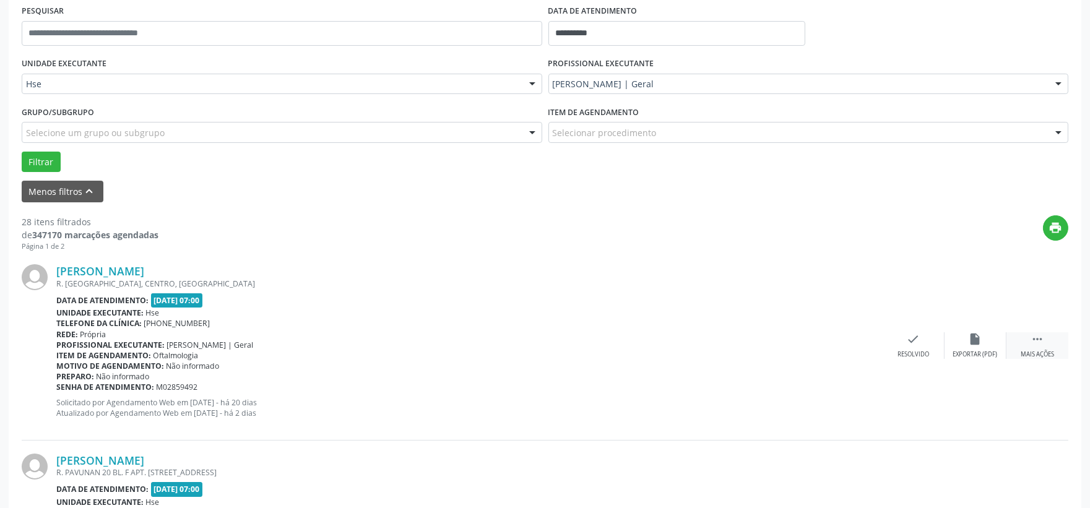
click at [1015, 339] on div " Mais ações" at bounding box center [1037, 345] width 62 height 27
click at [981, 348] on div "alarm_off Não compareceu" at bounding box center [975, 345] width 62 height 27
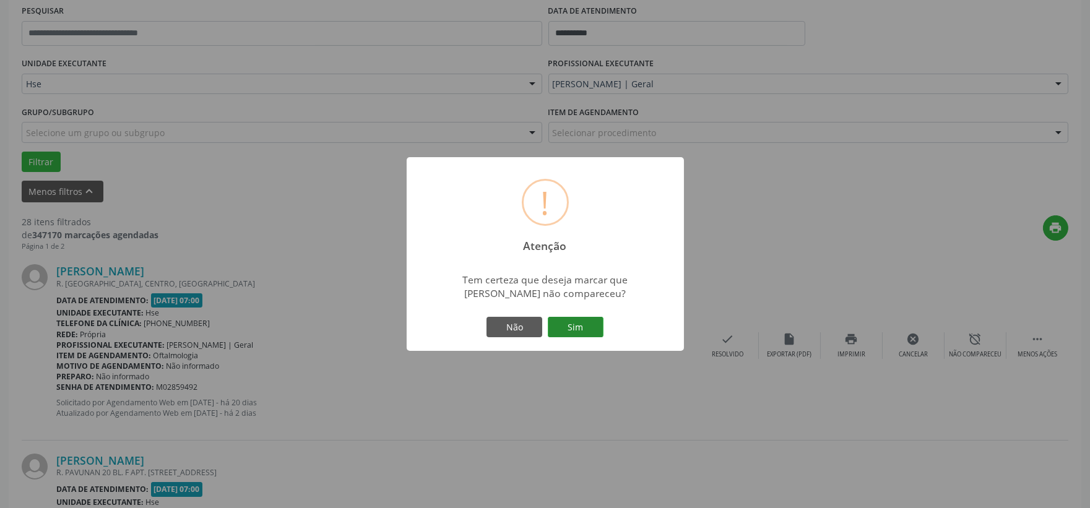
click at [589, 325] on button "Sim" at bounding box center [576, 327] width 56 height 21
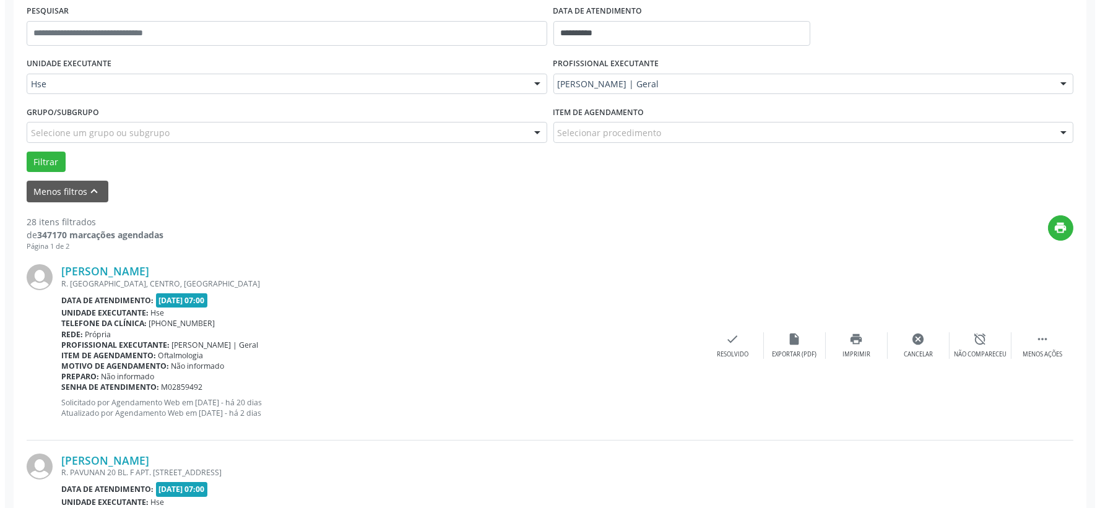
scroll to position [375, 0]
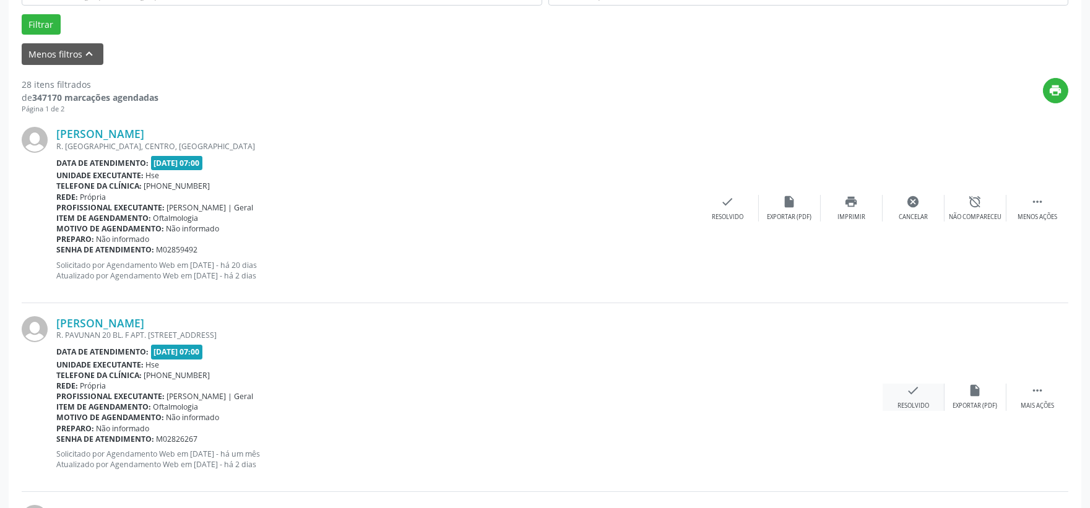
click at [910, 394] on icon "check" at bounding box center [914, 391] width 14 height 14
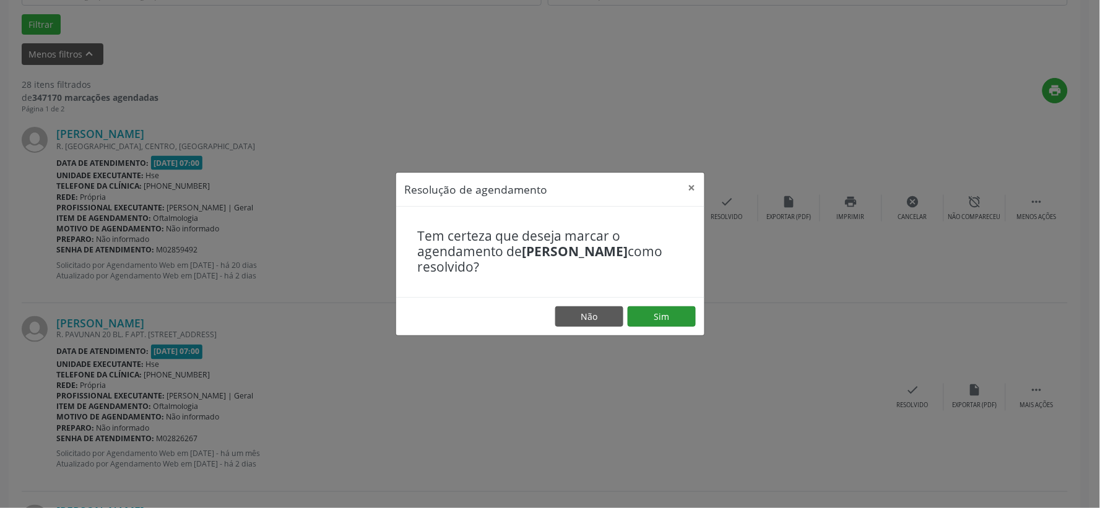
scroll to position [32, 0]
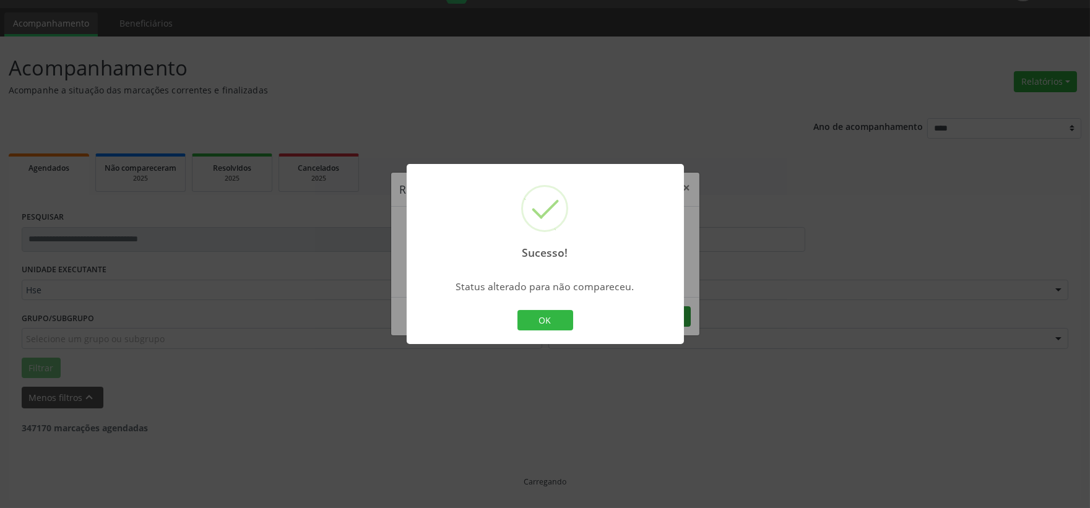
click at [666, 314] on div "Sucesso! × Status alterado para não compareceu. OK Cancel" at bounding box center [545, 254] width 277 height 181
click at [552, 319] on button "OK" at bounding box center [545, 320] width 56 height 21
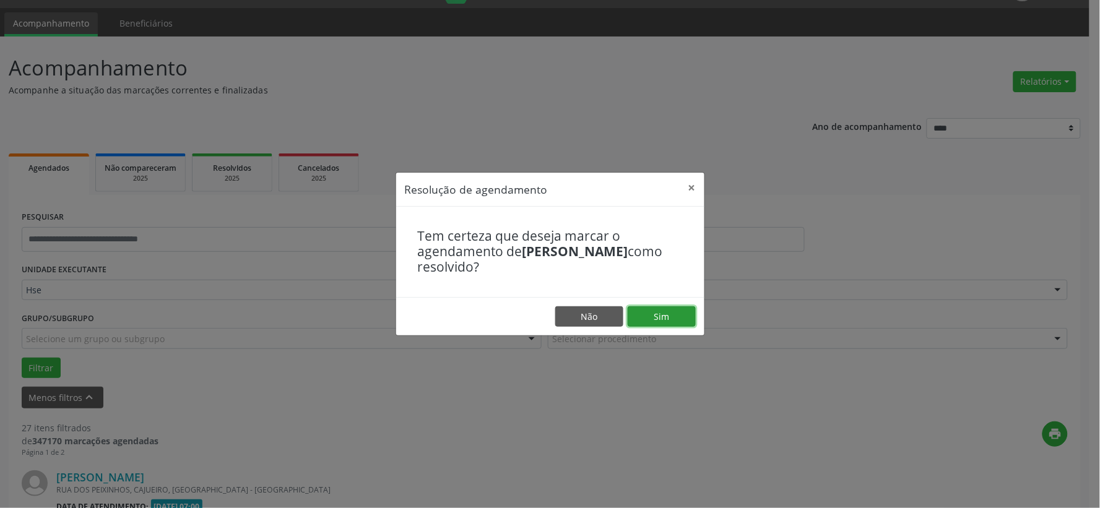
click at [666, 317] on button "Sim" at bounding box center [661, 316] width 68 height 21
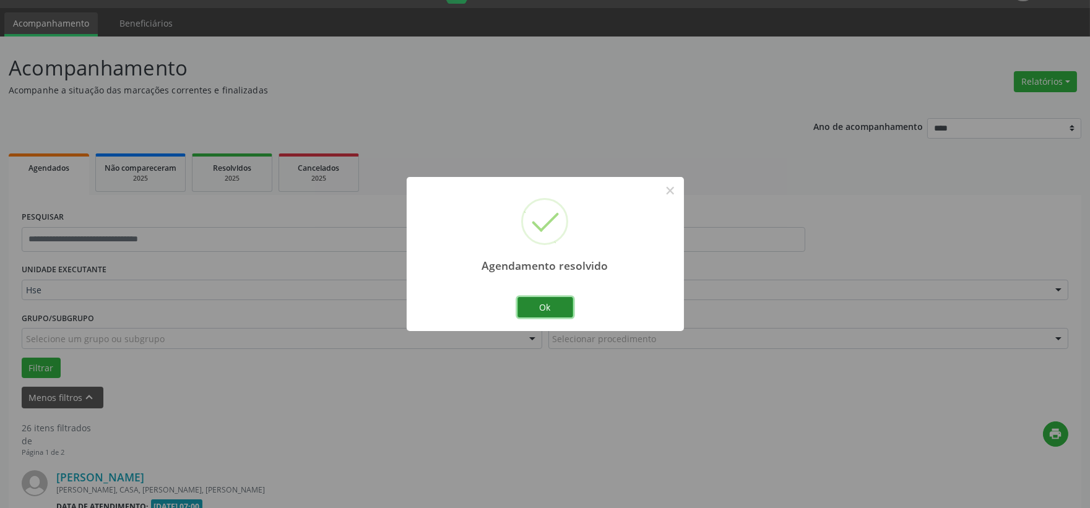
click at [555, 308] on button "Ok" at bounding box center [545, 307] width 56 height 21
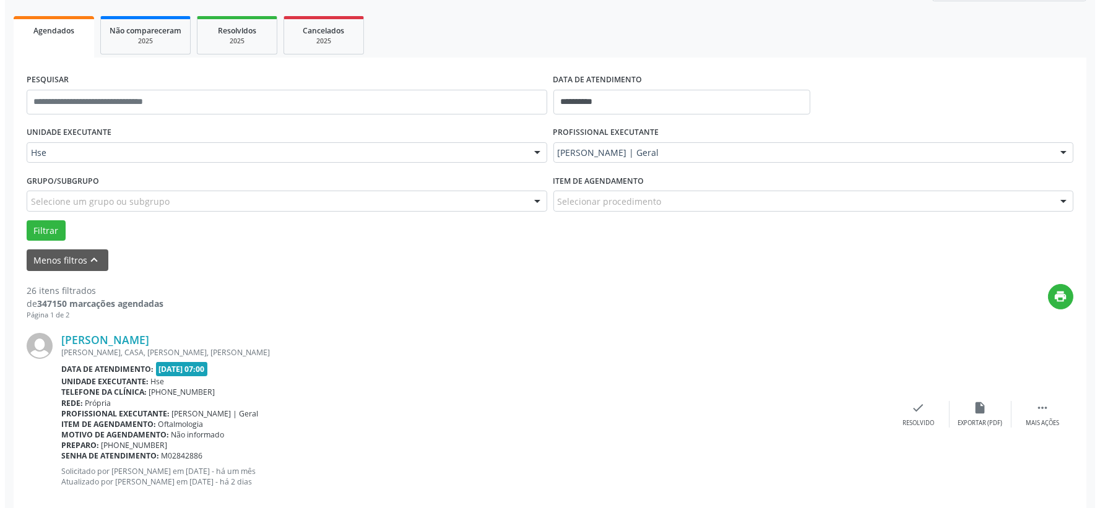
scroll to position [238, 0]
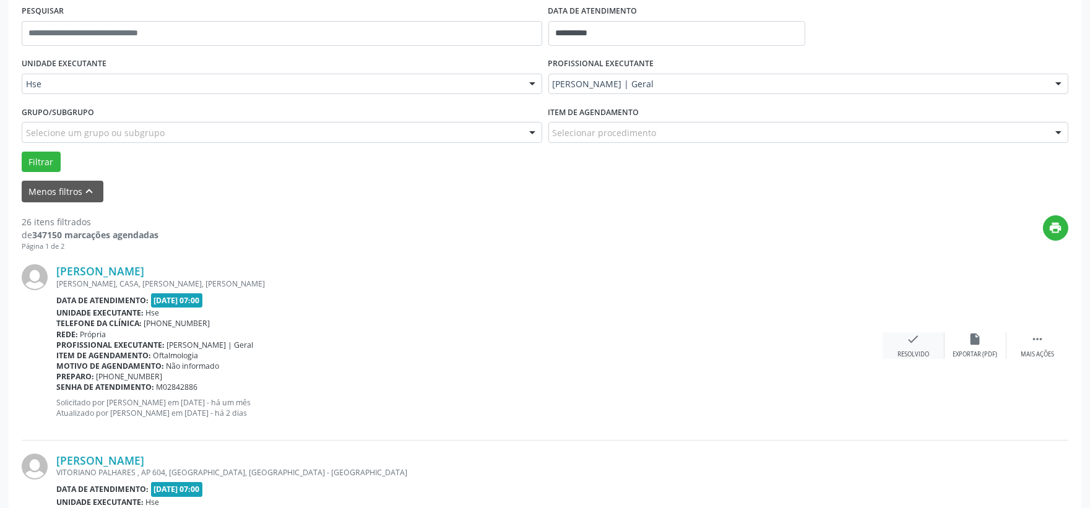
click at [920, 339] on div "check Resolvido" at bounding box center [913, 345] width 62 height 27
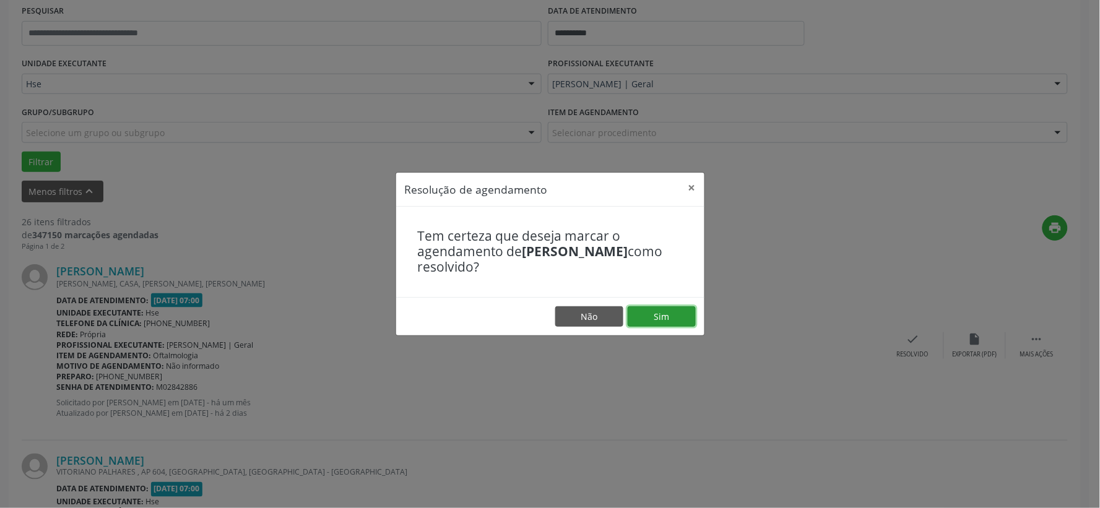
click at [652, 314] on button "Sim" at bounding box center [661, 316] width 68 height 21
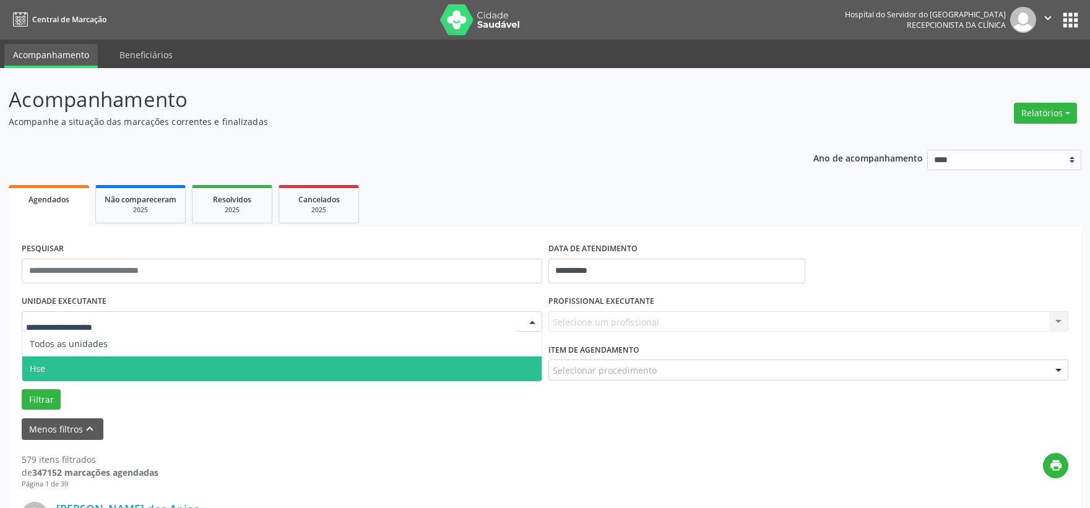
scroll to position [32, 0]
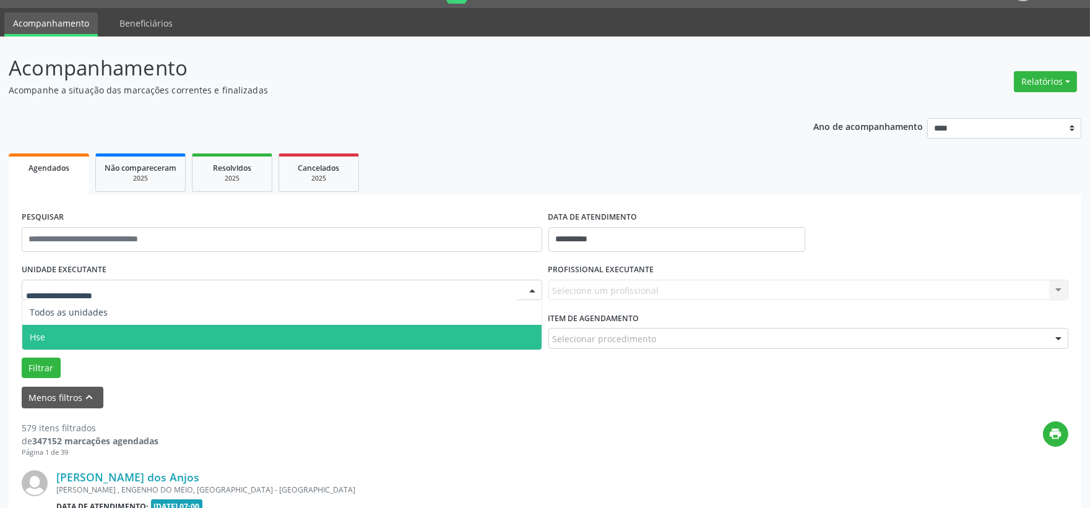
click at [118, 337] on span "Hse" at bounding box center [281, 337] width 519 height 25
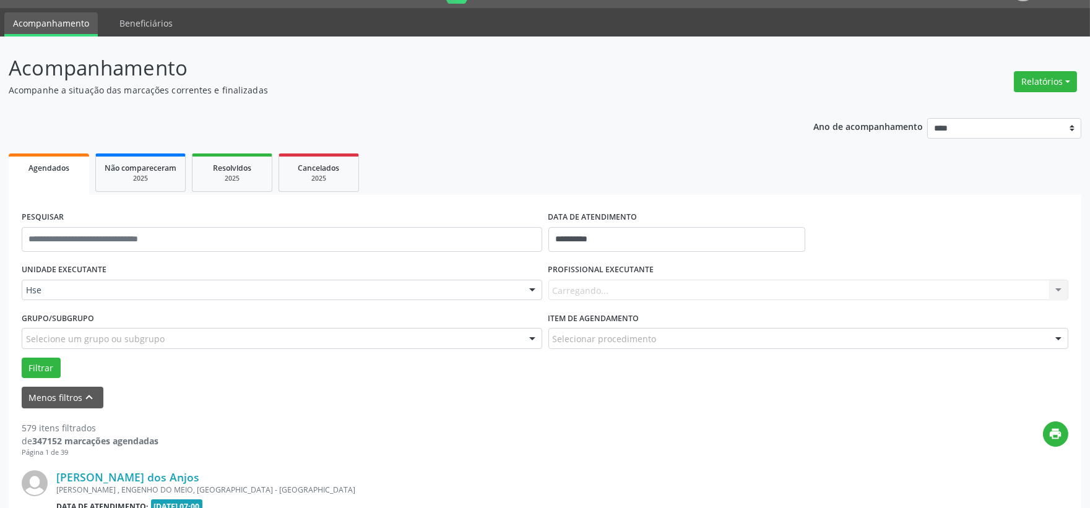
click at [611, 288] on div "Carregando... Nenhum resultado encontrado para: " " Não há nenhuma opção para s…" at bounding box center [808, 290] width 520 height 21
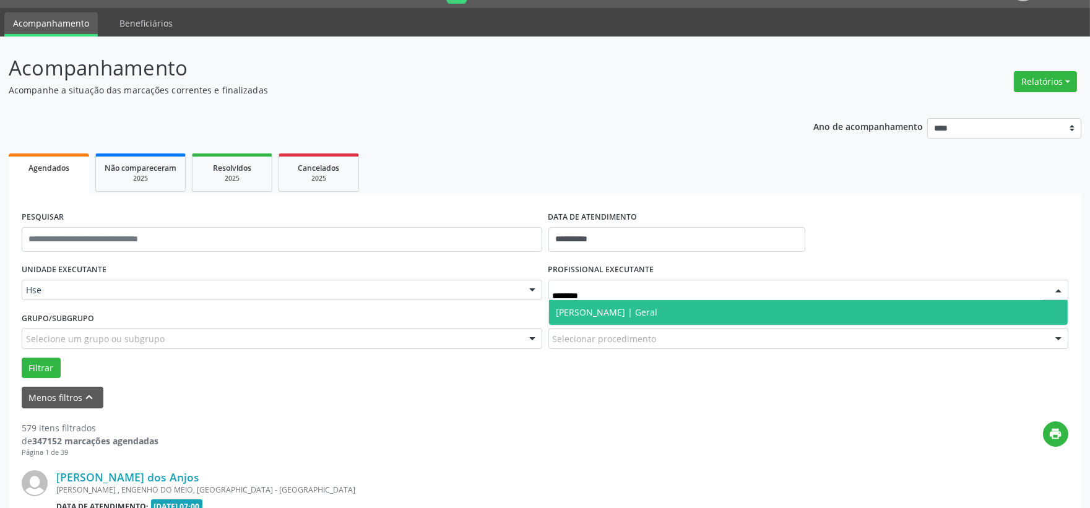
type input "*********"
click at [633, 316] on span "[PERSON_NAME] | Geral" at bounding box center [606, 312] width 101 height 12
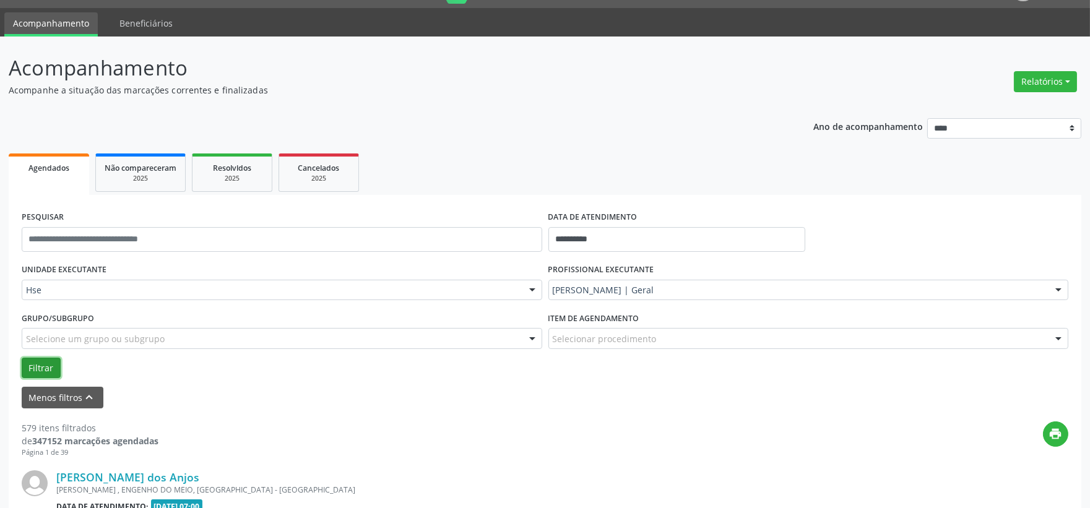
click at [42, 363] on button "Filtrar" at bounding box center [41, 368] width 39 height 21
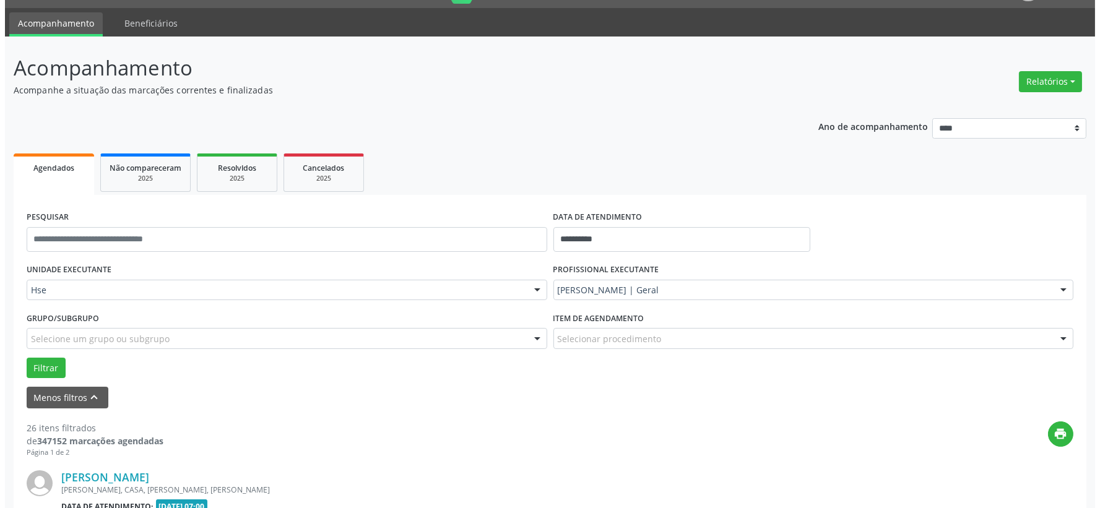
scroll to position [169, 0]
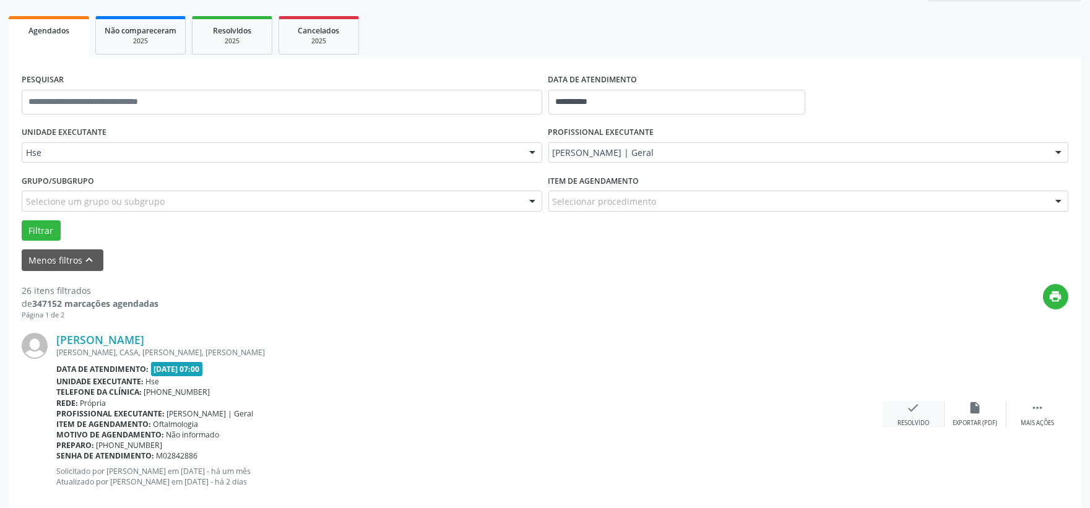
click at [902, 405] on div "check Resolvido" at bounding box center [913, 414] width 62 height 27
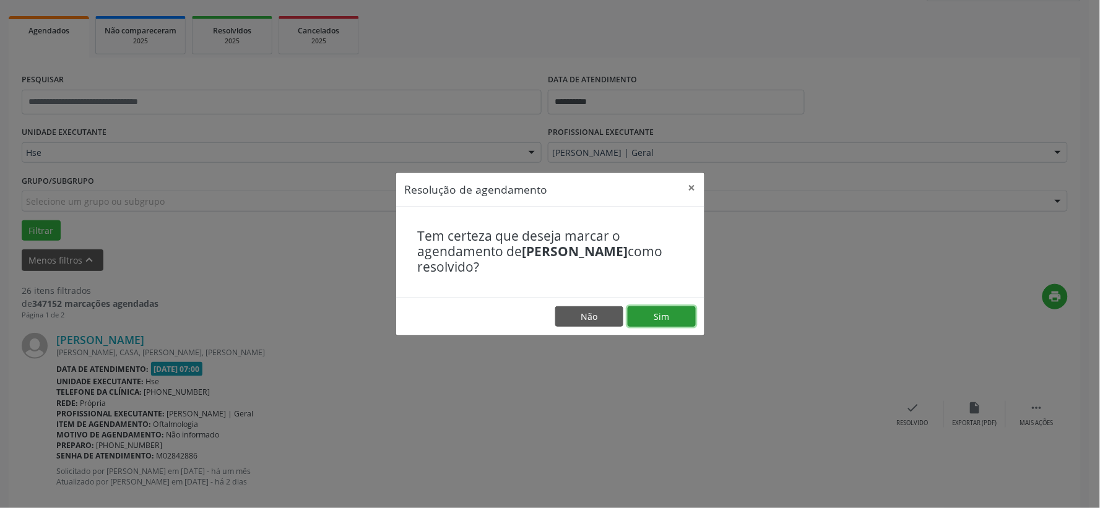
click at [666, 320] on button "Sim" at bounding box center [661, 316] width 68 height 21
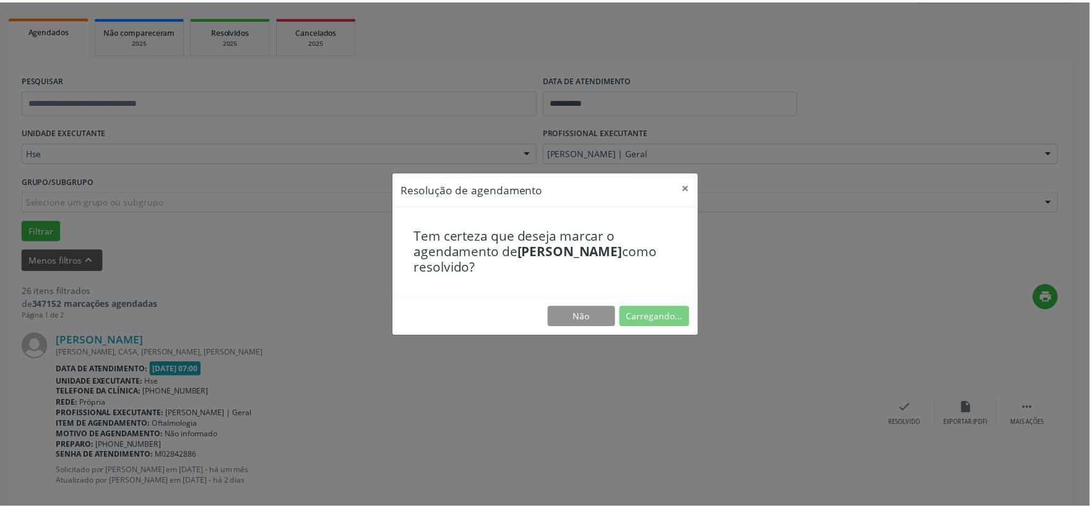
scroll to position [19, 0]
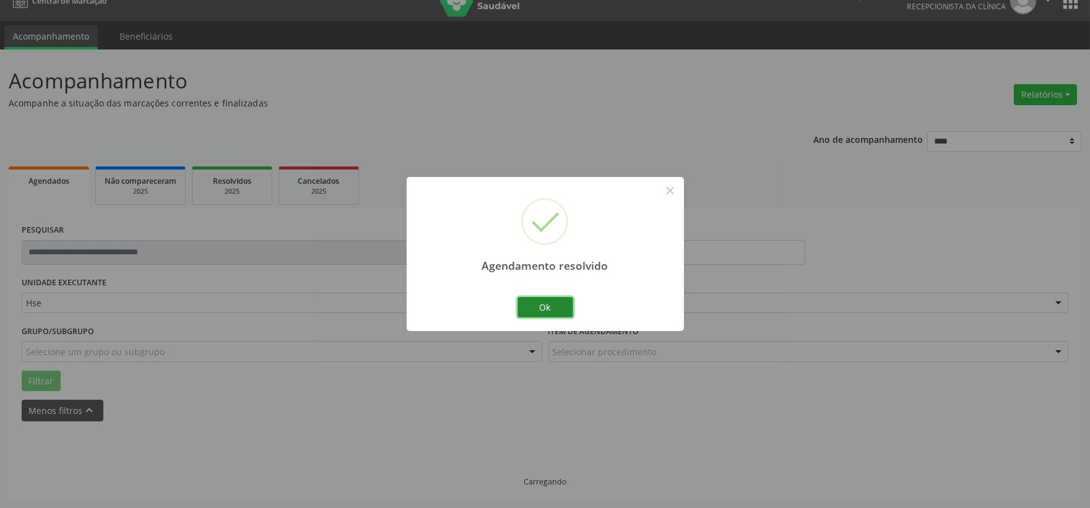
click at [548, 304] on button "Ok" at bounding box center [545, 307] width 56 height 21
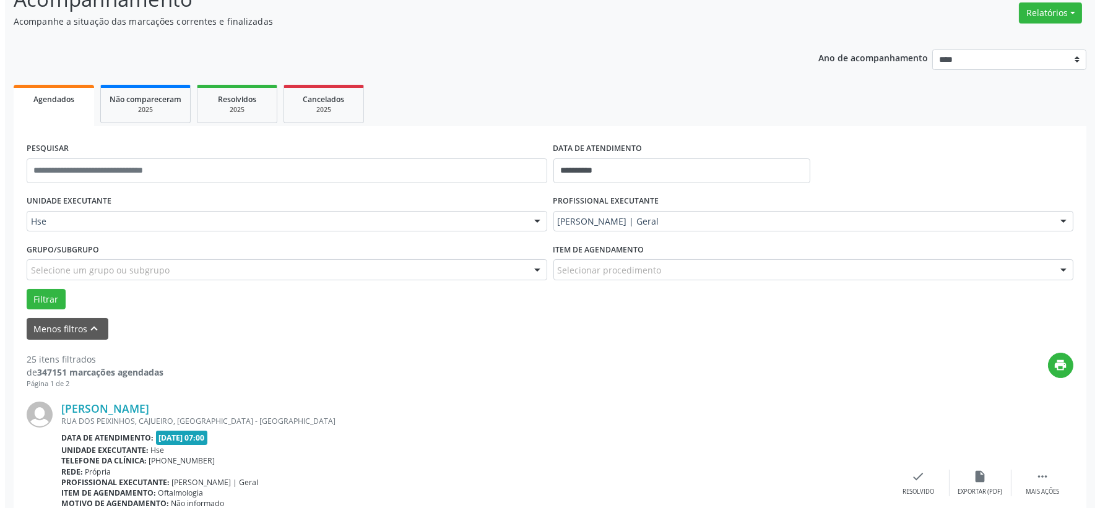
scroll to position [169, 0]
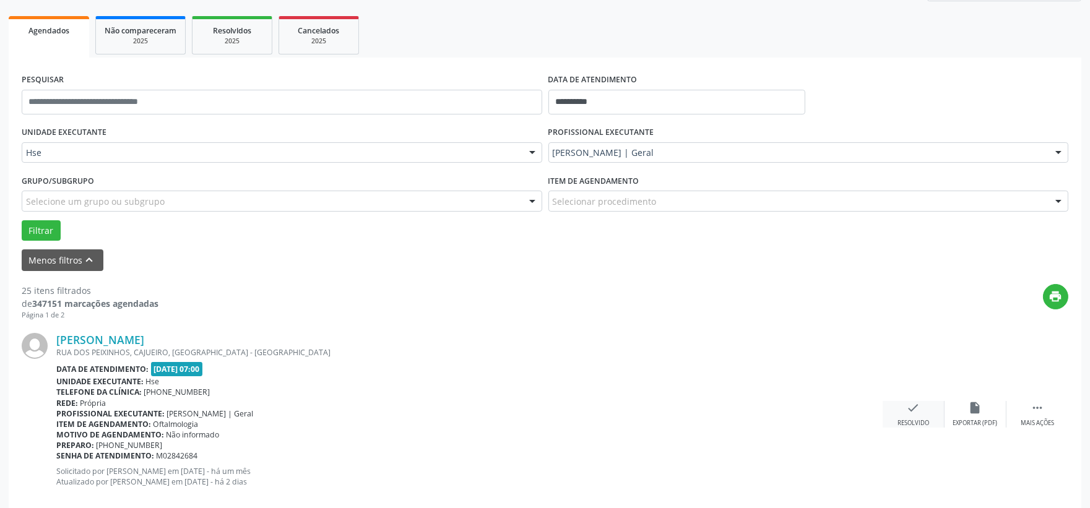
click at [910, 413] on icon "check" at bounding box center [914, 408] width 14 height 14
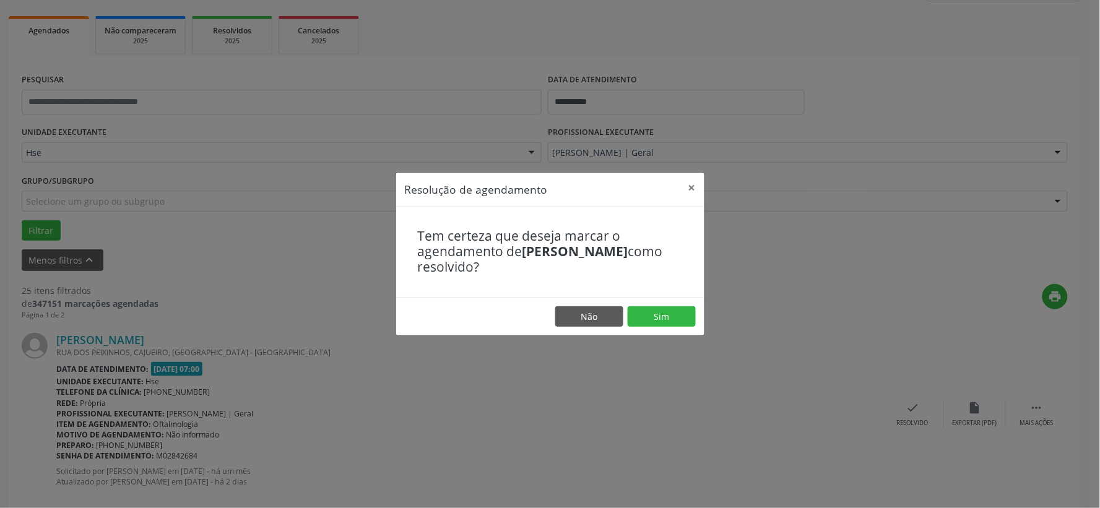
click at [652, 304] on footer "Não Sim" at bounding box center [550, 316] width 308 height 39
click at [655, 321] on button "Sim" at bounding box center [661, 316] width 68 height 21
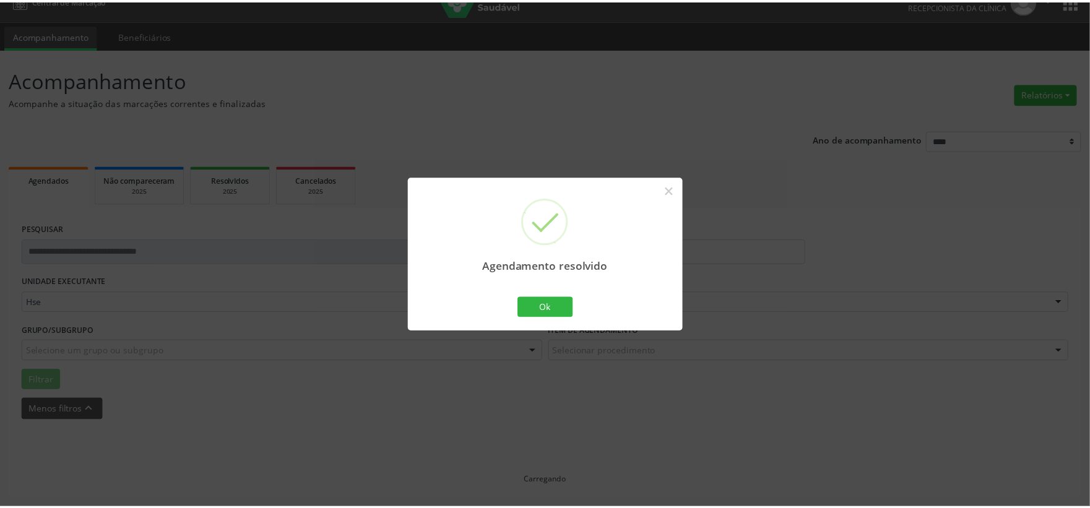
scroll to position [19, 0]
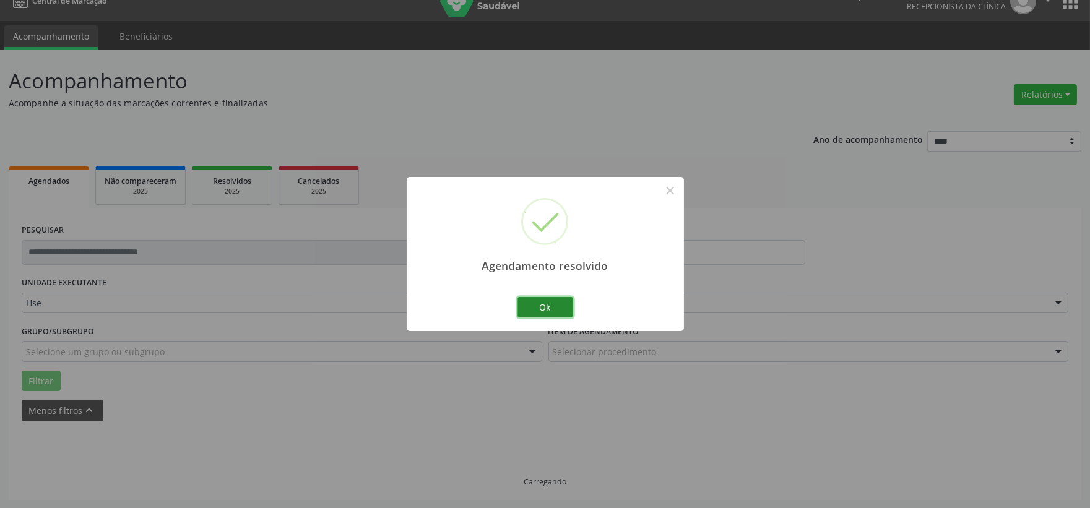
click at [531, 311] on button "Ok" at bounding box center [545, 307] width 56 height 21
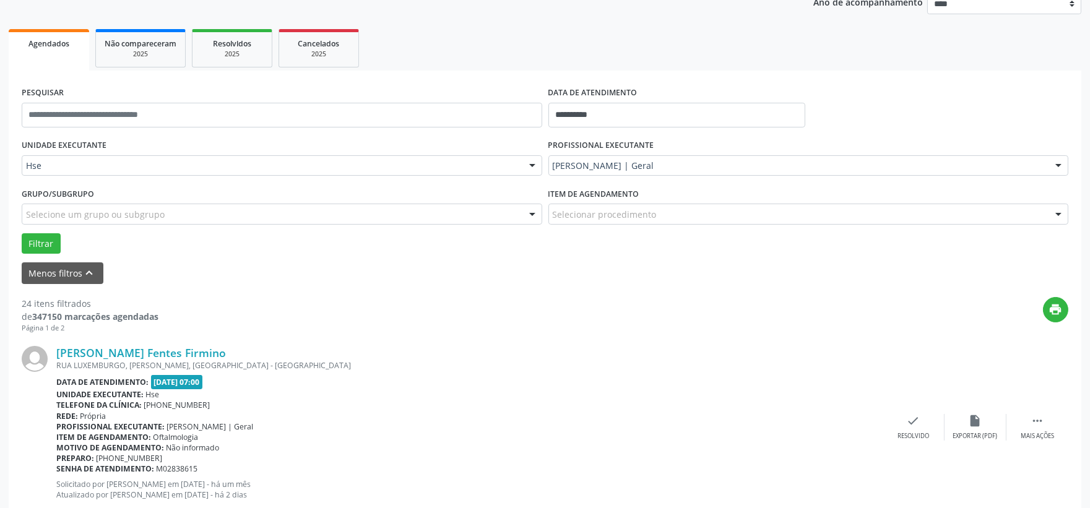
scroll to position [225, 0]
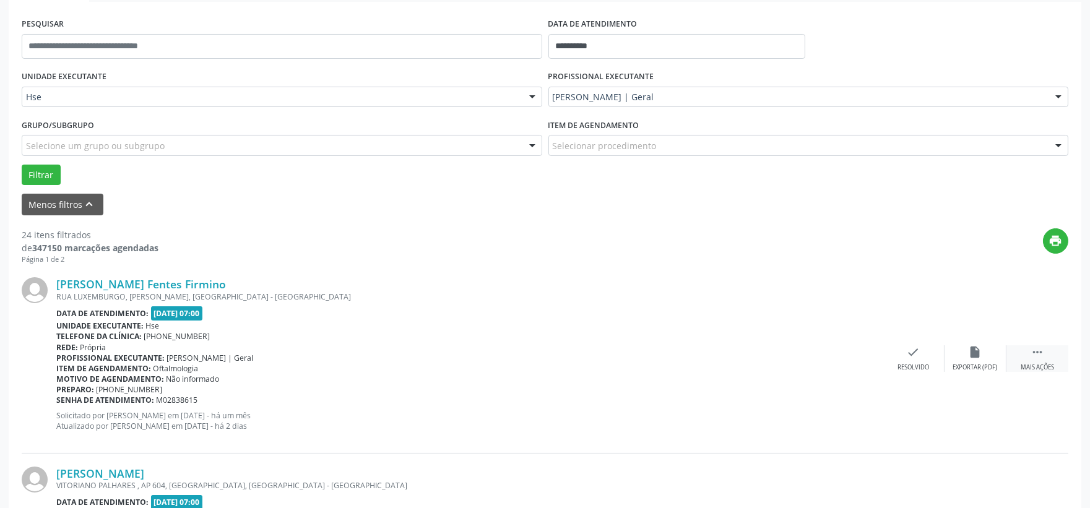
click at [1046, 363] on div "Mais ações" at bounding box center [1036, 367] width 33 height 9
click at [986, 366] on div "Não compareceu" at bounding box center [975, 367] width 53 height 9
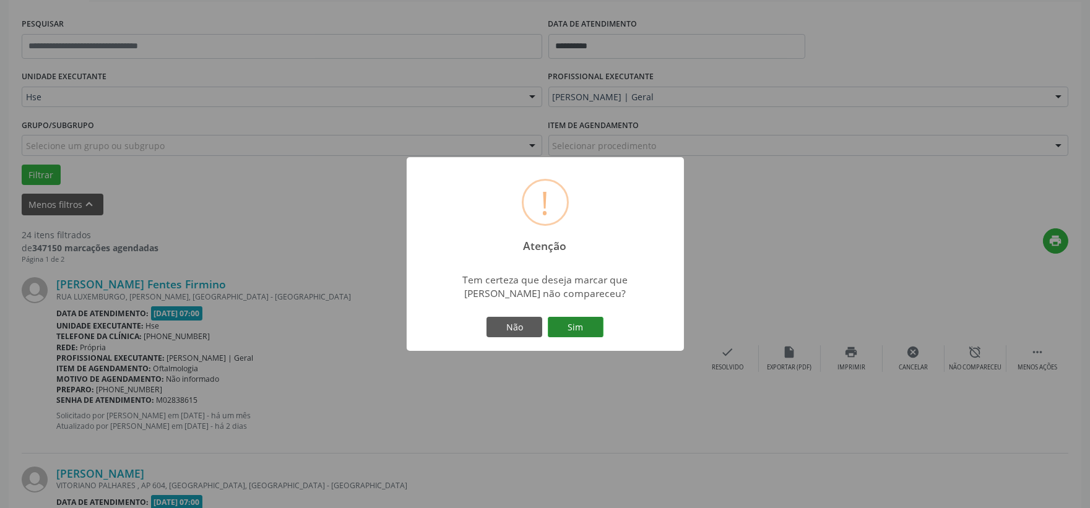
click at [558, 330] on button "Sim" at bounding box center [576, 327] width 56 height 21
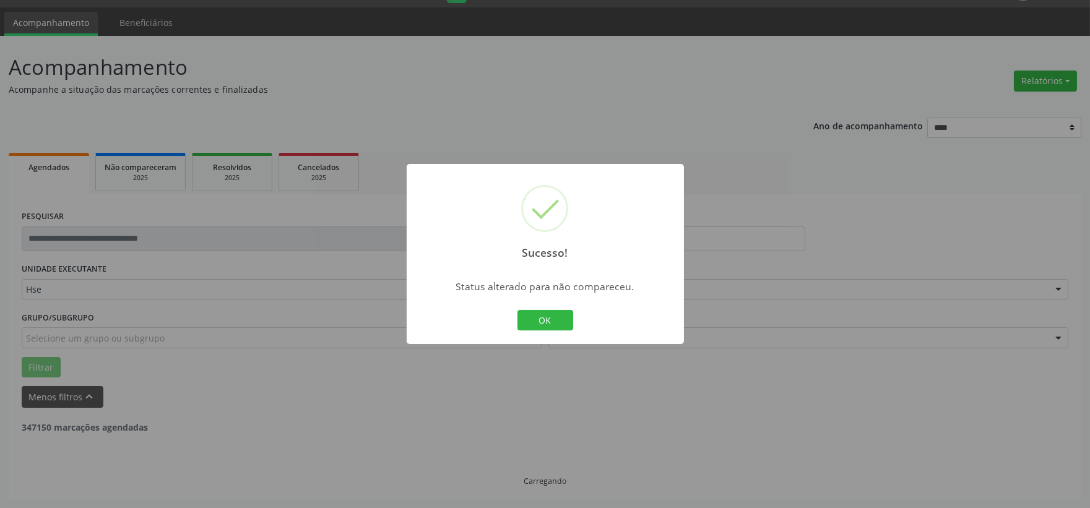
scroll to position [32, 0]
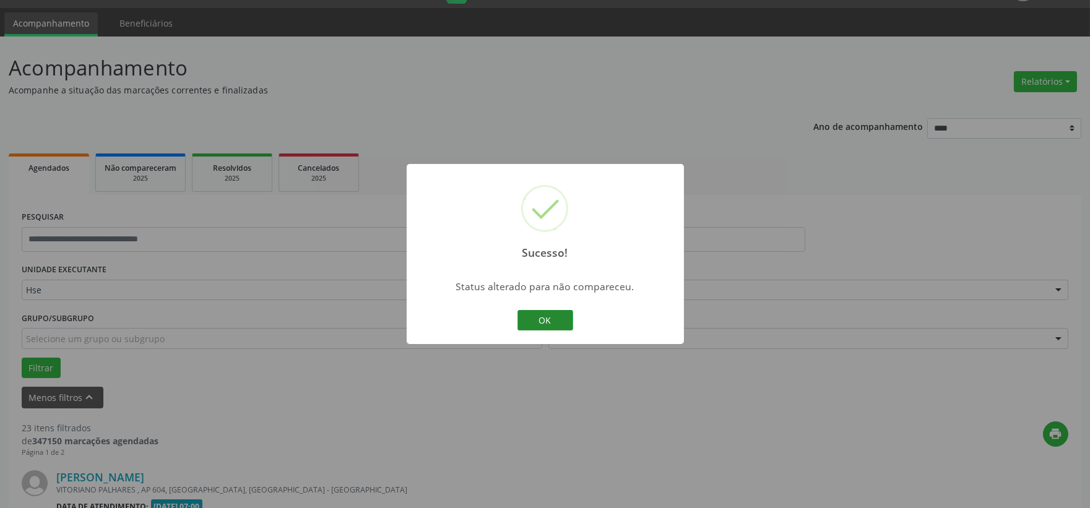
click at [543, 318] on button "OK" at bounding box center [545, 320] width 56 height 21
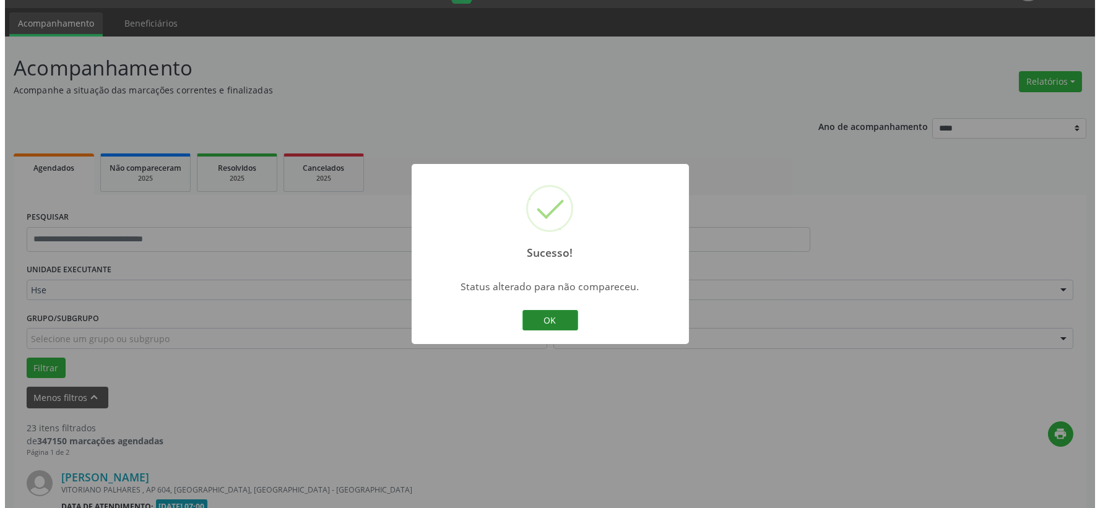
scroll to position [225, 0]
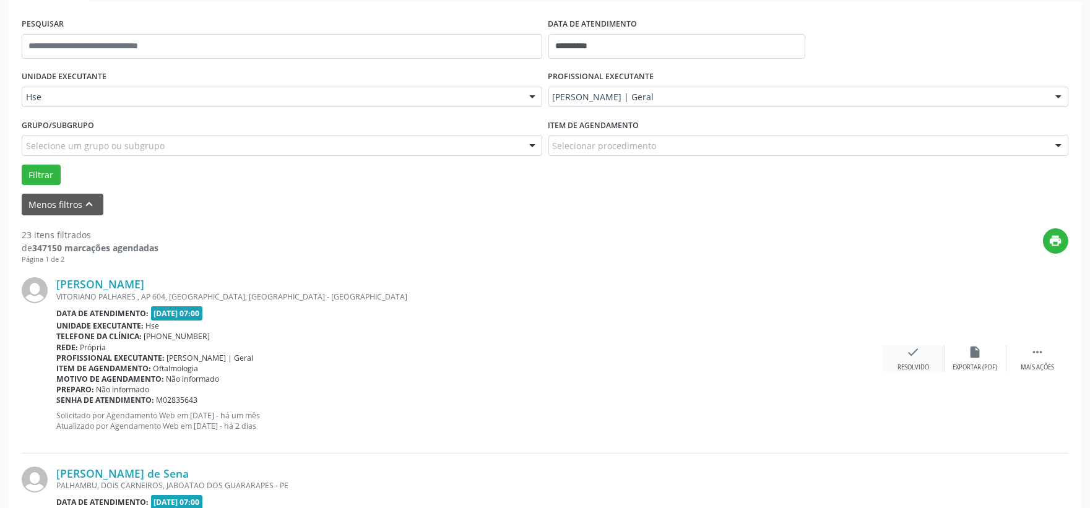
click at [919, 351] on icon "check" at bounding box center [914, 352] width 14 height 14
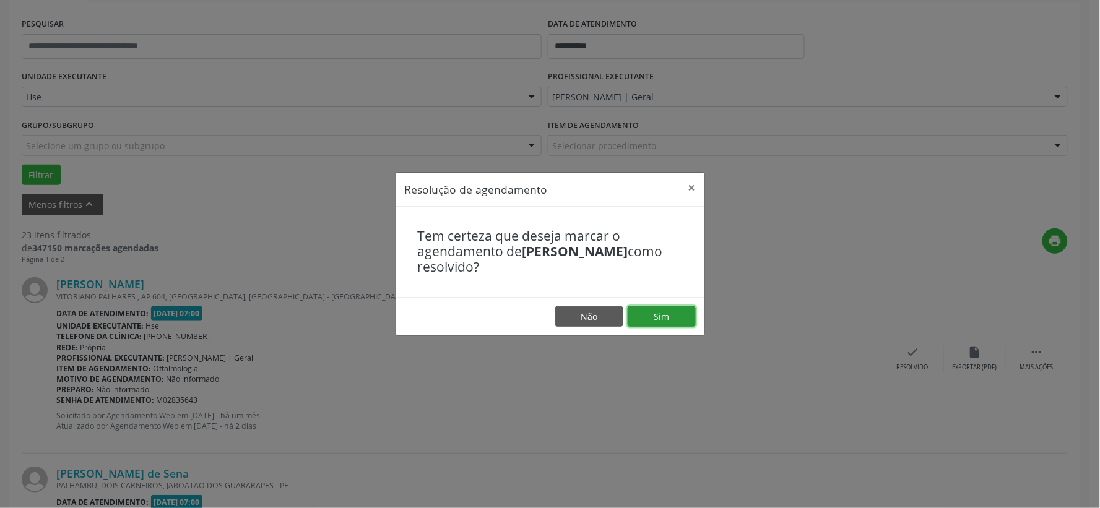
click at [653, 308] on button "Sim" at bounding box center [661, 316] width 68 height 21
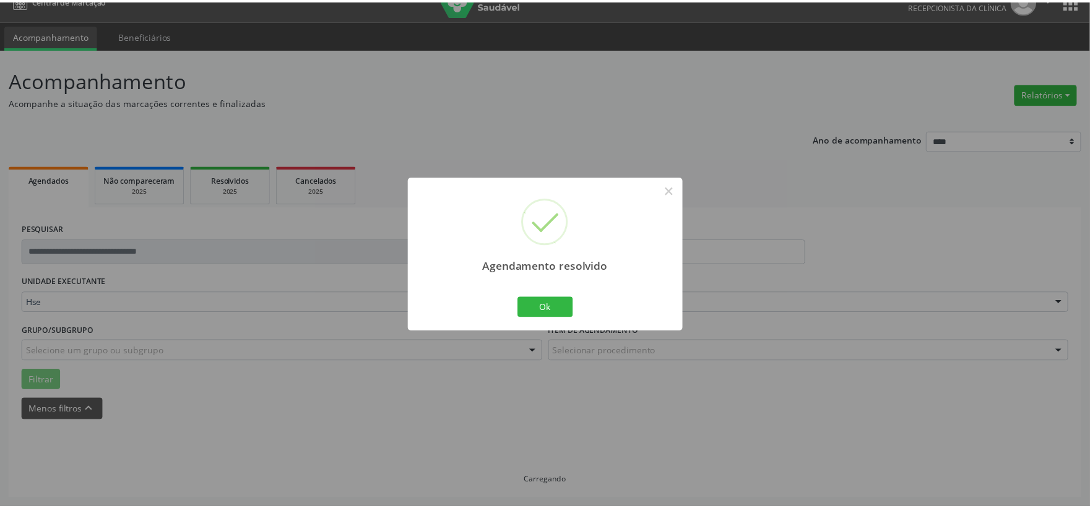
scroll to position [19, 0]
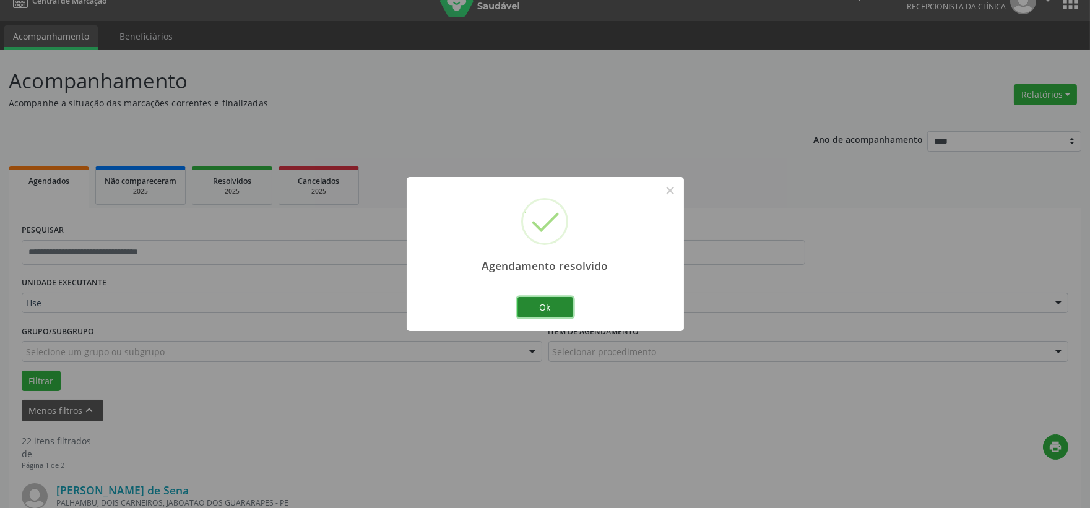
click at [543, 306] on button "Ok" at bounding box center [545, 307] width 56 height 21
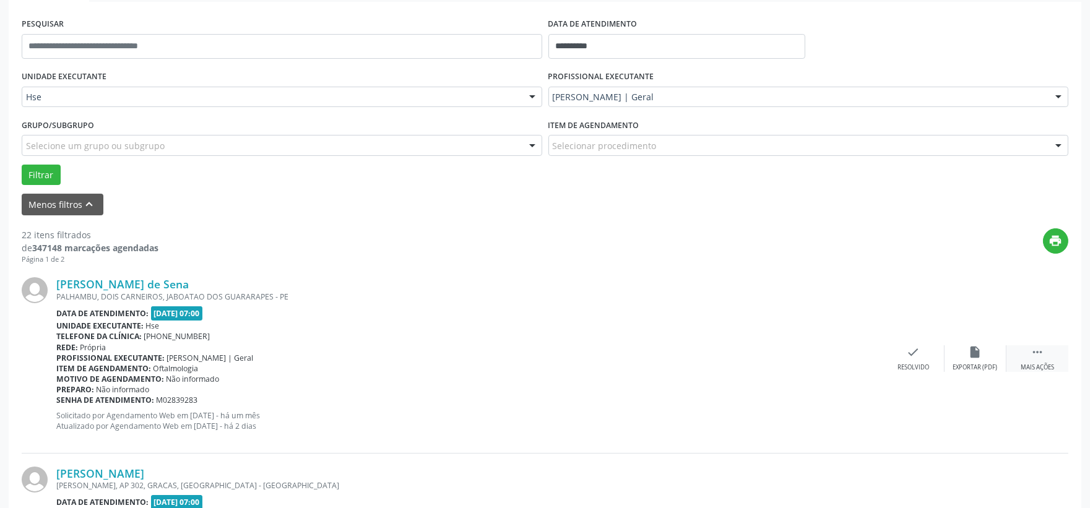
click at [1038, 357] on icon "" at bounding box center [1037, 352] width 14 height 14
click at [965, 363] on div "Não compareceu" at bounding box center [975, 367] width 53 height 9
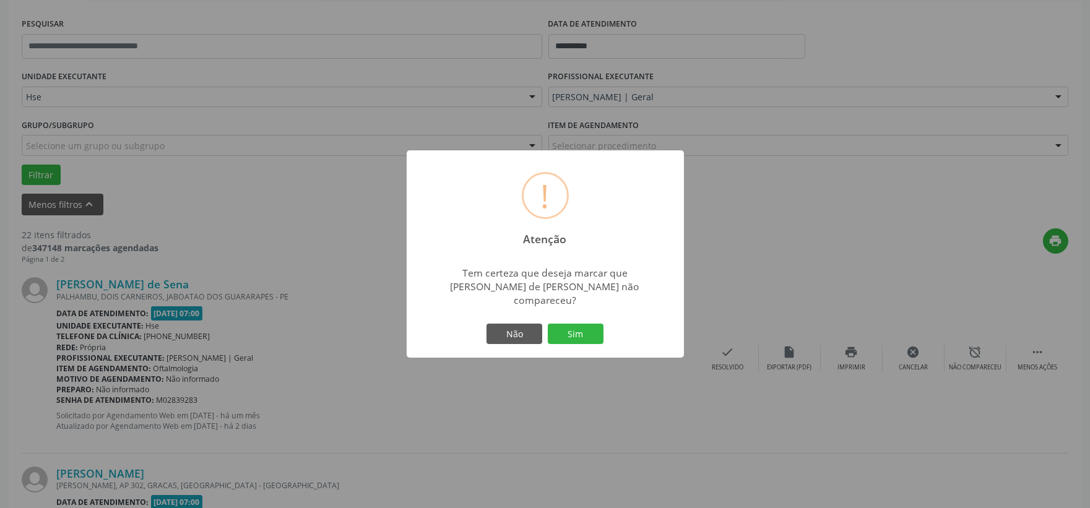
click at [608, 329] on div "! Atenção × Tem certeza que deseja marcar que [PERSON_NAME] de [PERSON_NAME] nã…" at bounding box center [545, 254] width 277 height 208
click at [589, 329] on button "Sim" at bounding box center [576, 334] width 56 height 21
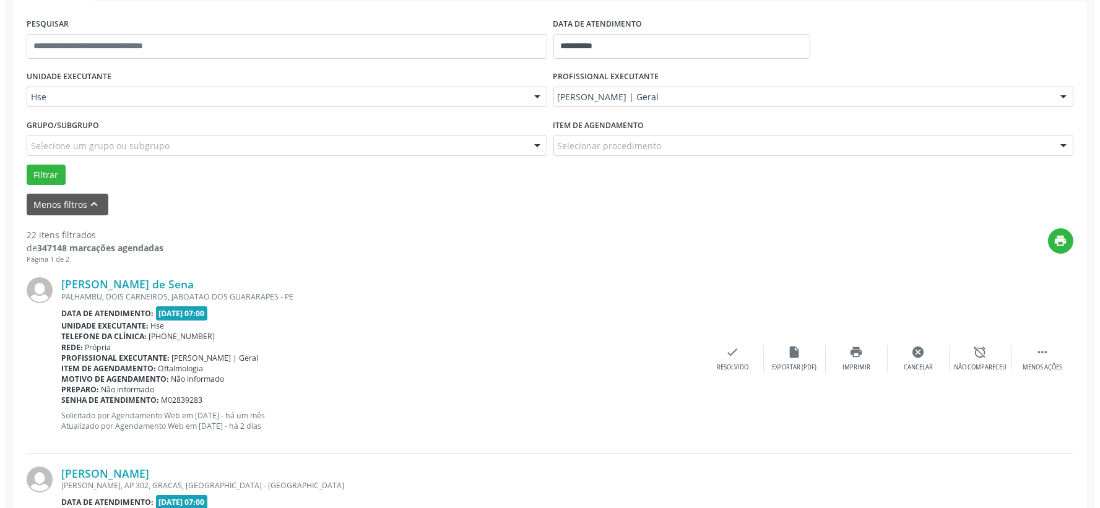
scroll to position [293, 0]
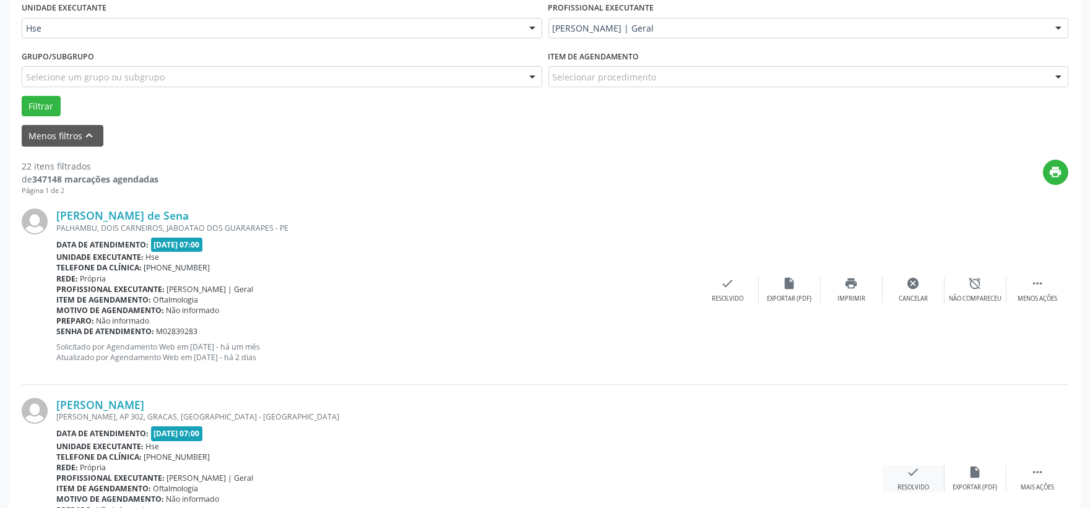
click at [914, 473] on icon "check" at bounding box center [914, 472] width 14 height 14
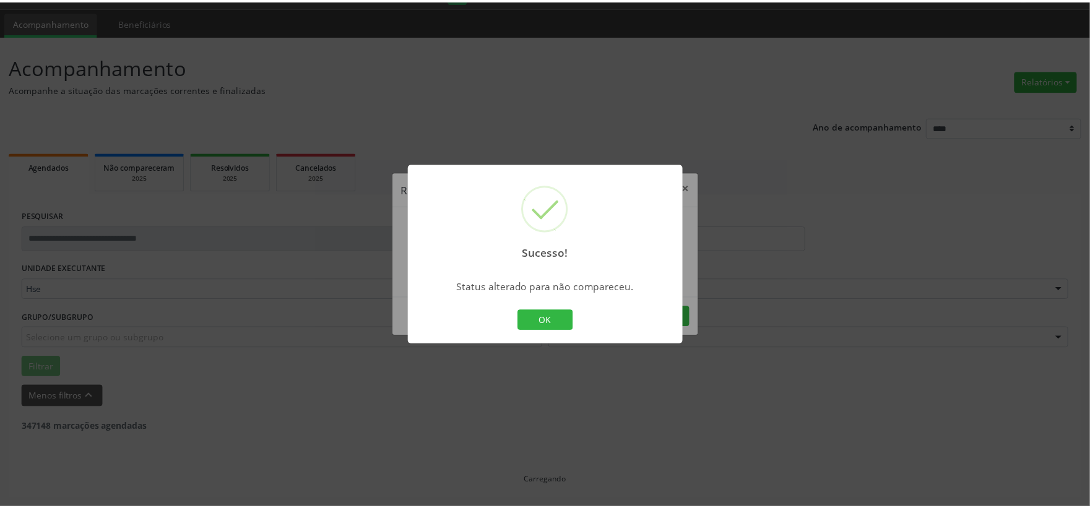
scroll to position [32, 0]
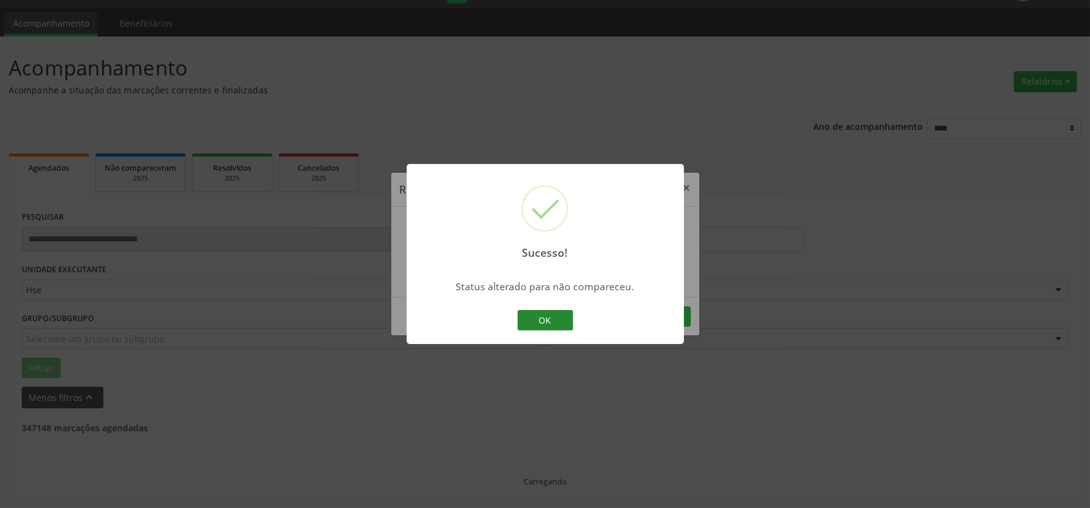
click at [566, 319] on button "OK" at bounding box center [545, 320] width 56 height 21
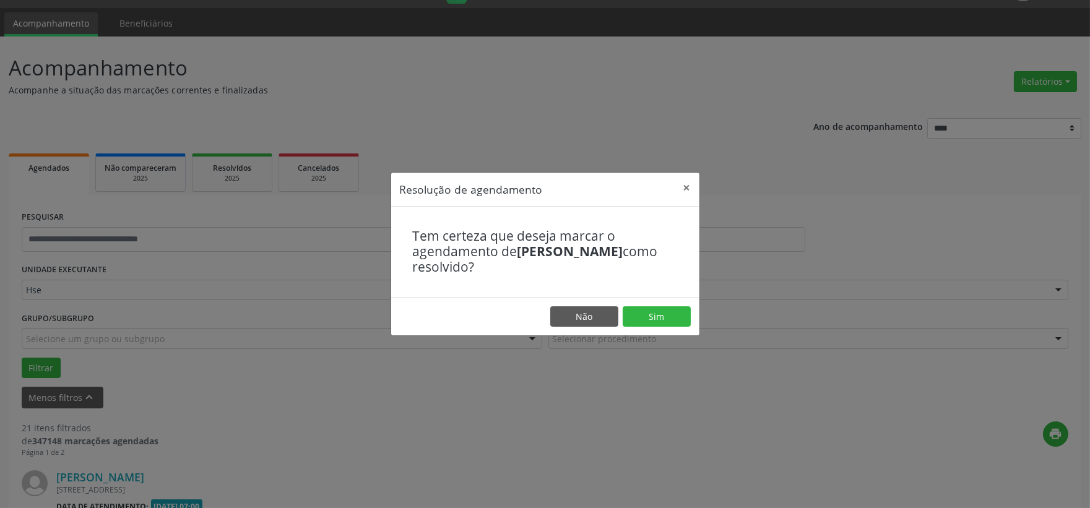
scroll to position [293, 0]
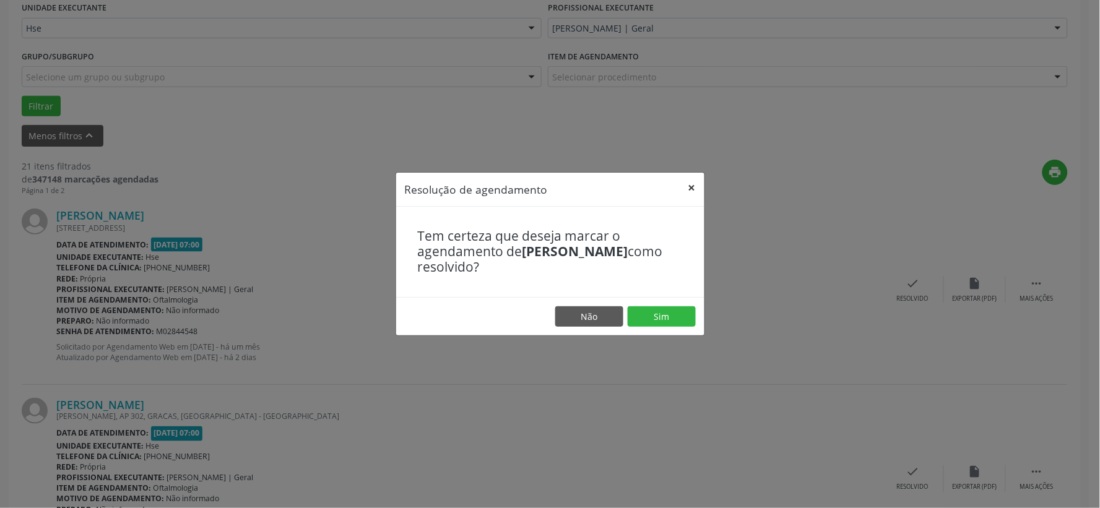
click at [683, 186] on button "×" at bounding box center [691, 188] width 25 height 30
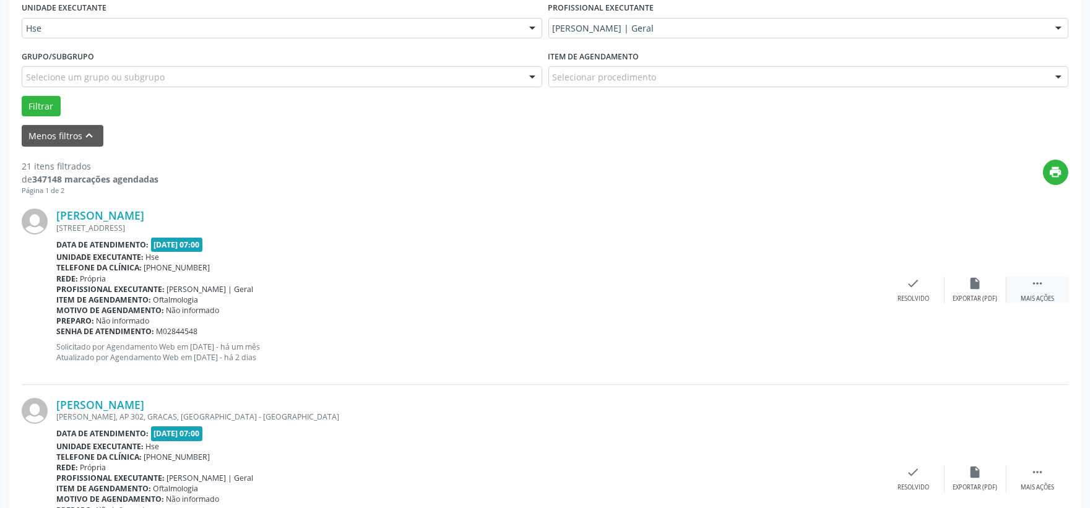
click at [1030, 297] on div "Mais ações" at bounding box center [1036, 299] width 33 height 9
click at [962, 300] on div "Não compareceu" at bounding box center [975, 299] width 53 height 9
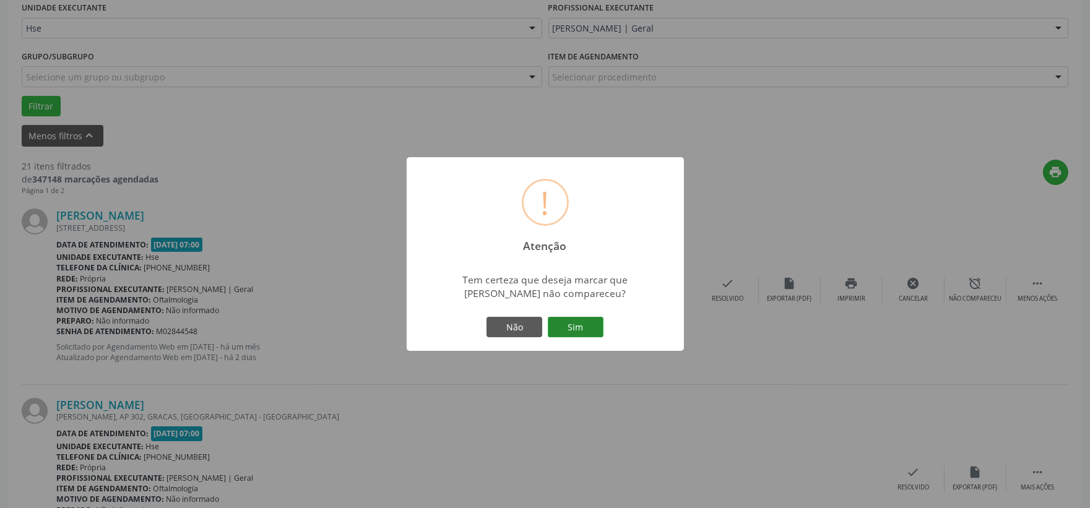
click at [580, 324] on button "Sim" at bounding box center [576, 327] width 56 height 21
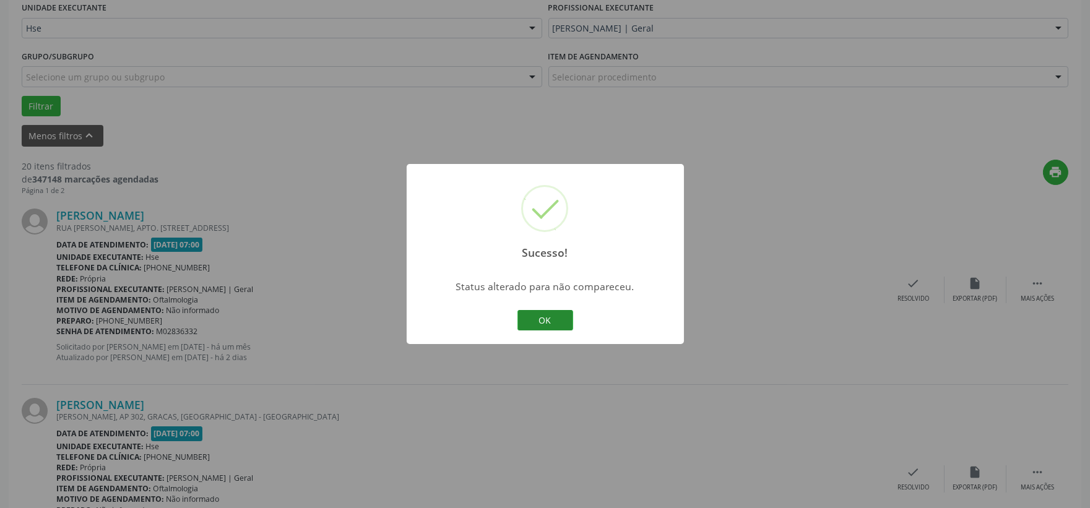
click at [555, 316] on button "OK" at bounding box center [545, 320] width 56 height 21
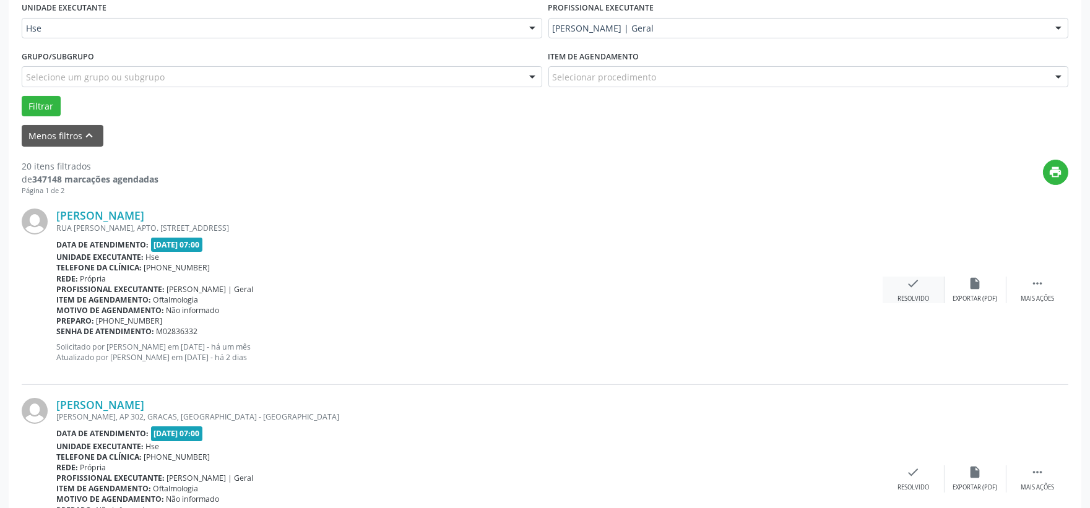
click at [900, 285] on div "check Resolvido" at bounding box center [913, 290] width 62 height 27
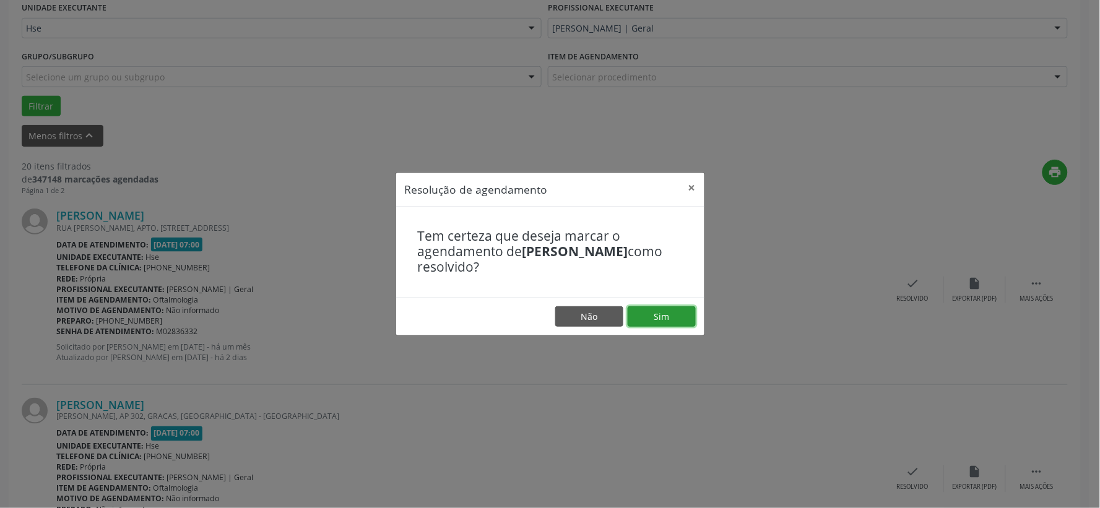
click at [666, 310] on button "Sim" at bounding box center [661, 316] width 68 height 21
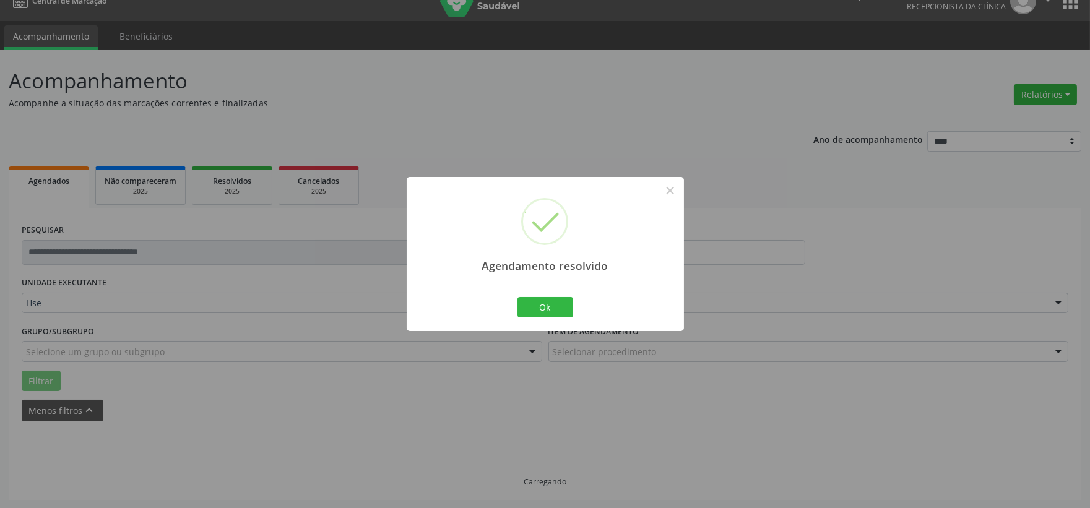
scroll to position [32, 0]
click at [572, 308] on div "Ok Cancel" at bounding box center [544, 307] width 61 height 26
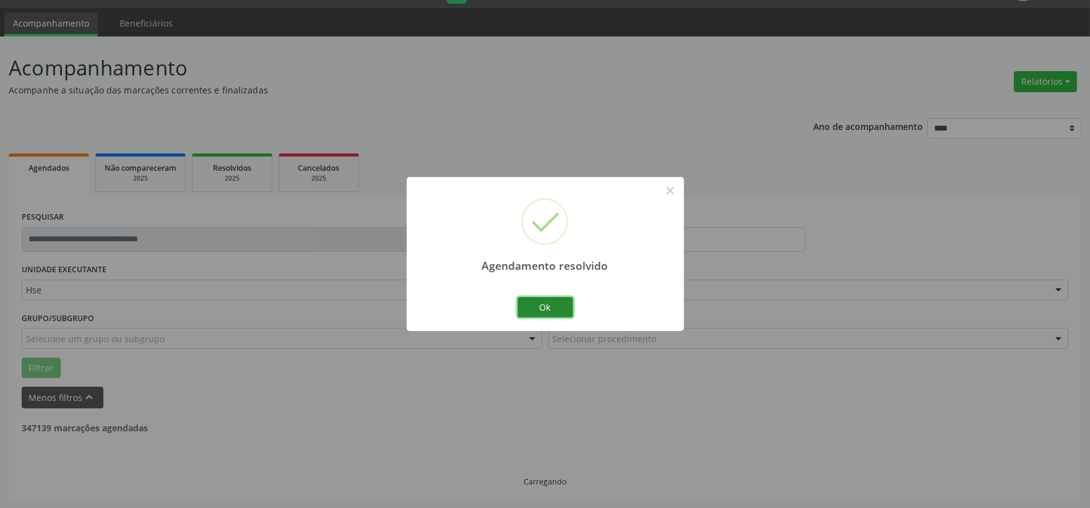
click at [556, 308] on button "Ok" at bounding box center [545, 307] width 56 height 21
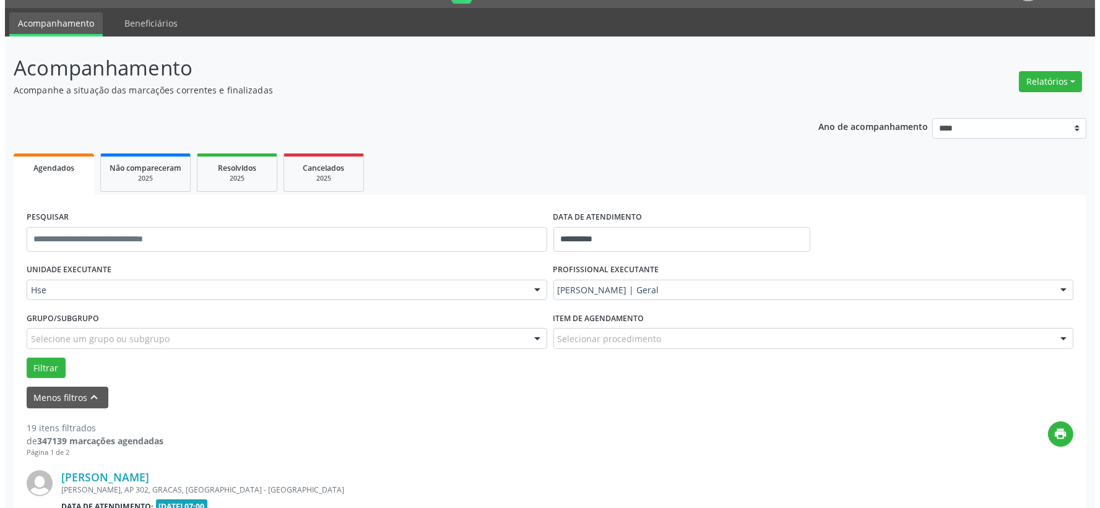
scroll to position [169, 0]
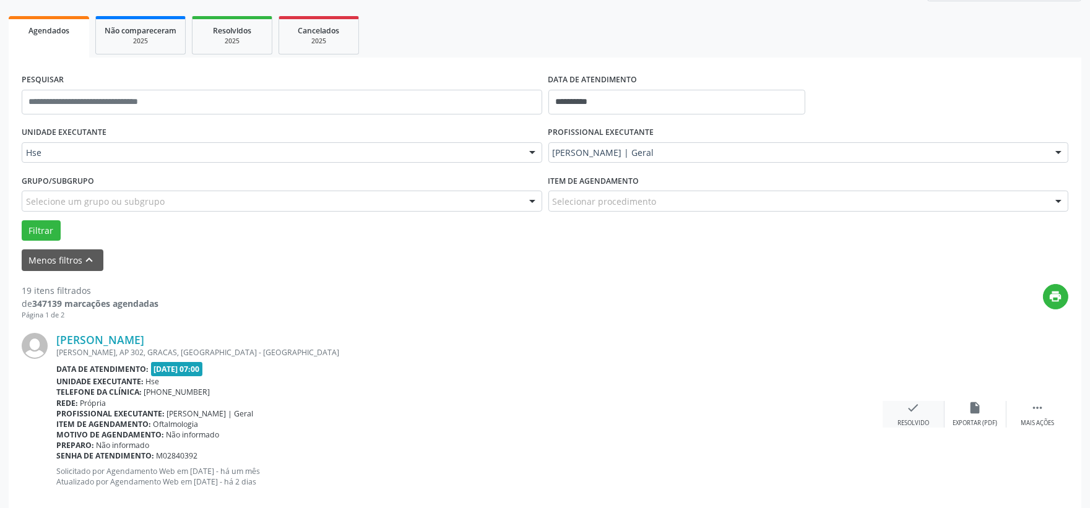
click at [913, 408] on icon "check" at bounding box center [914, 408] width 14 height 14
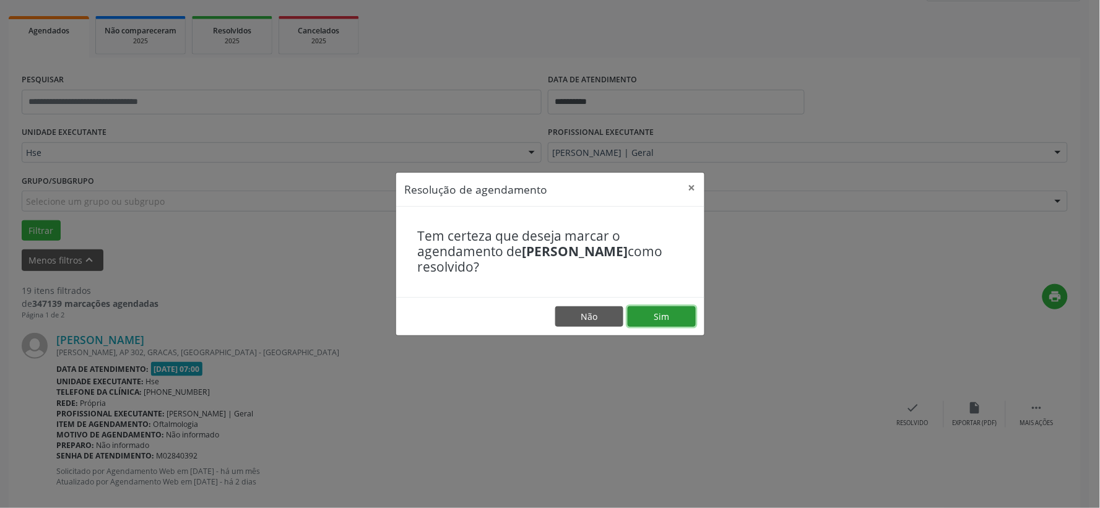
click at [642, 311] on button "Sim" at bounding box center [661, 316] width 68 height 21
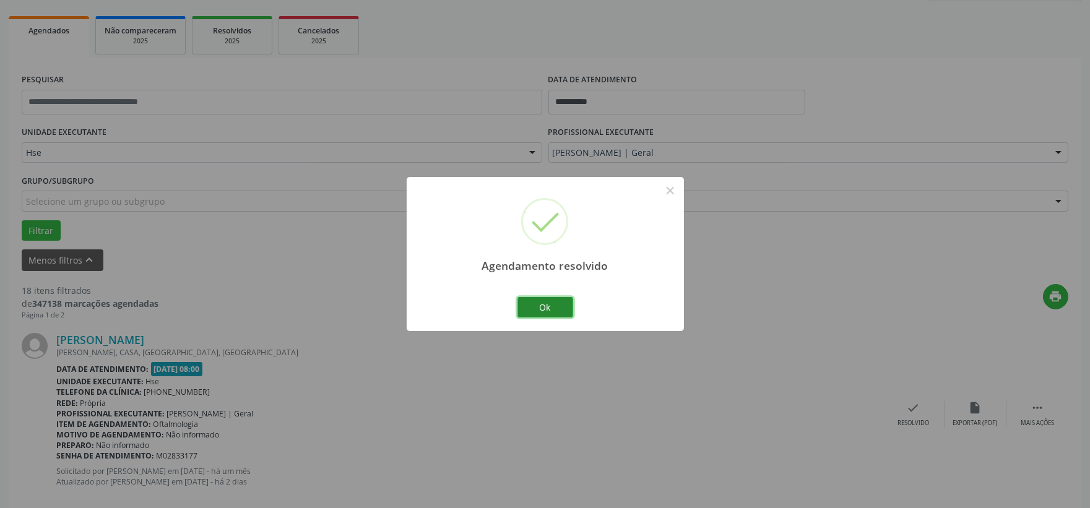
click at [548, 312] on button "Ok" at bounding box center [545, 307] width 56 height 21
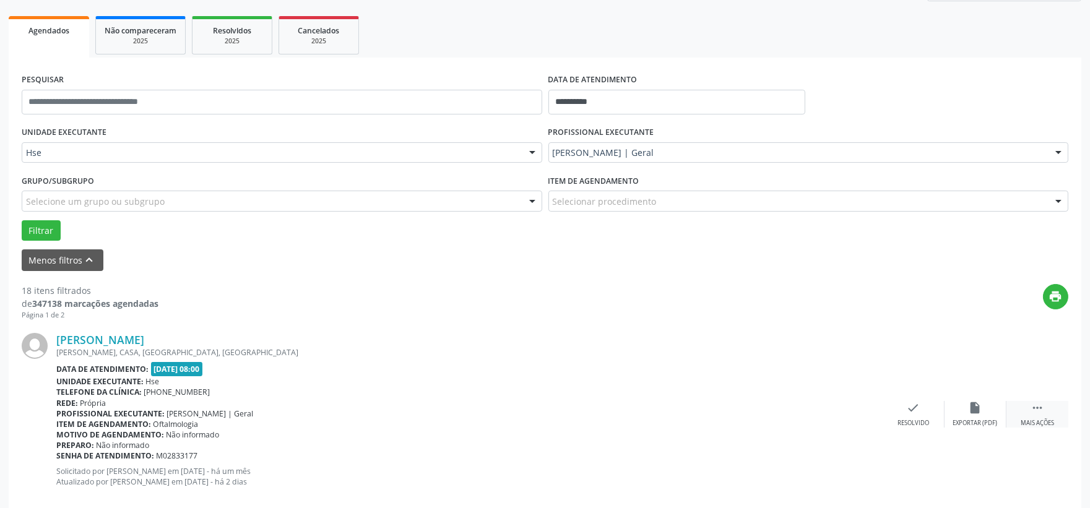
click at [1028, 408] on div " Mais ações" at bounding box center [1037, 414] width 62 height 27
click at [970, 409] on icon "alarm_off" at bounding box center [975, 408] width 14 height 14
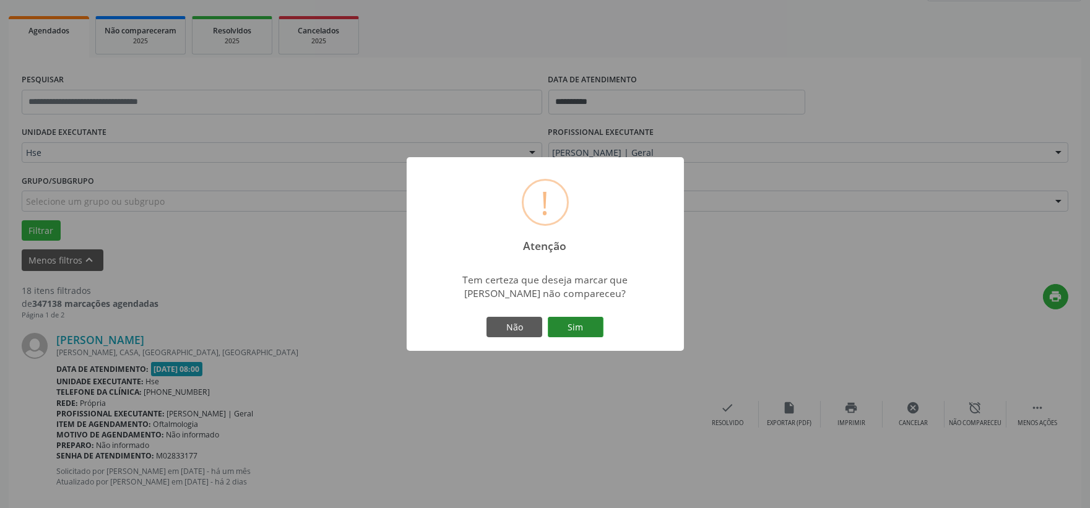
click at [595, 325] on button "Sim" at bounding box center [576, 327] width 56 height 21
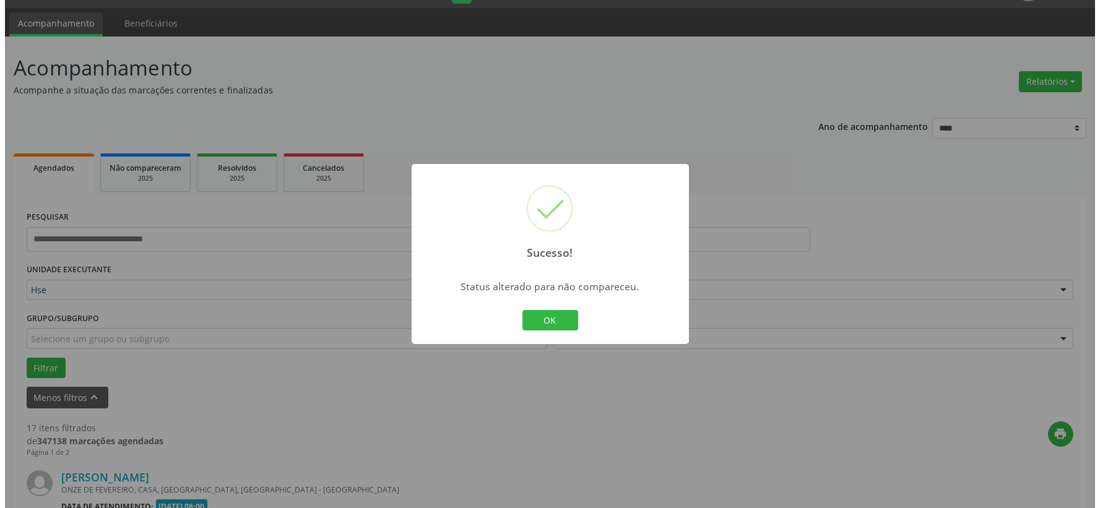
scroll to position [306, 0]
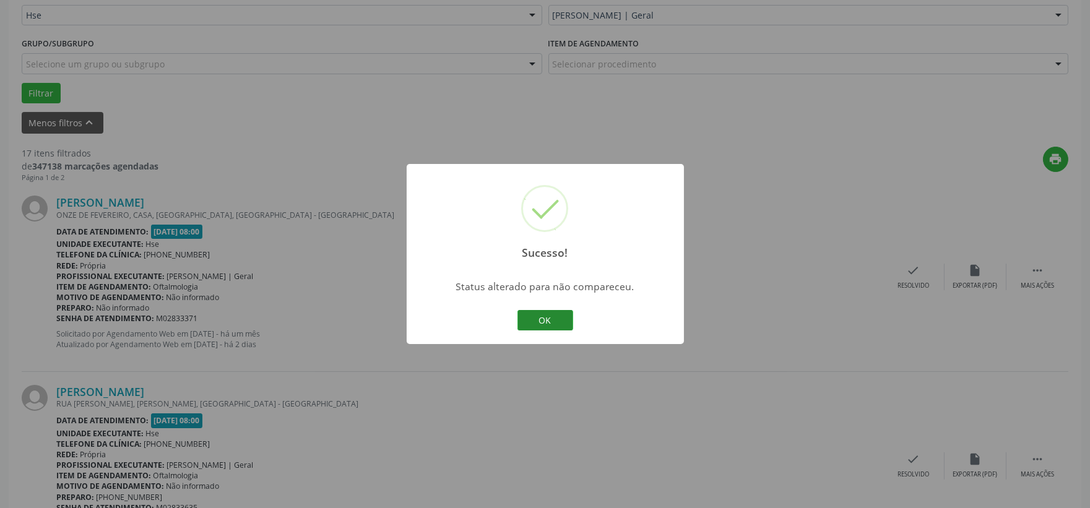
click at [557, 320] on button "OK" at bounding box center [545, 320] width 56 height 21
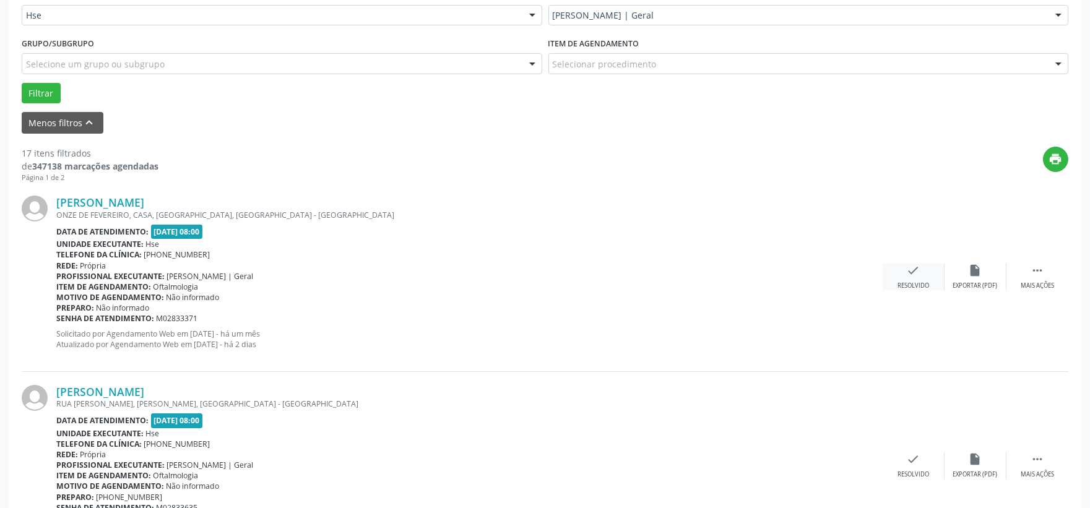
click at [913, 275] on icon "check" at bounding box center [914, 271] width 14 height 14
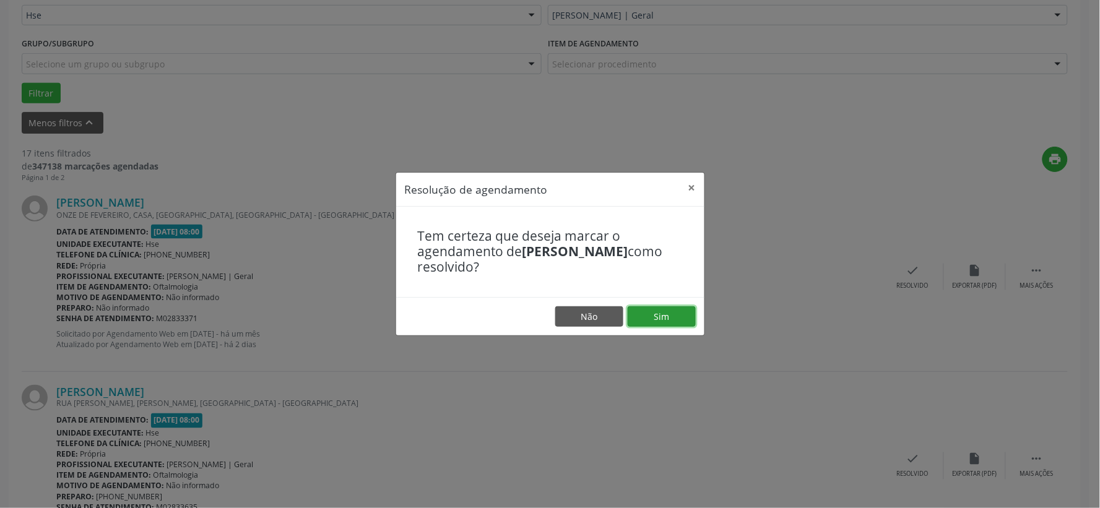
click at [666, 324] on button "Sim" at bounding box center [661, 316] width 68 height 21
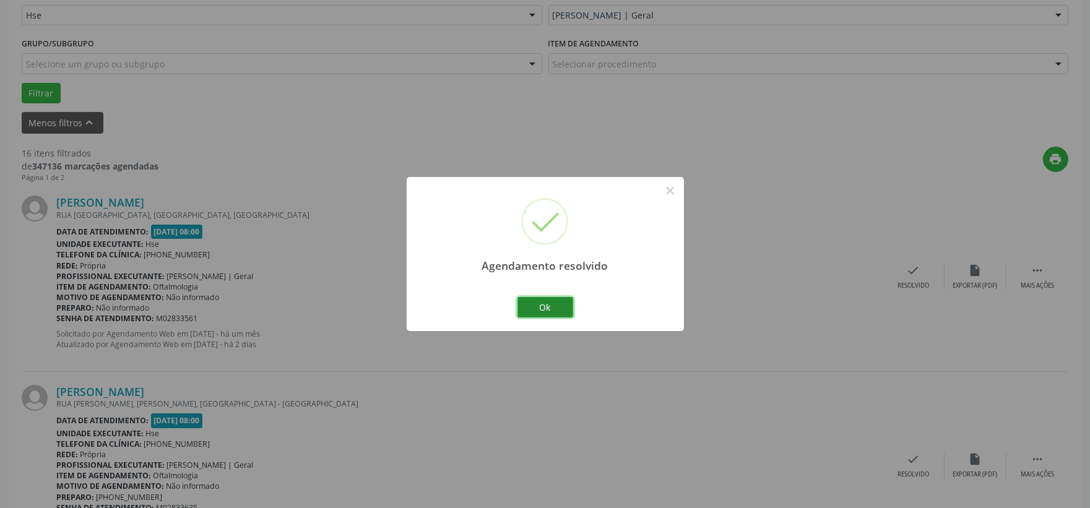
click at [542, 301] on button "Ok" at bounding box center [545, 307] width 56 height 21
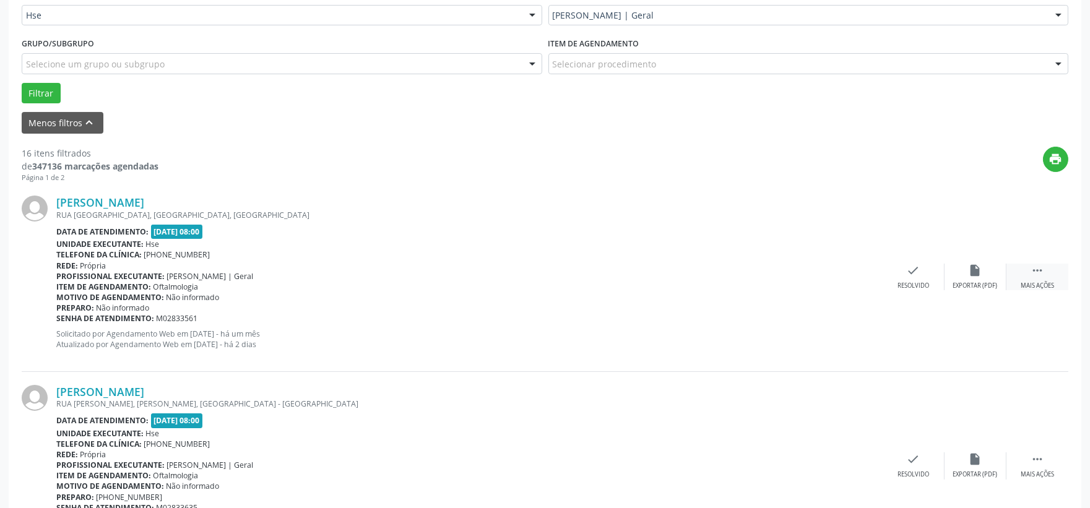
click at [1043, 279] on div " Mais ações" at bounding box center [1037, 277] width 62 height 27
click at [967, 291] on div "[PERSON_NAME] [GEOGRAPHIC_DATA][PERSON_NAME], [GEOGRAPHIC_DATA], [GEOGRAPHIC_DA…" at bounding box center [545, 277] width 1046 height 189
click at [960, 280] on div "alarm_off Não compareceu" at bounding box center [975, 277] width 62 height 27
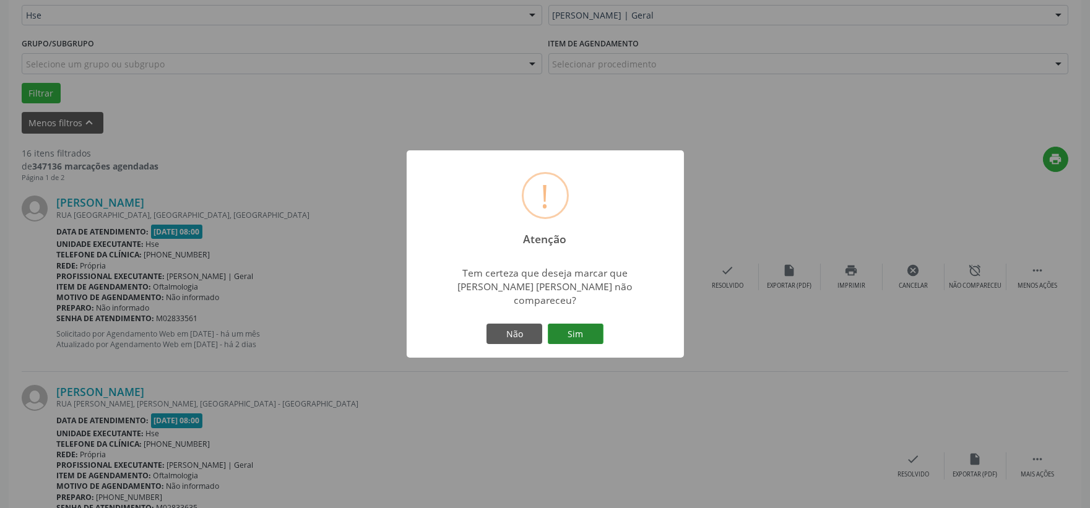
click at [572, 331] on button "Sim" at bounding box center [576, 334] width 56 height 21
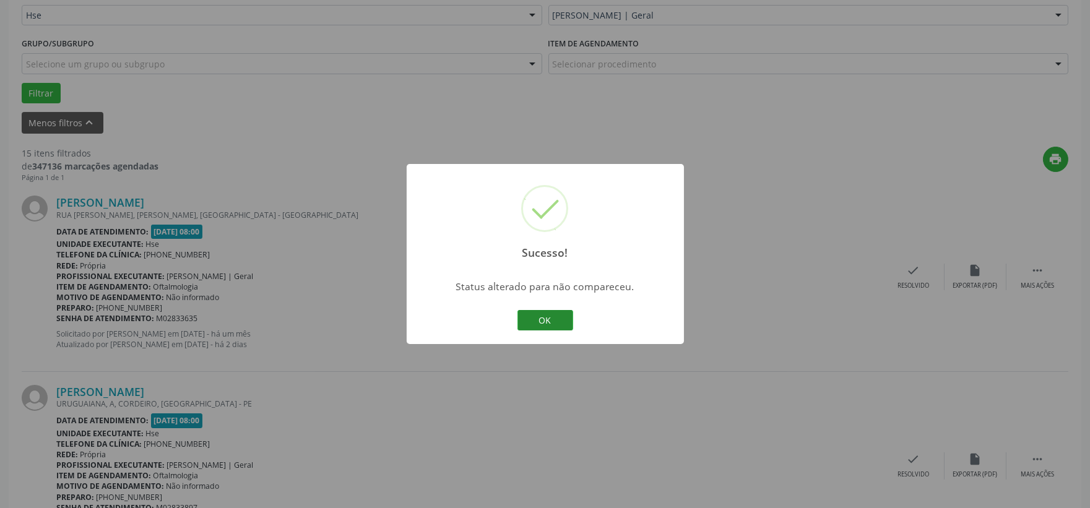
click at [564, 329] on button "OK" at bounding box center [545, 320] width 56 height 21
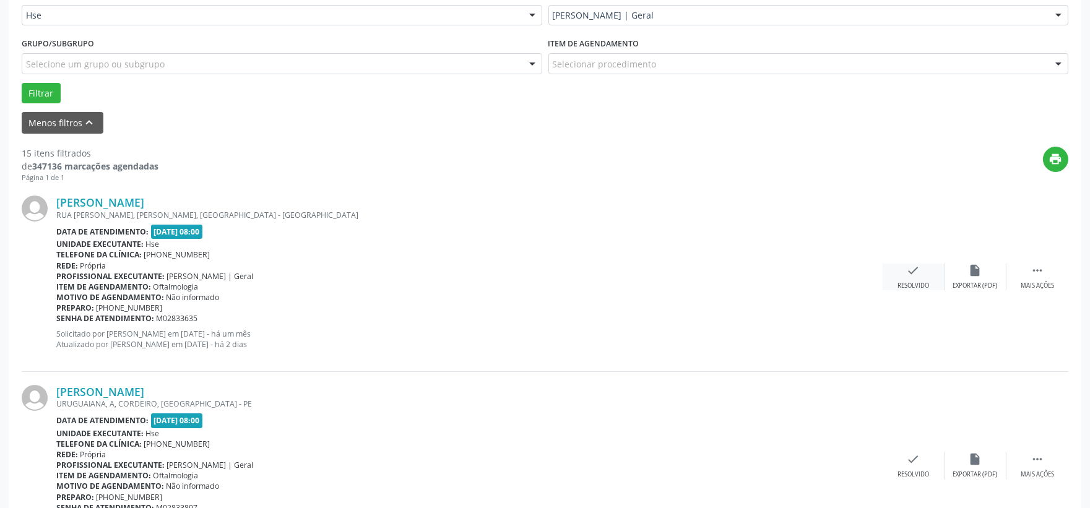
click at [912, 282] on div "Resolvido" at bounding box center [913, 286] width 32 height 9
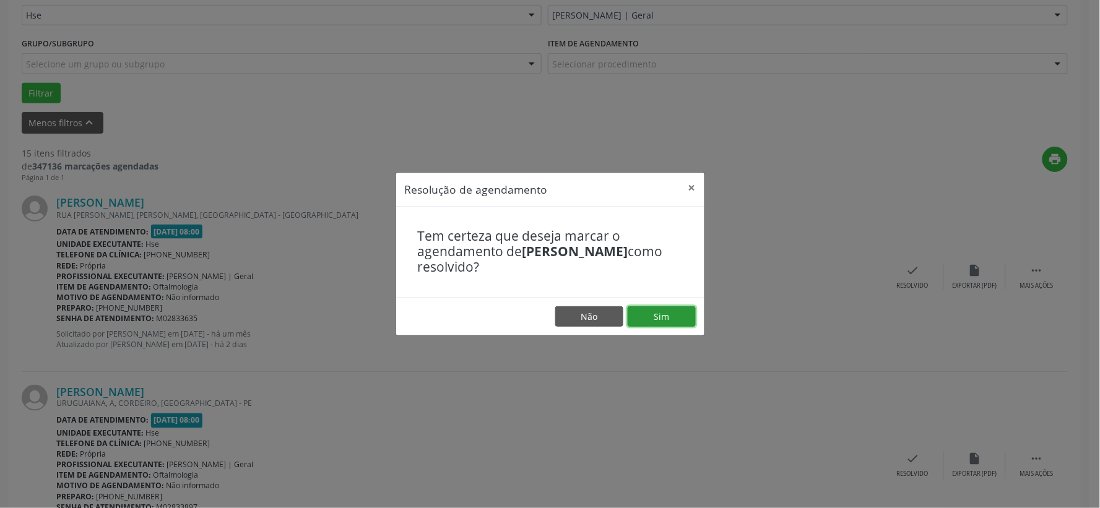
click at [668, 324] on button "Sim" at bounding box center [661, 316] width 68 height 21
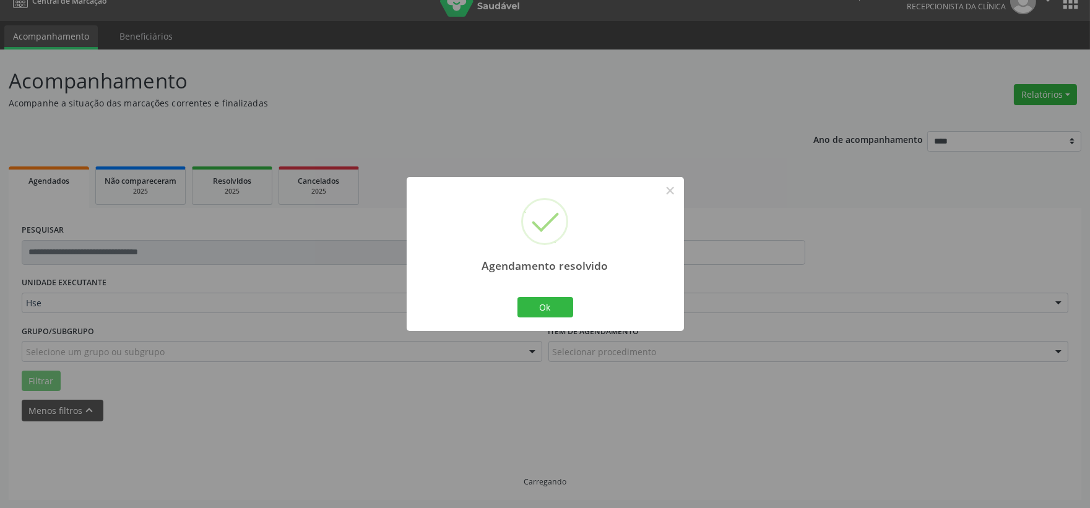
scroll to position [32, 0]
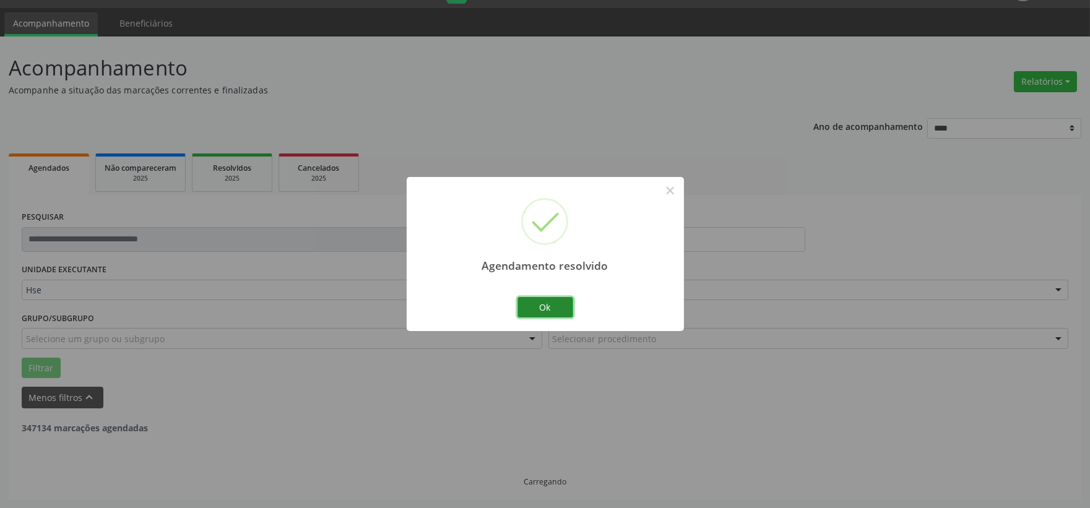
click at [552, 302] on button "Ok" at bounding box center [545, 307] width 56 height 21
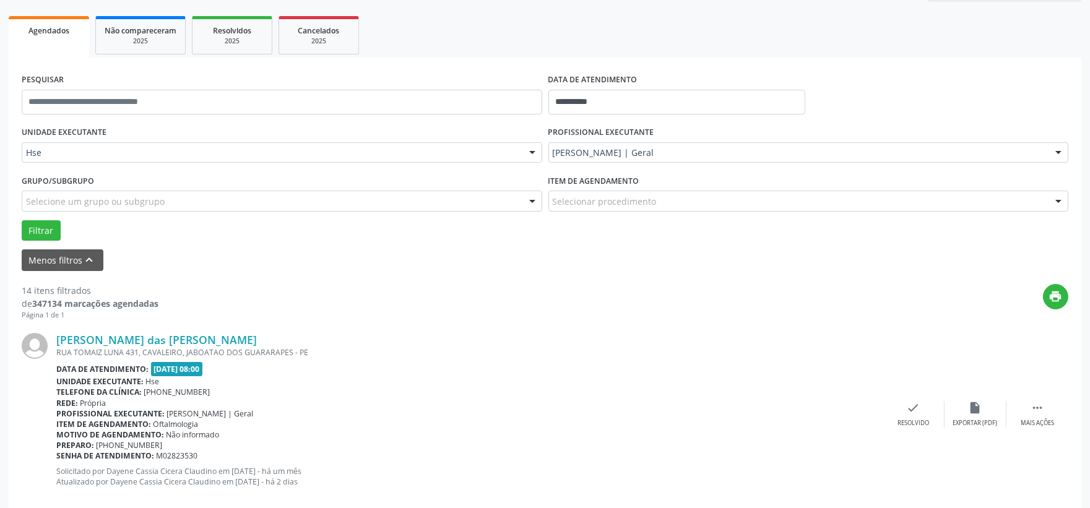
scroll to position [238, 0]
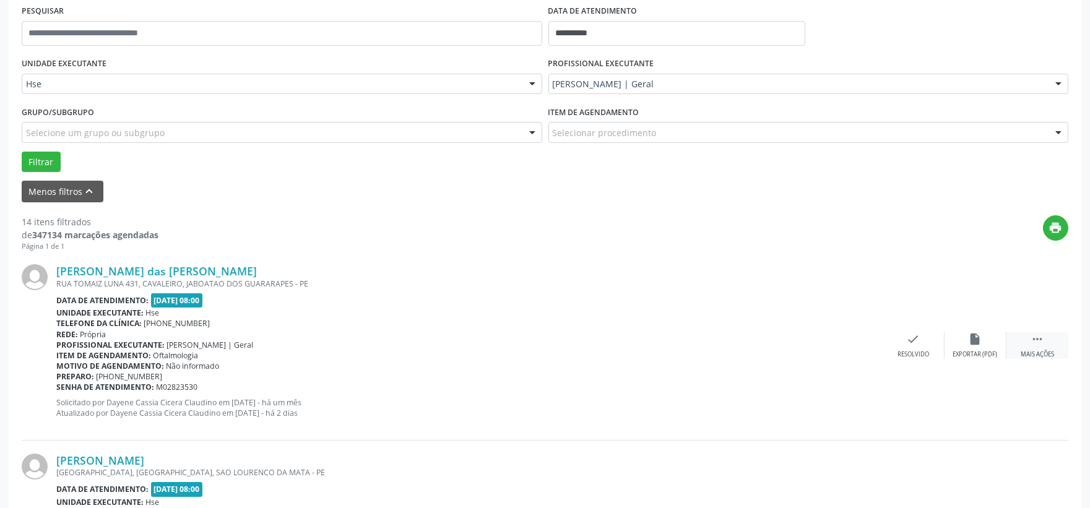
click at [1030, 345] on div " Mais ações" at bounding box center [1037, 345] width 62 height 27
click at [986, 357] on div "Não compareceu" at bounding box center [975, 354] width 53 height 9
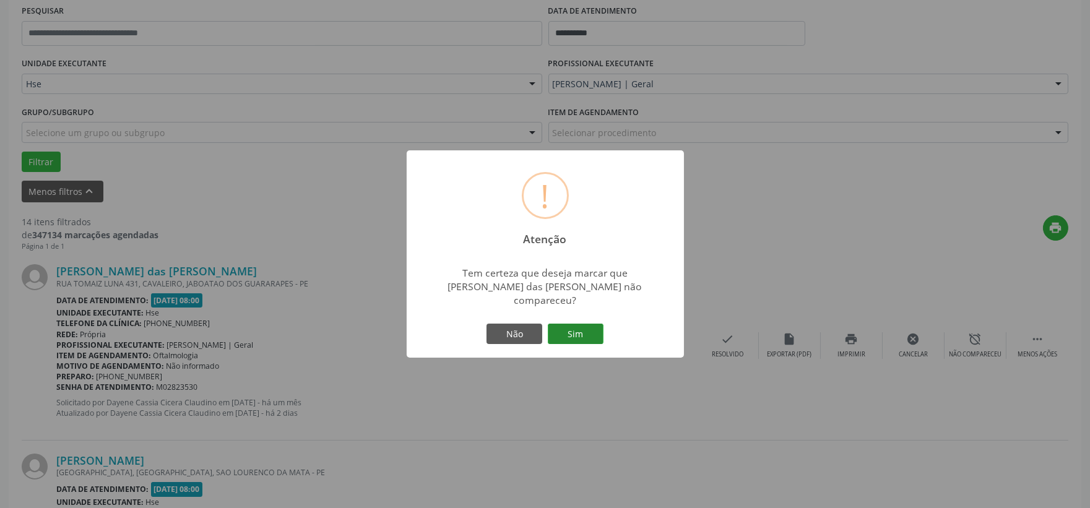
click at [572, 325] on button "Sim" at bounding box center [576, 334] width 56 height 21
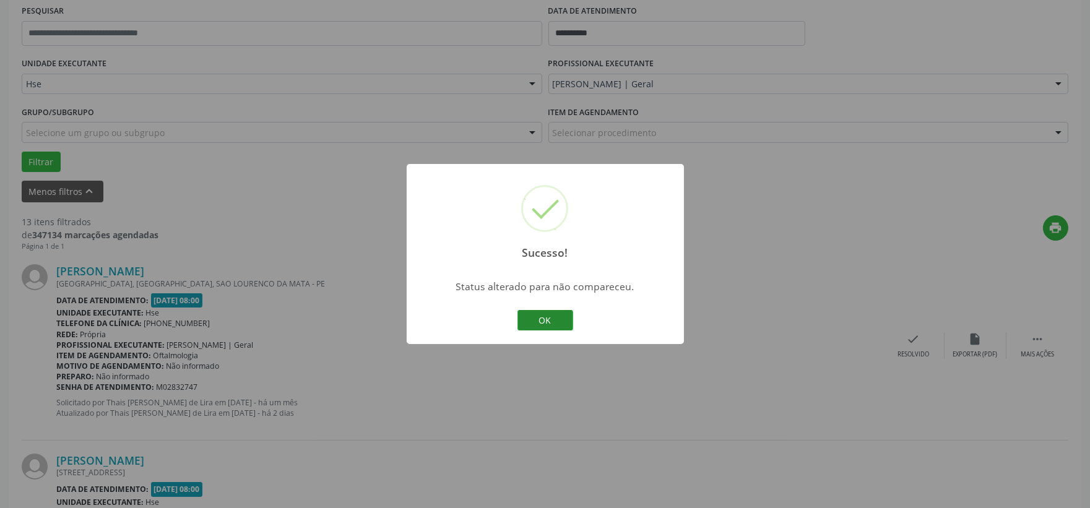
click at [540, 321] on button "OK" at bounding box center [545, 320] width 56 height 21
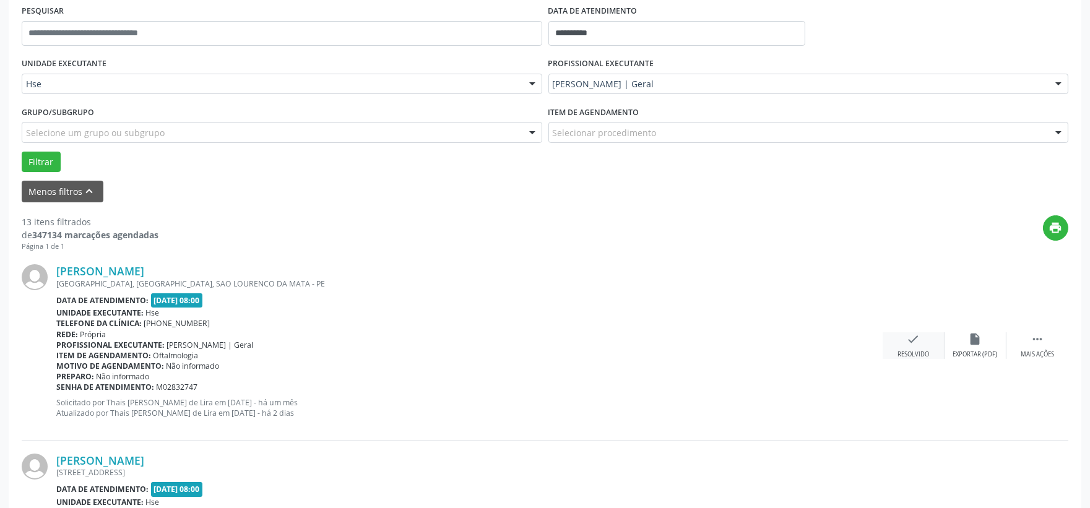
click at [916, 343] on icon "check" at bounding box center [914, 339] width 14 height 14
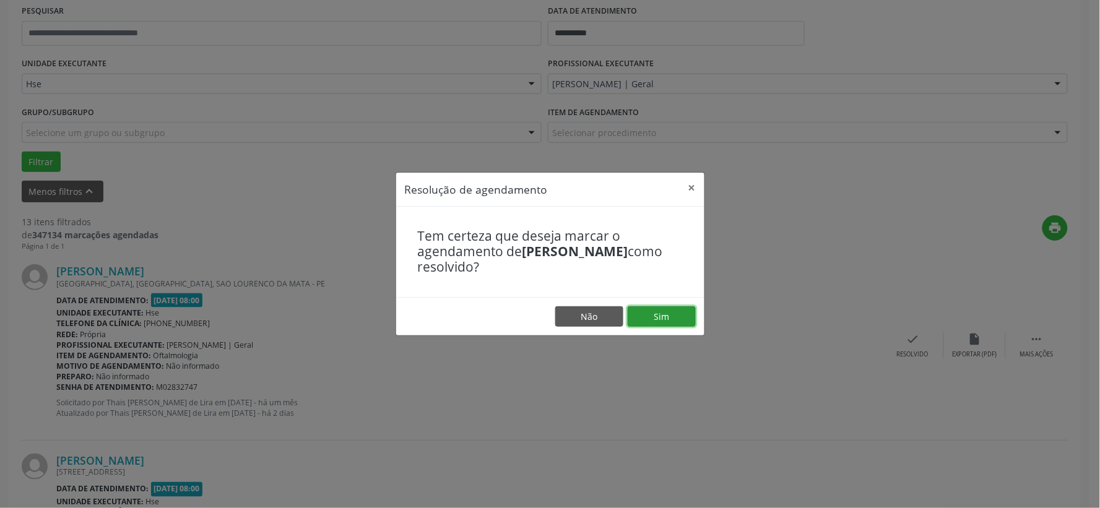
click at [657, 317] on button "Sim" at bounding box center [661, 316] width 68 height 21
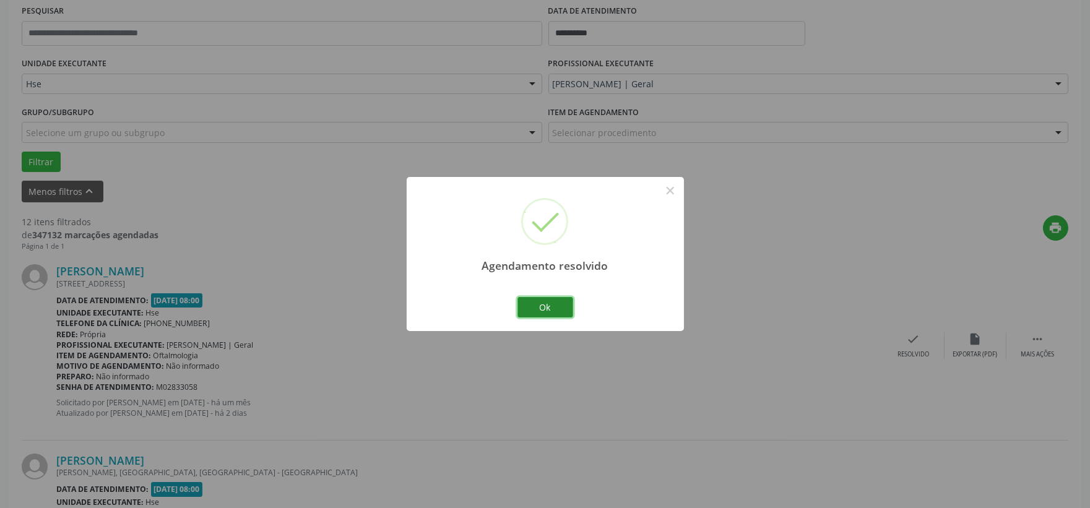
click at [558, 304] on button "Ok" at bounding box center [545, 307] width 56 height 21
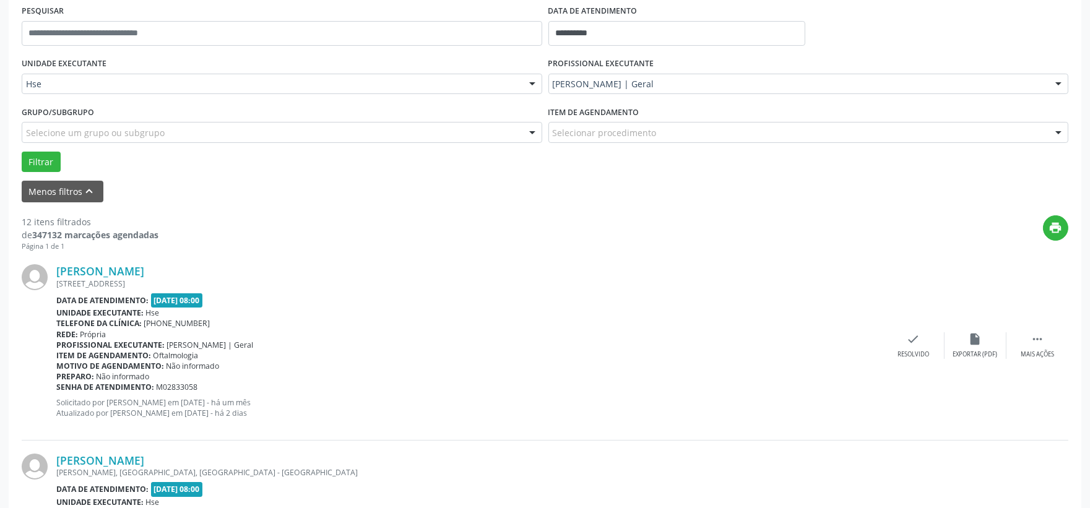
click at [908, 330] on div "[PERSON_NAME] [STREET_ADDRESS] Data de atendimento: [DATE] 08:00 Unidade execut…" at bounding box center [545, 345] width 1046 height 189
click at [924, 348] on div "check Resolvido" at bounding box center [913, 345] width 62 height 27
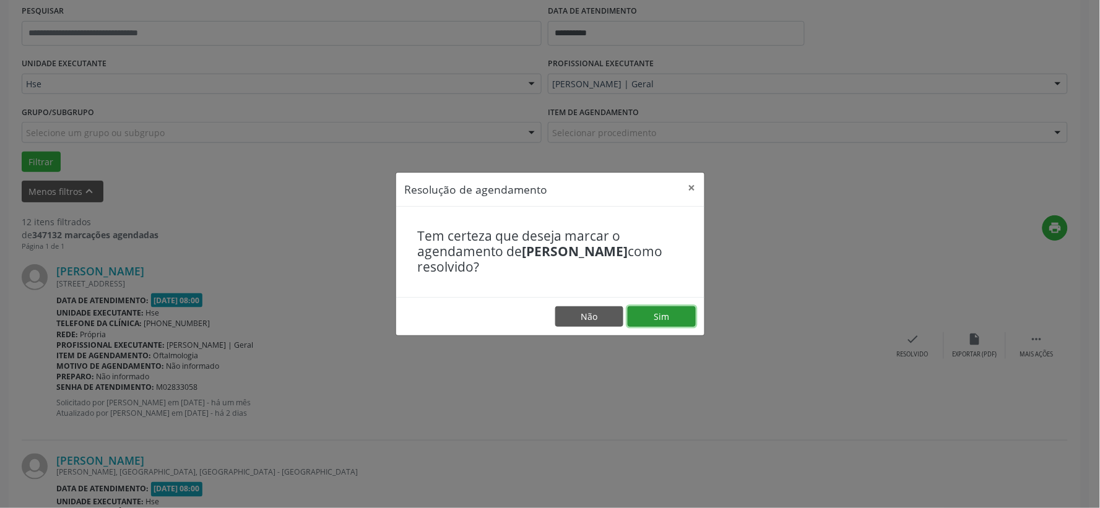
click at [687, 314] on button "Sim" at bounding box center [661, 316] width 68 height 21
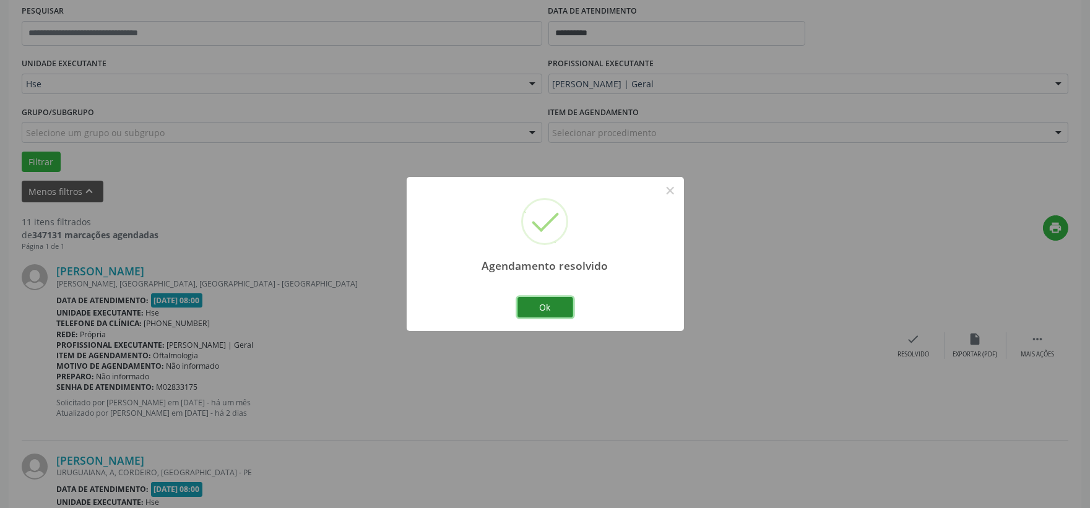
click at [543, 307] on button "Ok" at bounding box center [545, 307] width 56 height 21
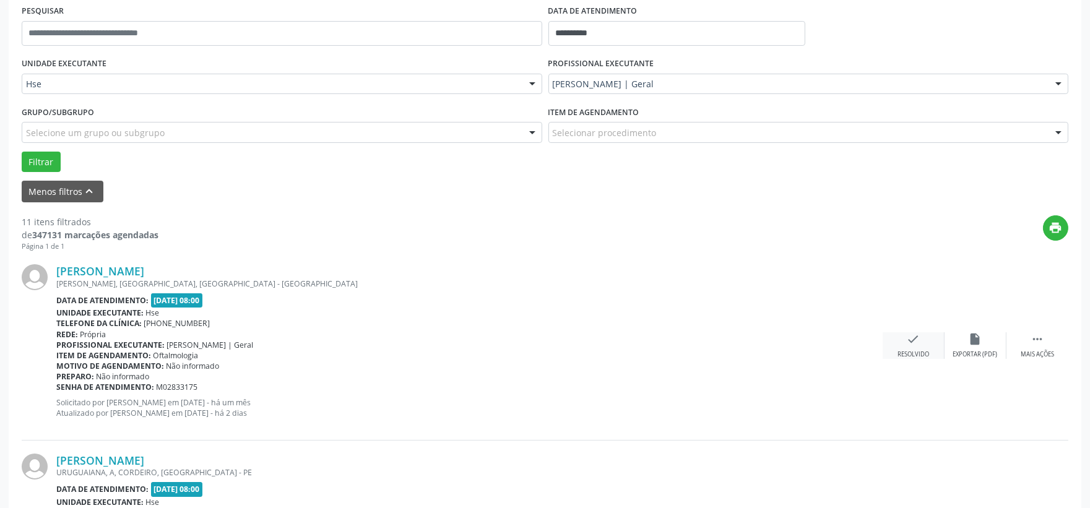
click at [912, 345] on icon "check" at bounding box center [914, 339] width 14 height 14
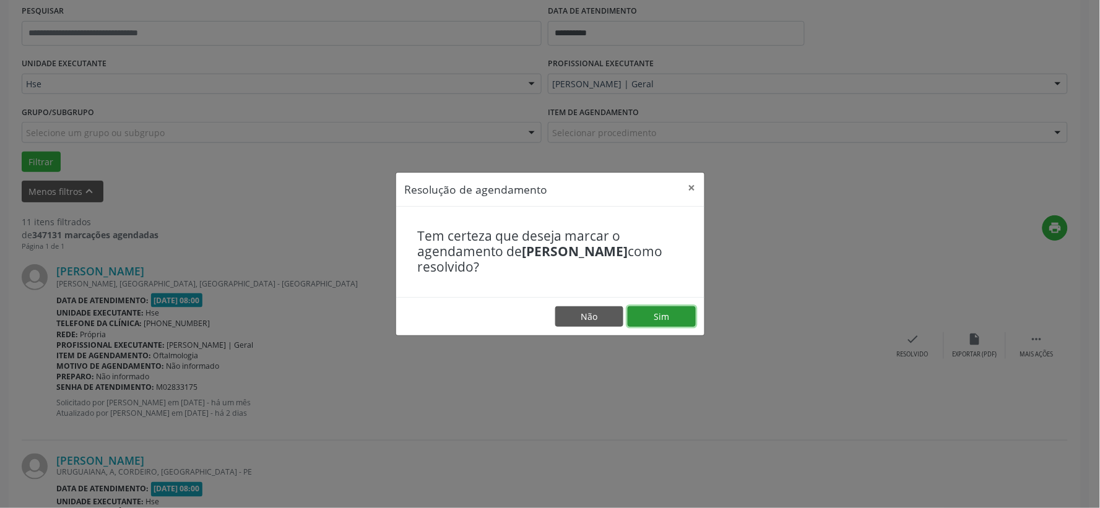
click at [676, 319] on button "Sim" at bounding box center [661, 316] width 68 height 21
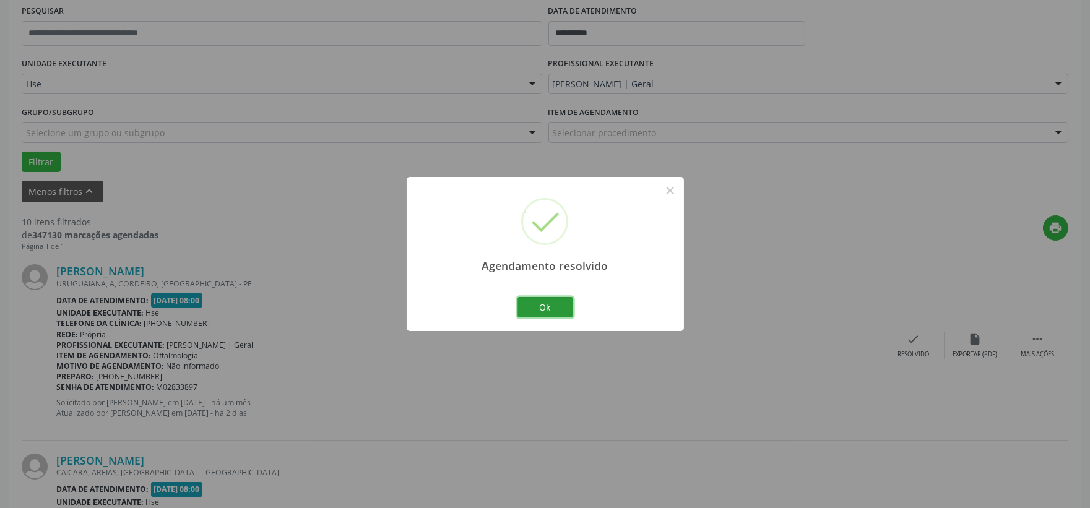
drag, startPoint x: 555, startPoint y: 301, endPoint x: 574, endPoint y: 305, distance: 18.9
click at [556, 301] on button "Ok" at bounding box center [545, 307] width 56 height 21
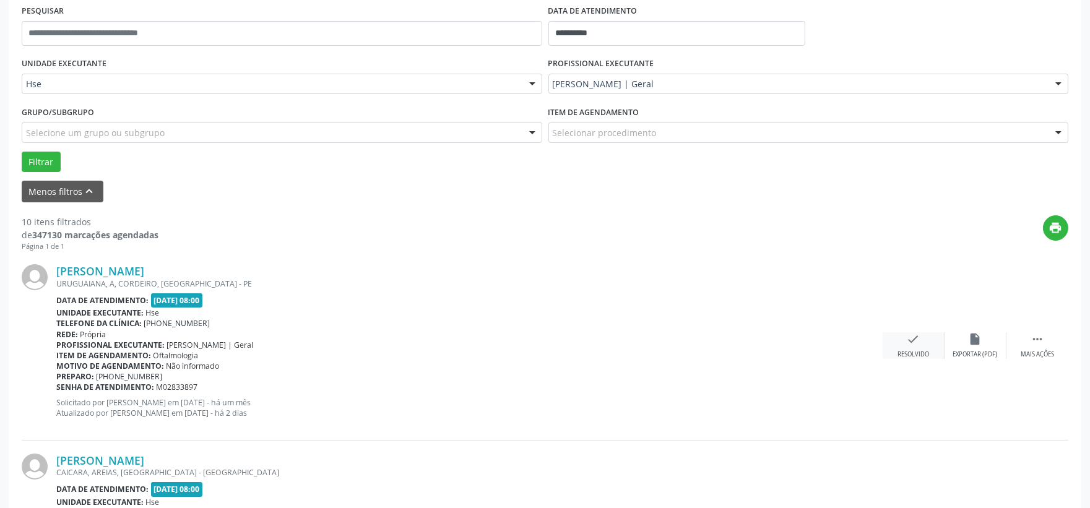
click at [919, 350] on div "Resolvido" at bounding box center [913, 354] width 32 height 9
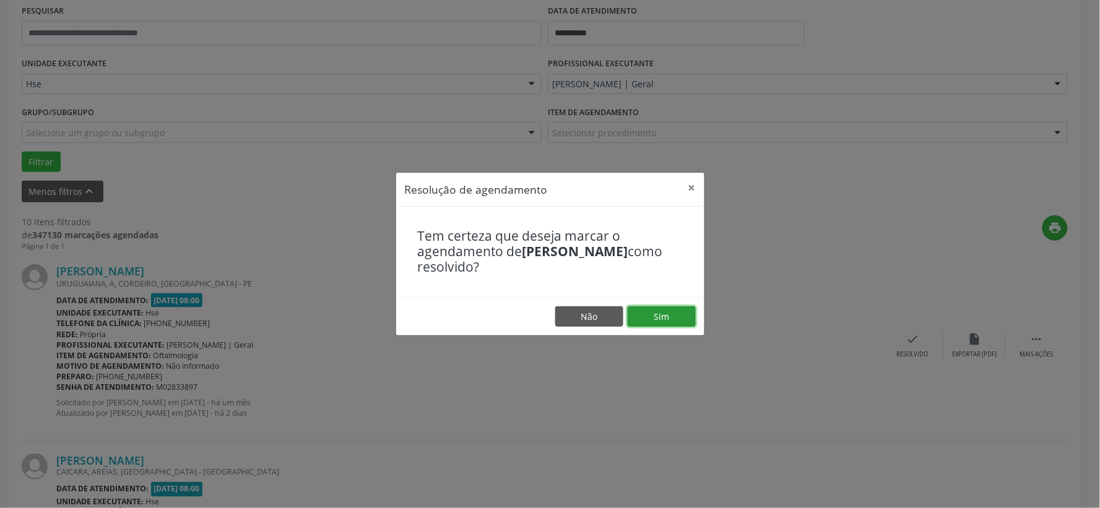
click at [648, 314] on button "Sim" at bounding box center [661, 316] width 68 height 21
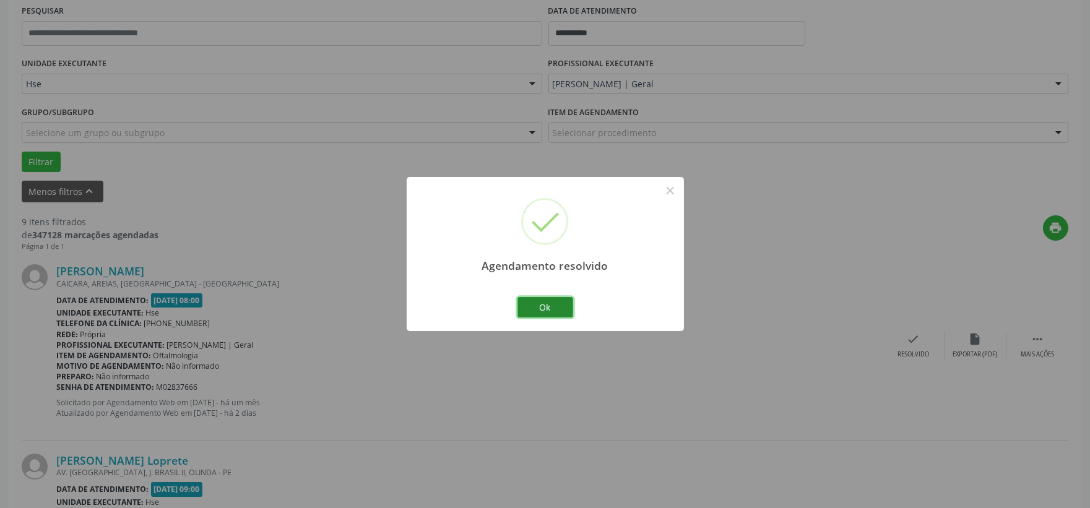
click at [530, 312] on button "Ok" at bounding box center [545, 307] width 56 height 21
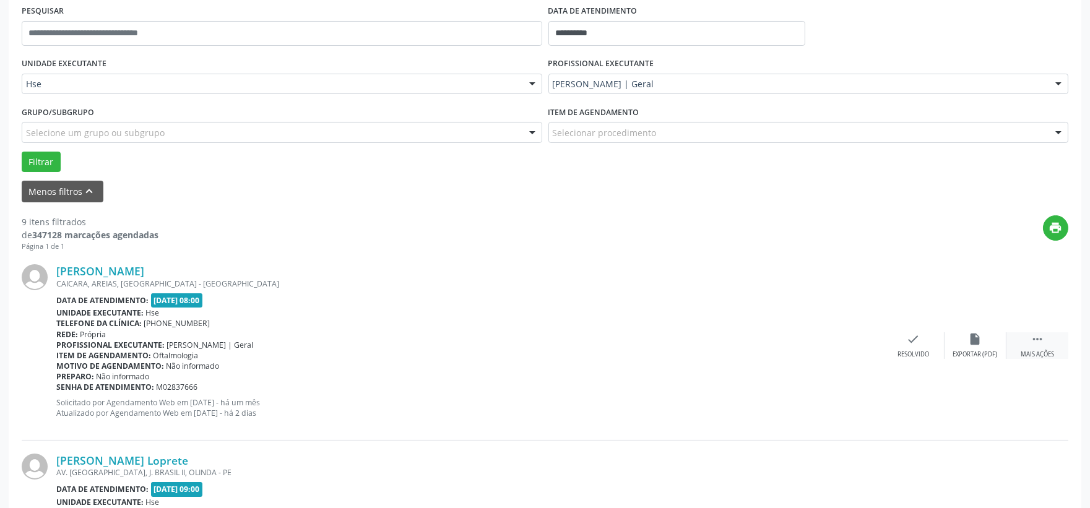
click at [1031, 342] on icon "" at bounding box center [1037, 339] width 14 height 14
click at [968, 342] on icon "alarm_off" at bounding box center [975, 339] width 14 height 14
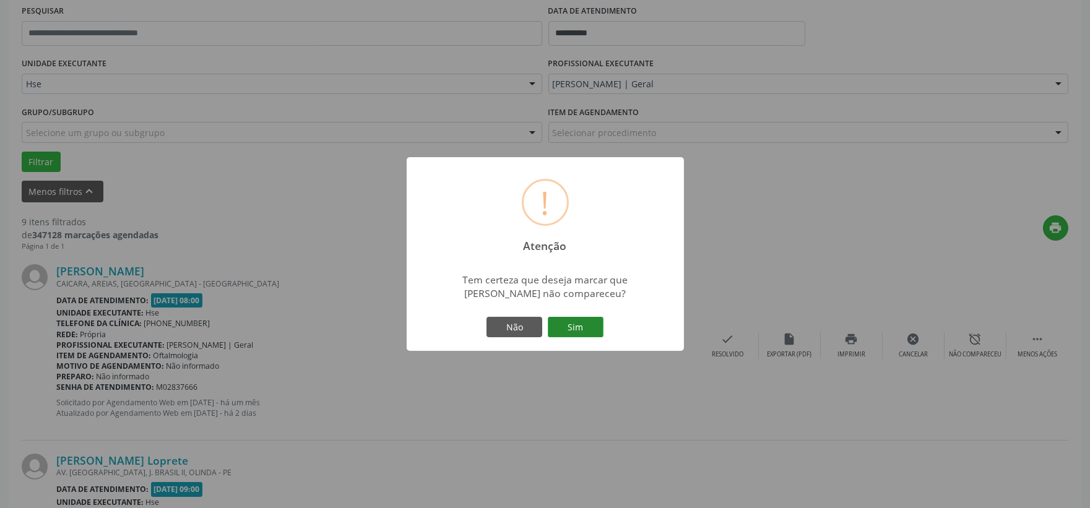
click at [573, 321] on button "Sim" at bounding box center [576, 327] width 56 height 21
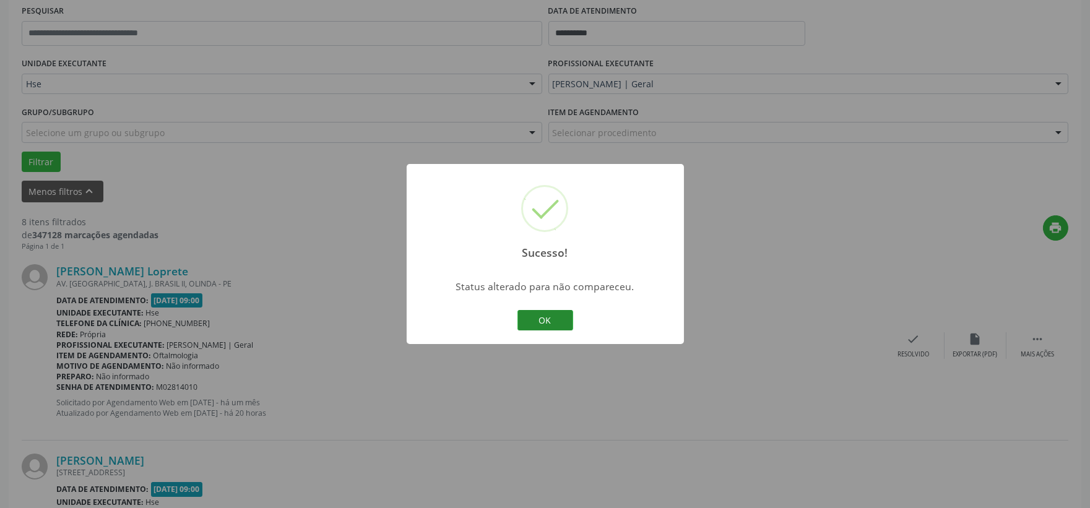
click at [556, 313] on button "OK" at bounding box center [545, 320] width 56 height 21
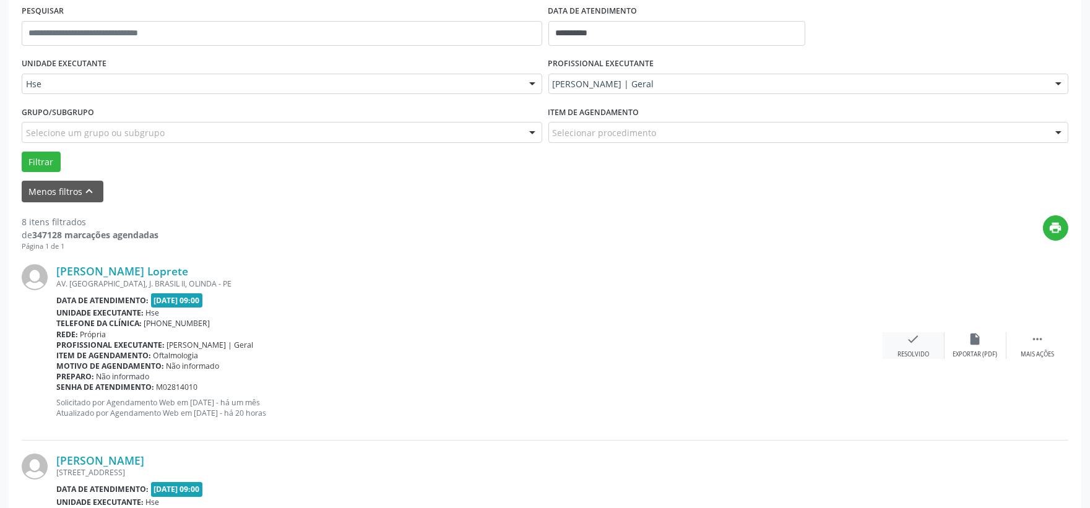
click at [911, 342] on icon "check" at bounding box center [914, 339] width 14 height 14
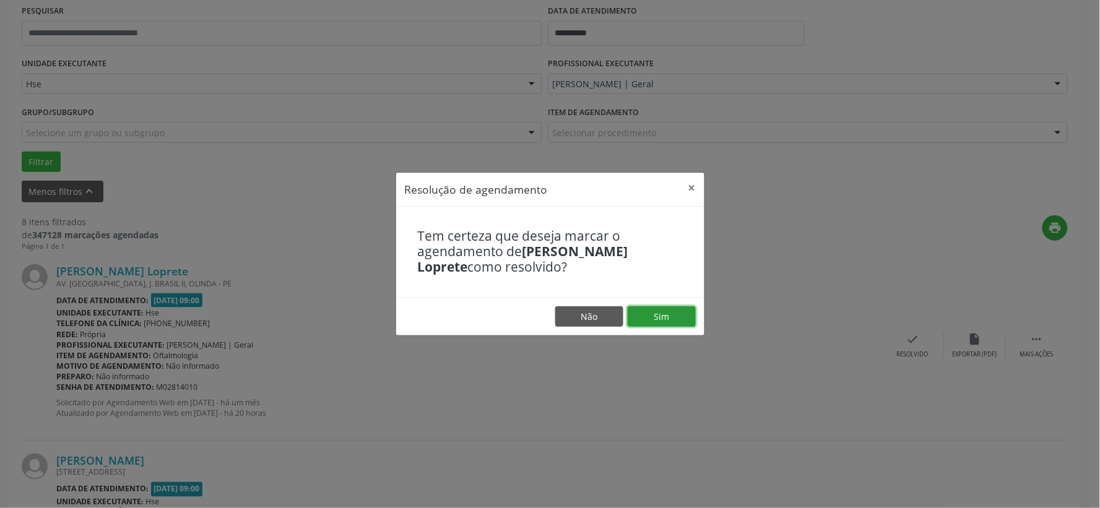
click at [670, 311] on button "Sim" at bounding box center [661, 316] width 68 height 21
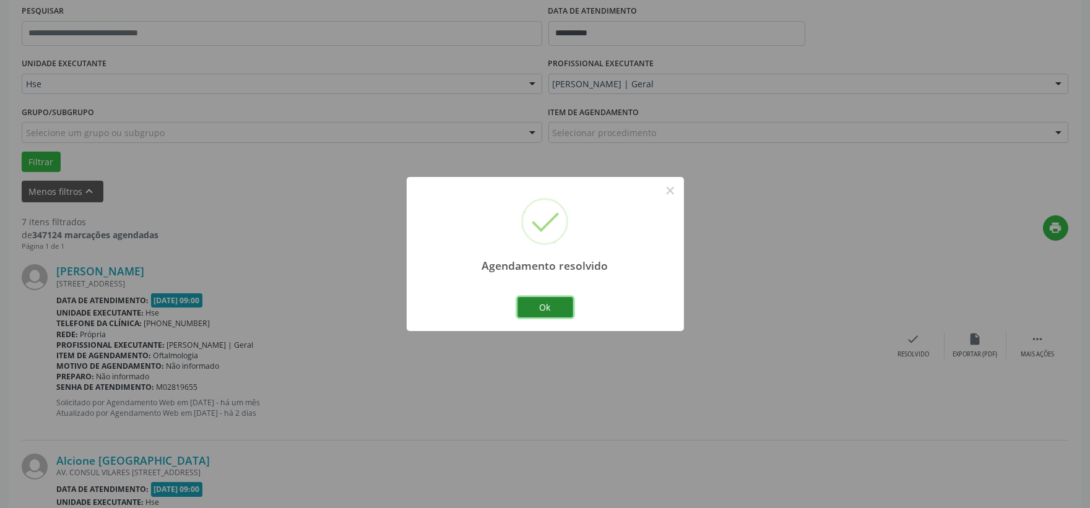
click at [538, 303] on button "Ok" at bounding box center [545, 307] width 56 height 21
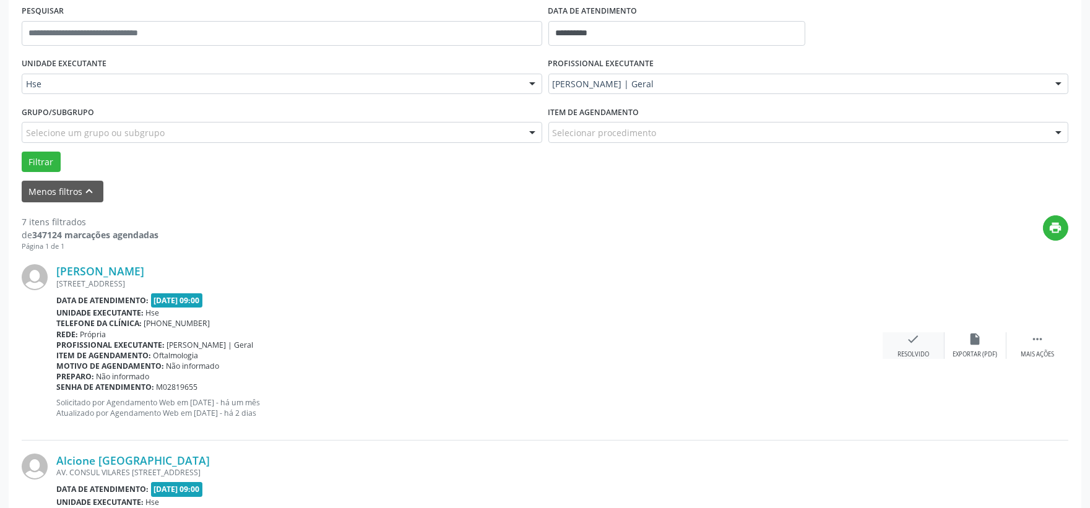
click at [913, 343] on icon "check" at bounding box center [914, 339] width 14 height 14
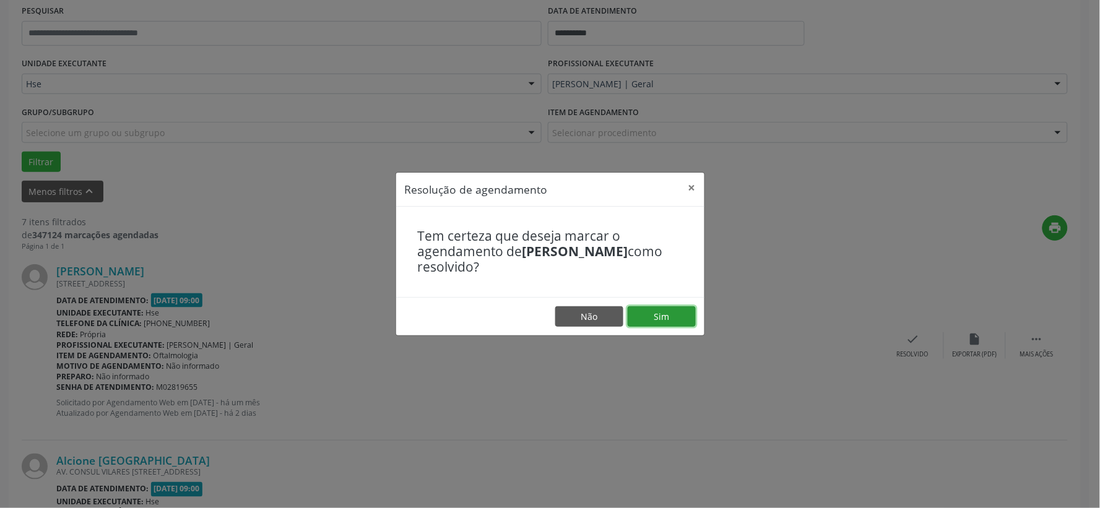
click at [644, 317] on button "Sim" at bounding box center [661, 316] width 68 height 21
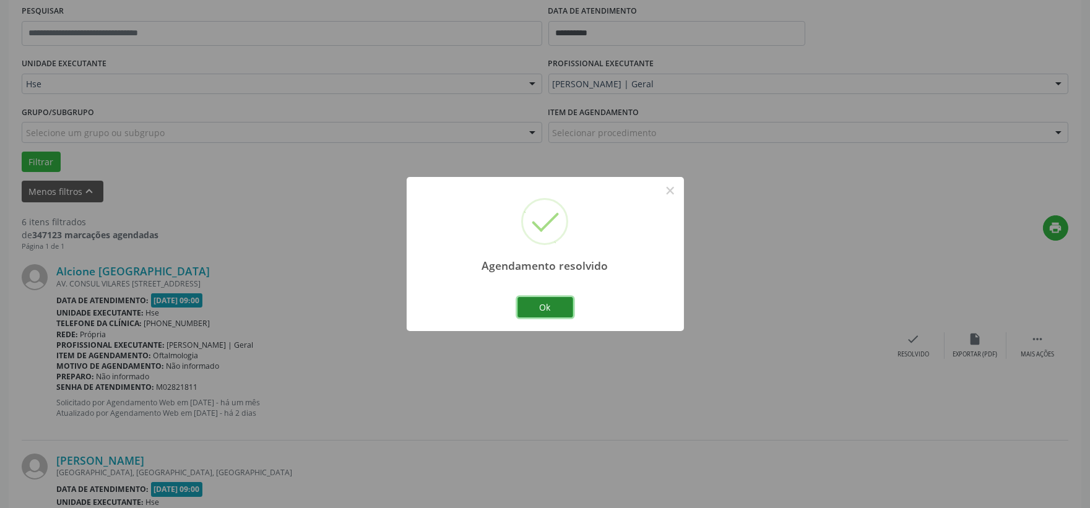
click at [553, 302] on button "Ok" at bounding box center [545, 307] width 56 height 21
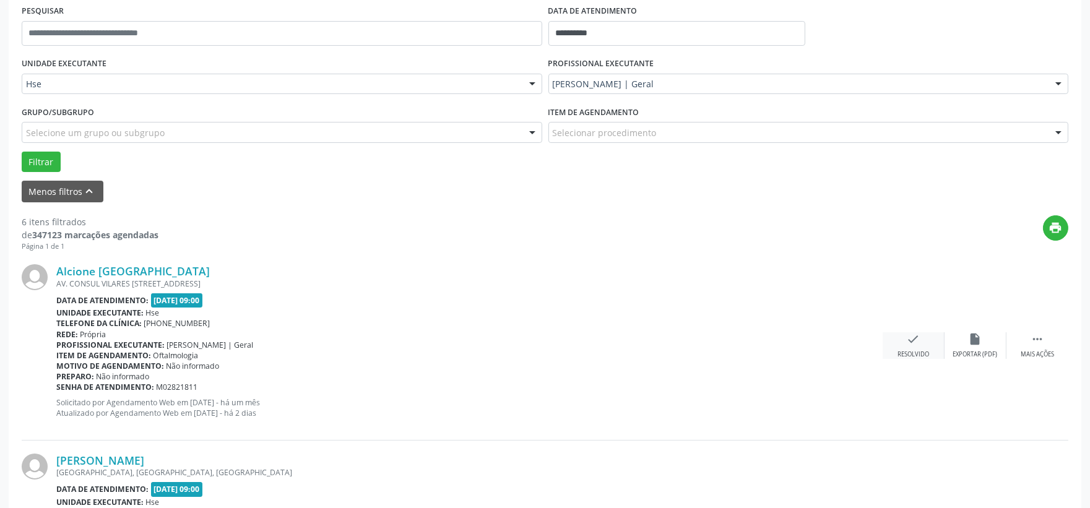
click at [919, 345] on div "check Resolvido" at bounding box center [913, 345] width 62 height 27
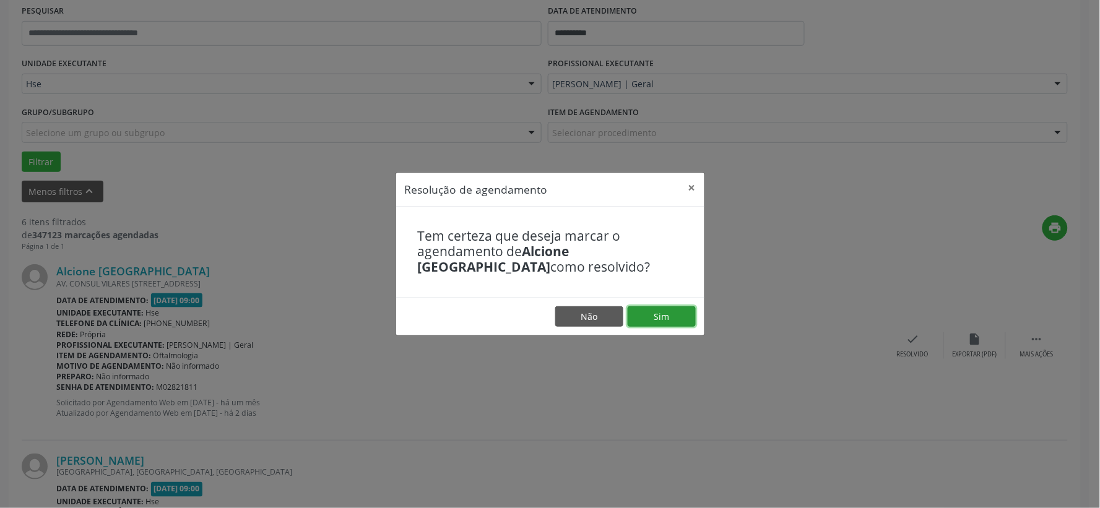
click at [658, 313] on button "Sim" at bounding box center [661, 316] width 68 height 21
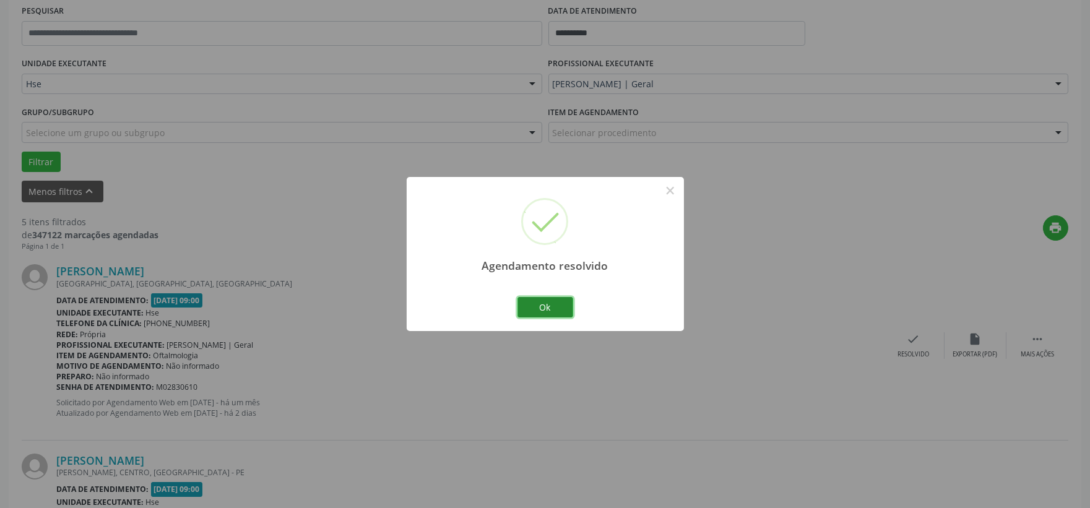
click at [549, 303] on button "Ok" at bounding box center [545, 307] width 56 height 21
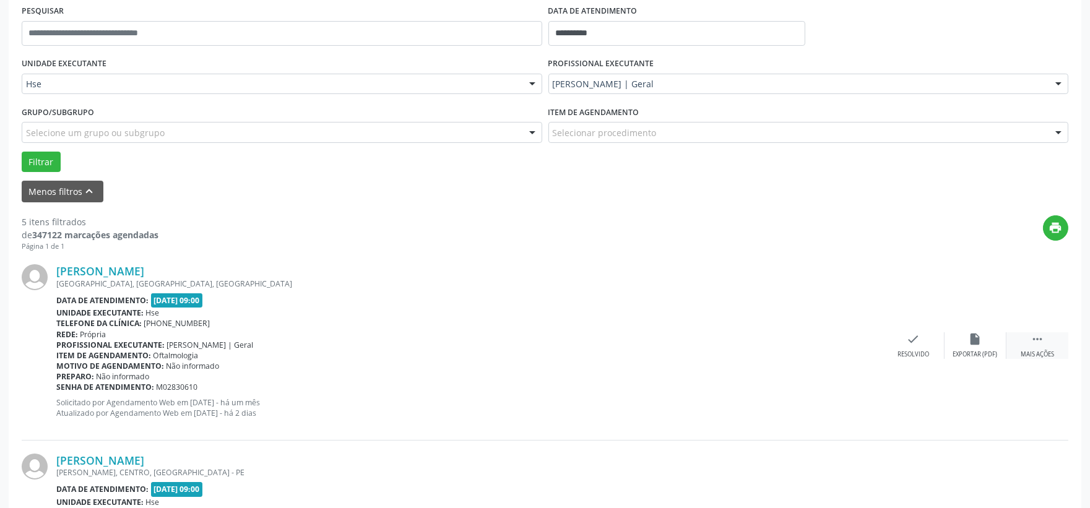
click at [1038, 338] on icon "" at bounding box center [1037, 339] width 14 height 14
click at [984, 347] on div "alarm_off Não compareceu" at bounding box center [975, 345] width 62 height 27
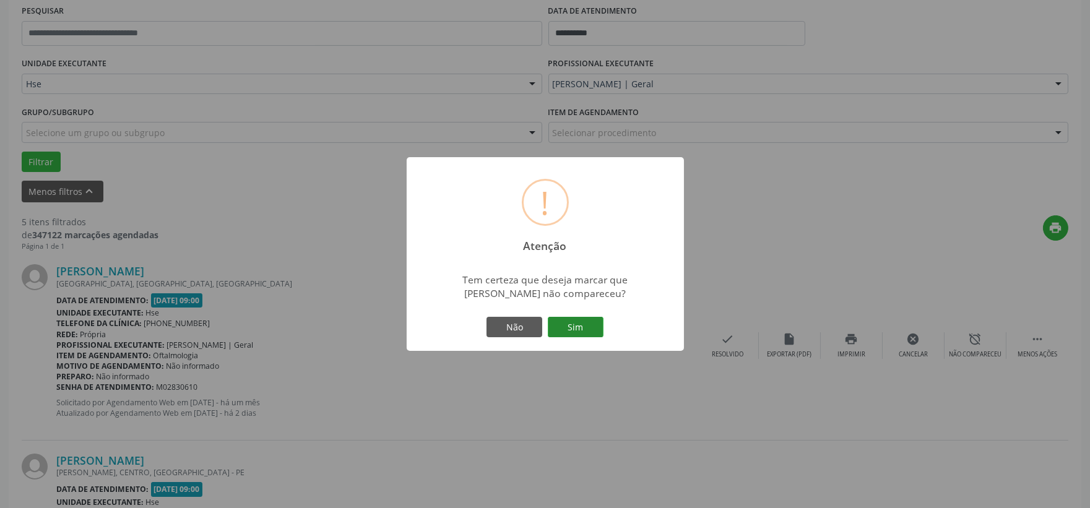
click at [568, 324] on button "Sim" at bounding box center [576, 327] width 56 height 21
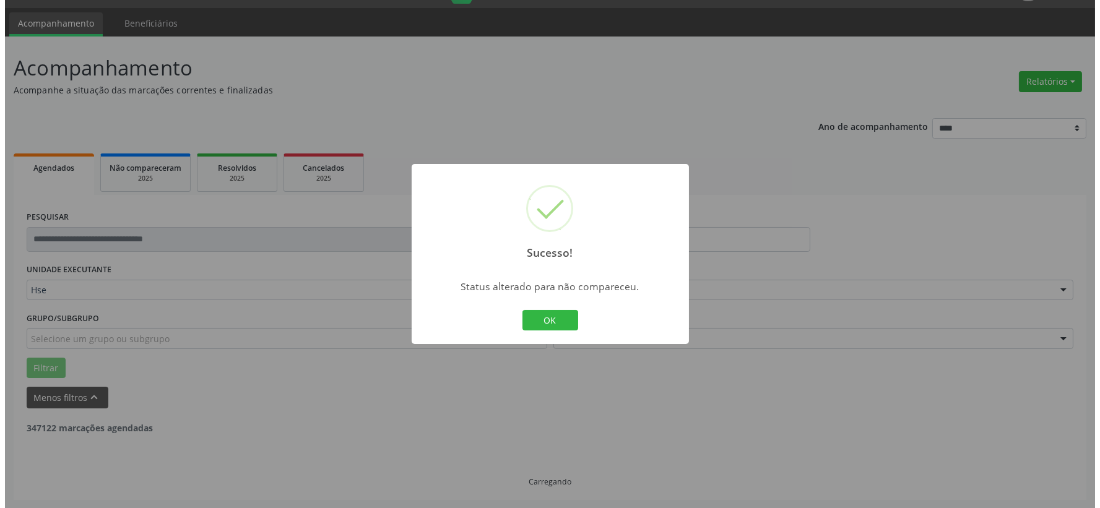
scroll to position [306, 0]
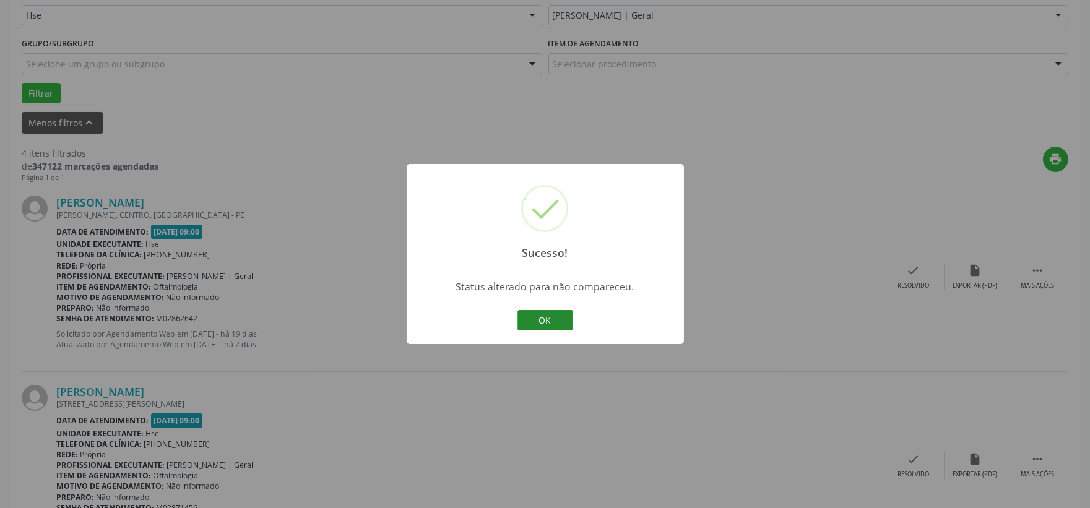
click at [551, 324] on button "OK" at bounding box center [545, 320] width 56 height 21
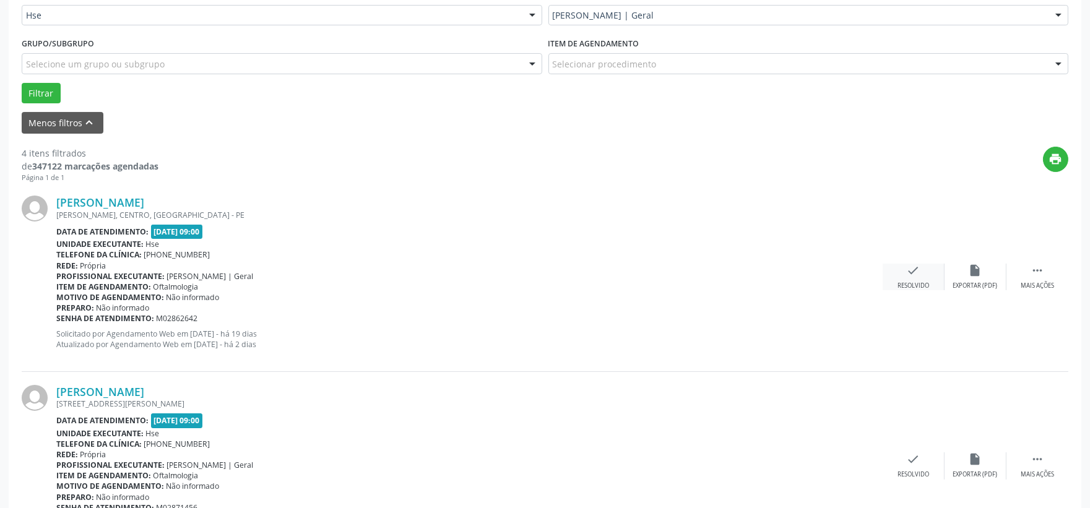
click at [899, 282] on div "Resolvido" at bounding box center [913, 286] width 32 height 9
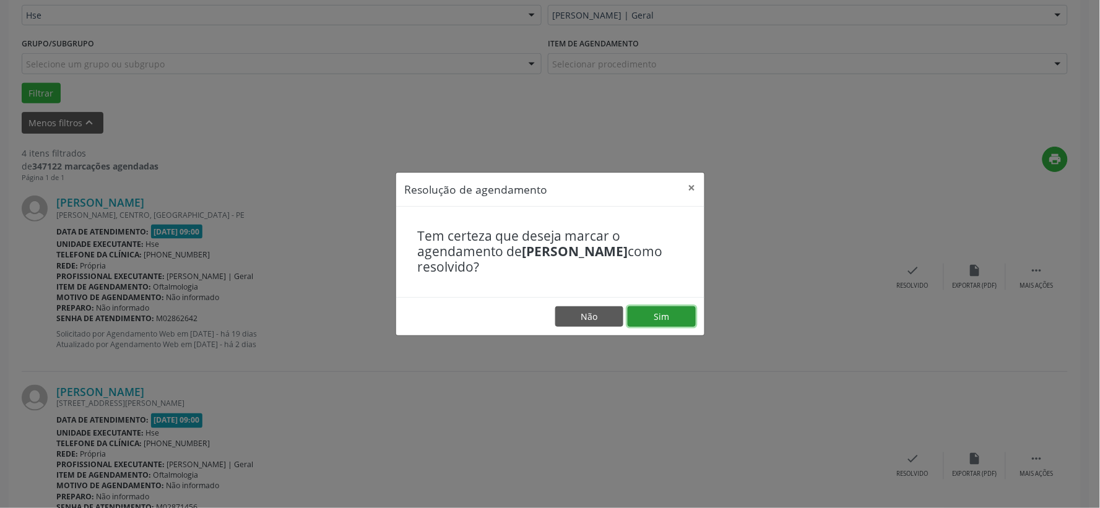
click at [667, 310] on button "Sim" at bounding box center [661, 316] width 68 height 21
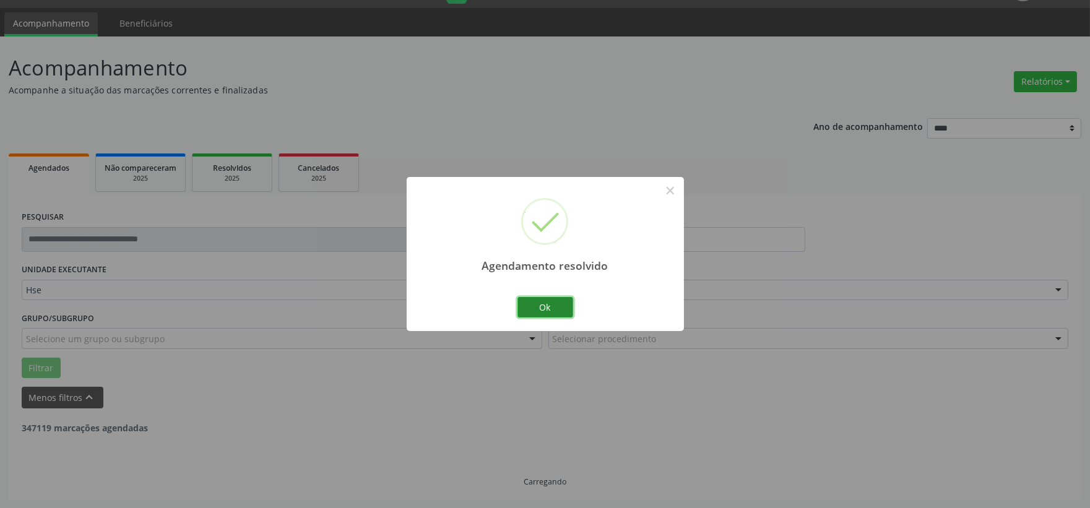
click at [556, 300] on button "Ok" at bounding box center [545, 307] width 56 height 21
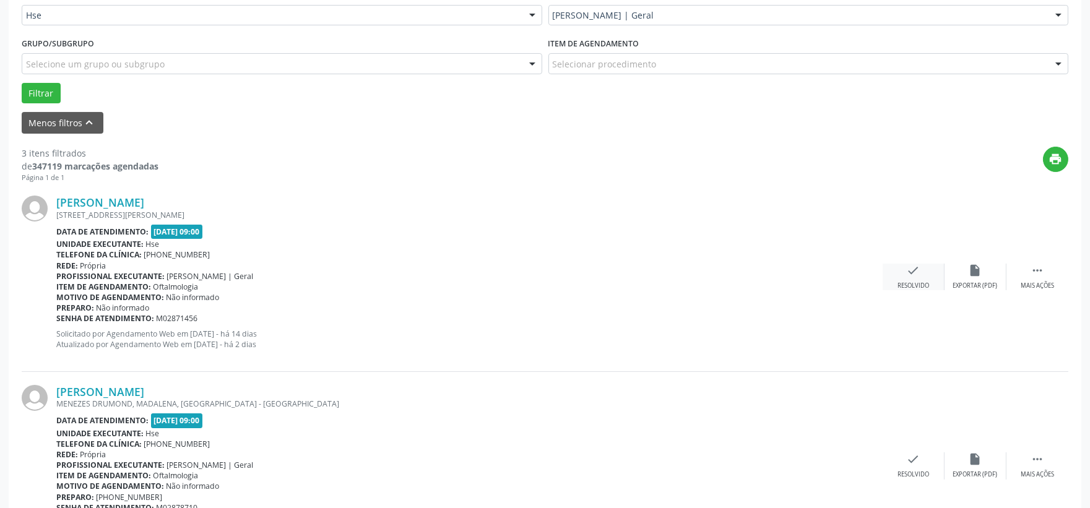
click at [923, 274] on div "check Resolvido" at bounding box center [913, 277] width 62 height 27
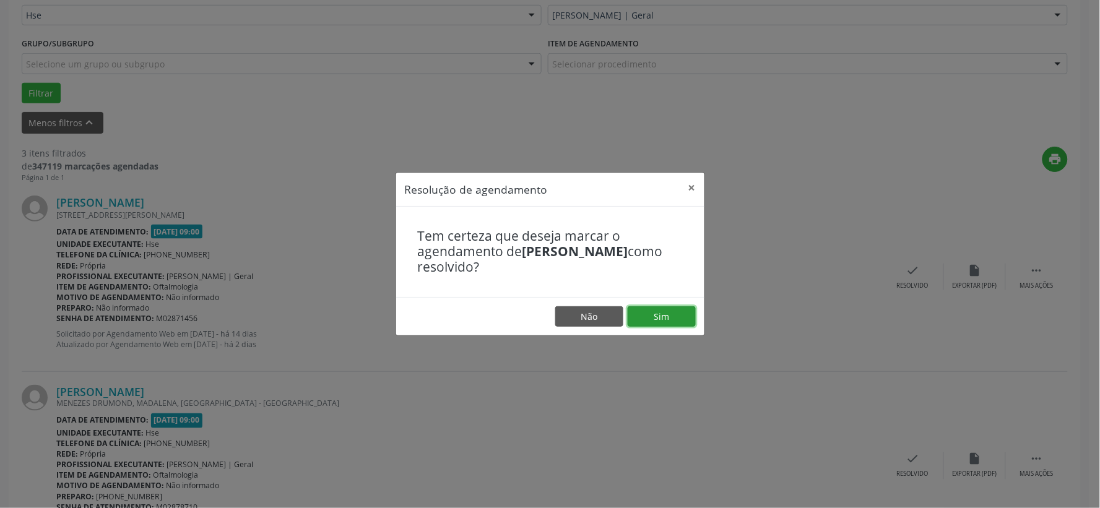
click at [647, 311] on button "Sim" at bounding box center [661, 316] width 68 height 21
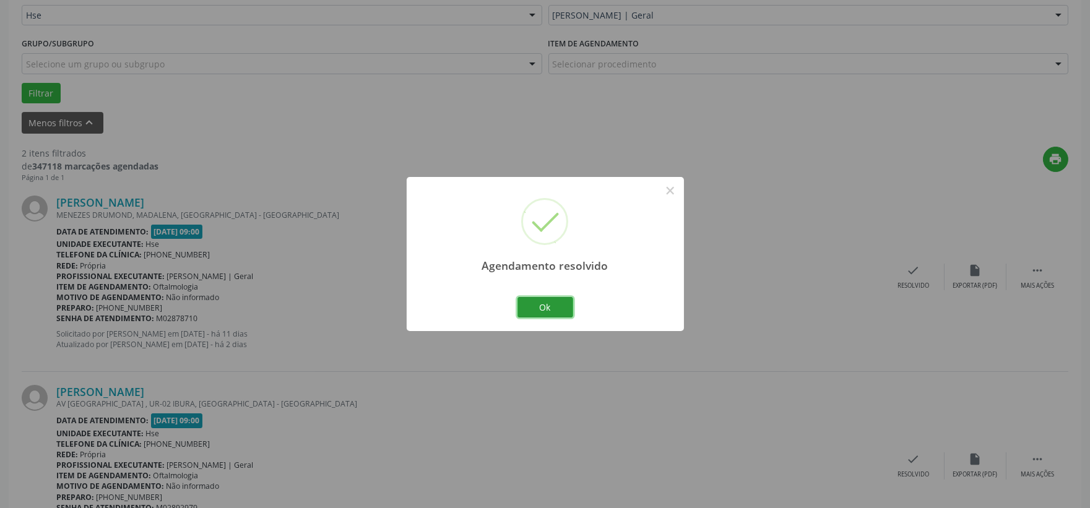
click at [535, 306] on button "Ok" at bounding box center [545, 307] width 56 height 21
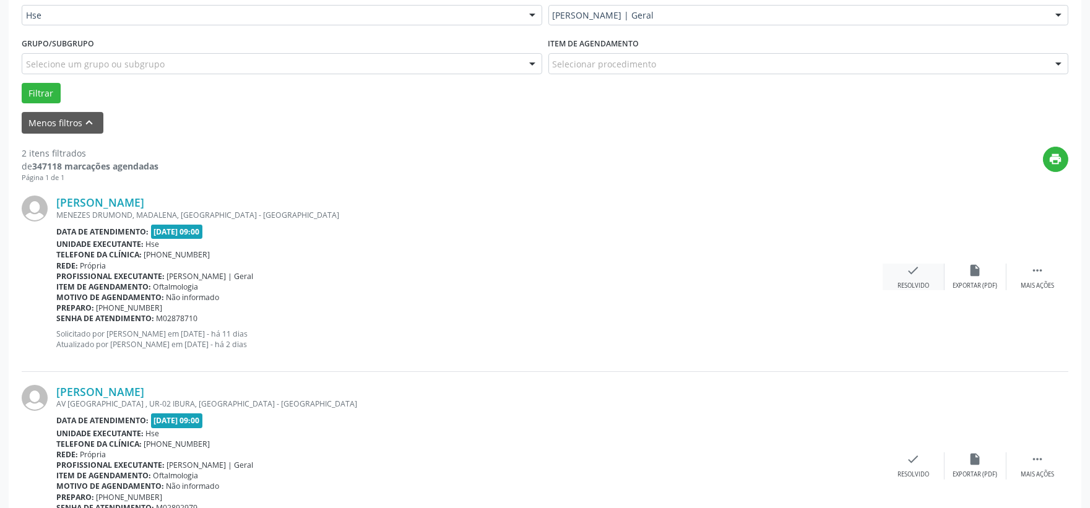
click at [912, 279] on div "check Resolvido" at bounding box center [913, 277] width 62 height 27
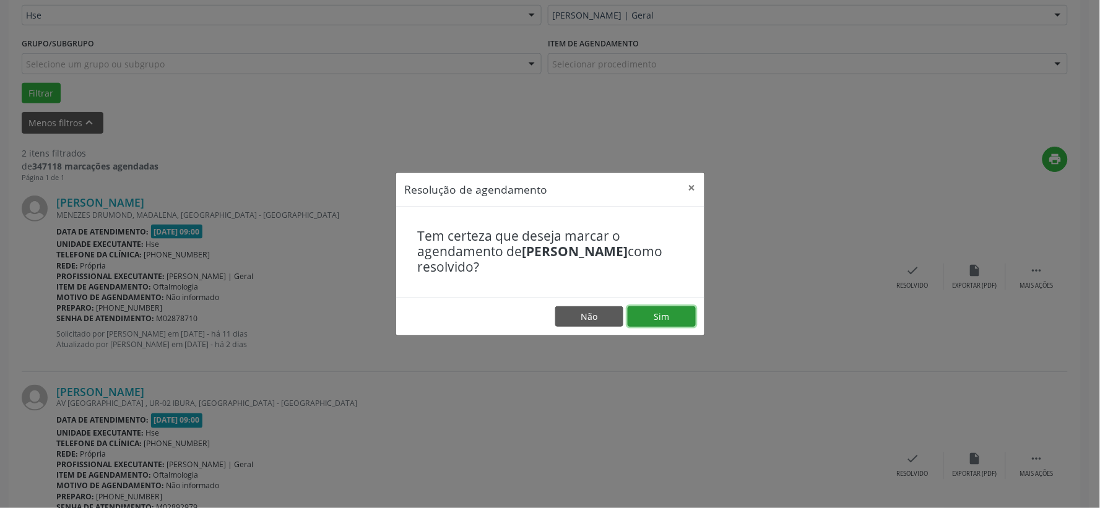
click at [688, 319] on button "Sim" at bounding box center [661, 316] width 68 height 21
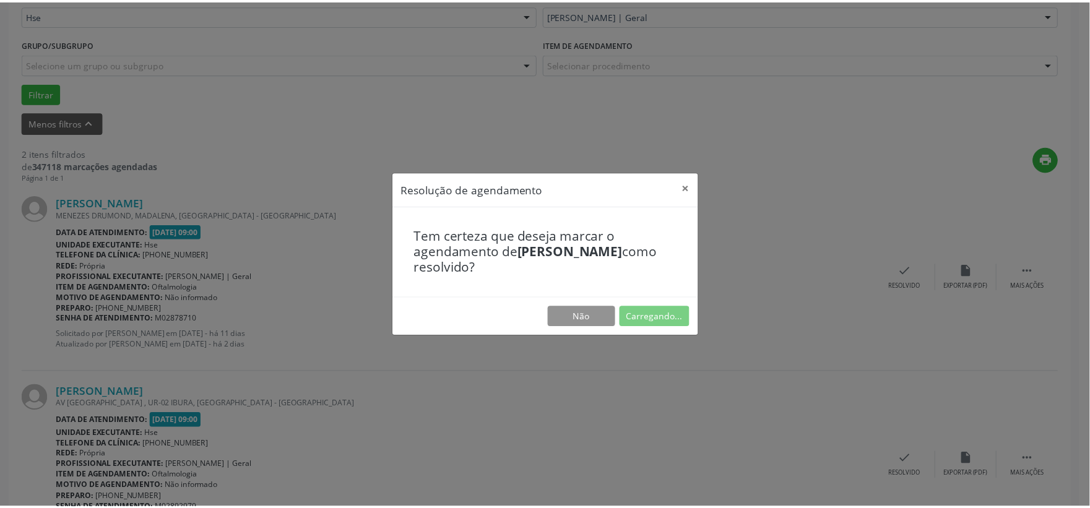
scroll to position [19, 0]
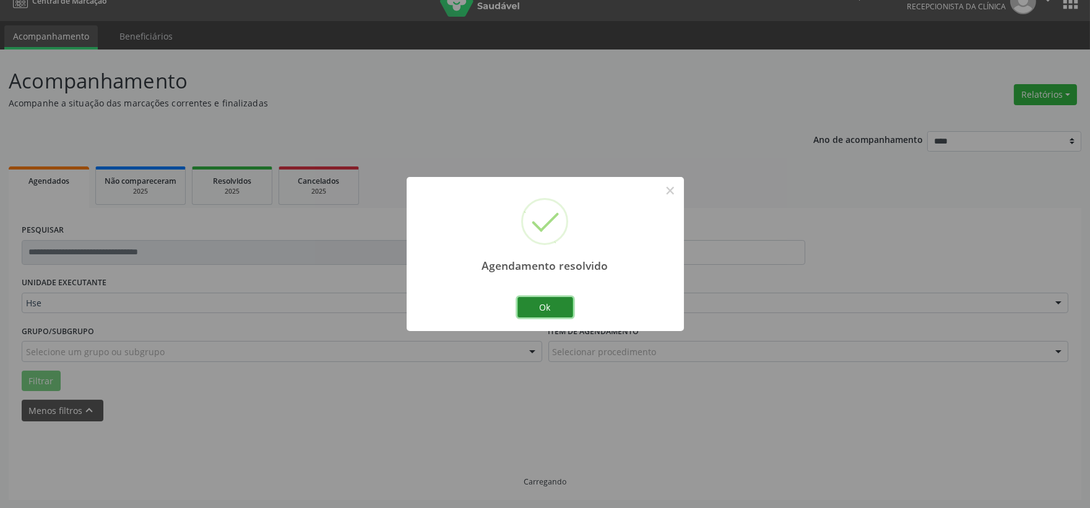
click at [559, 303] on button "Ok" at bounding box center [545, 307] width 56 height 21
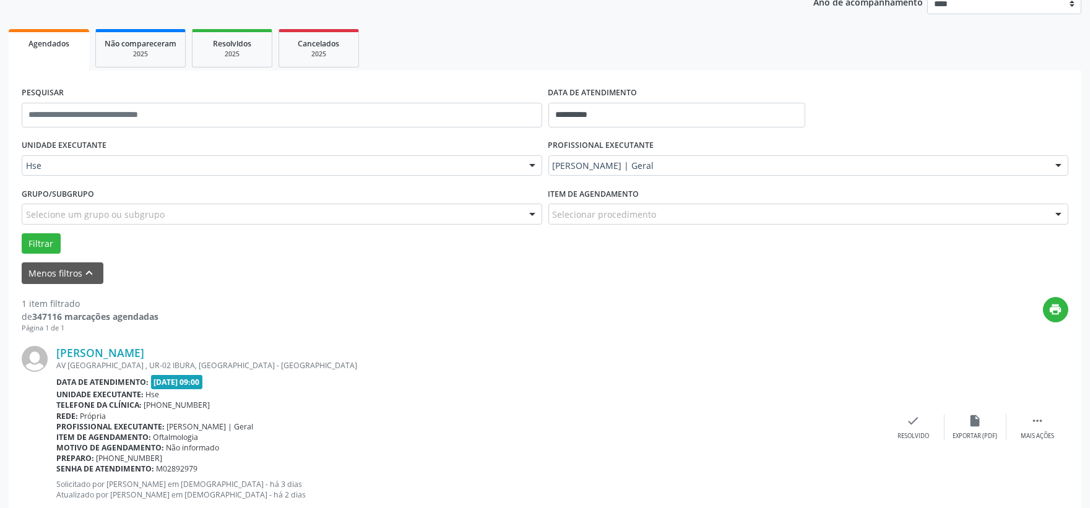
scroll to position [190, 0]
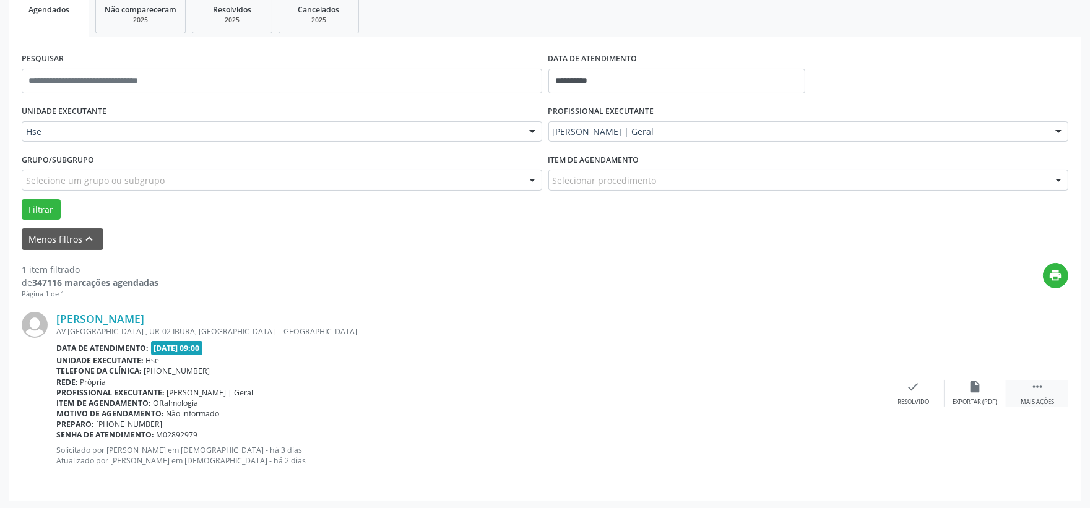
click at [1031, 380] on icon "" at bounding box center [1037, 387] width 14 height 14
click at [952, 384] on div "alarm_off Não compareceu" at bounding box center [975, 393] width 62 height 27
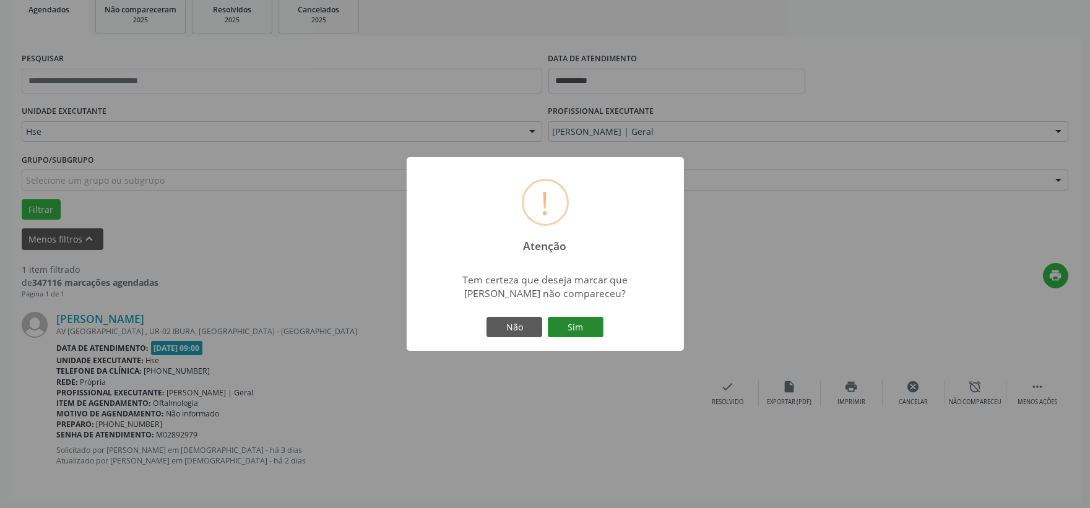
click at [558, 325] on button "Sim" at bounding box center [576, 327] width 56 height 21
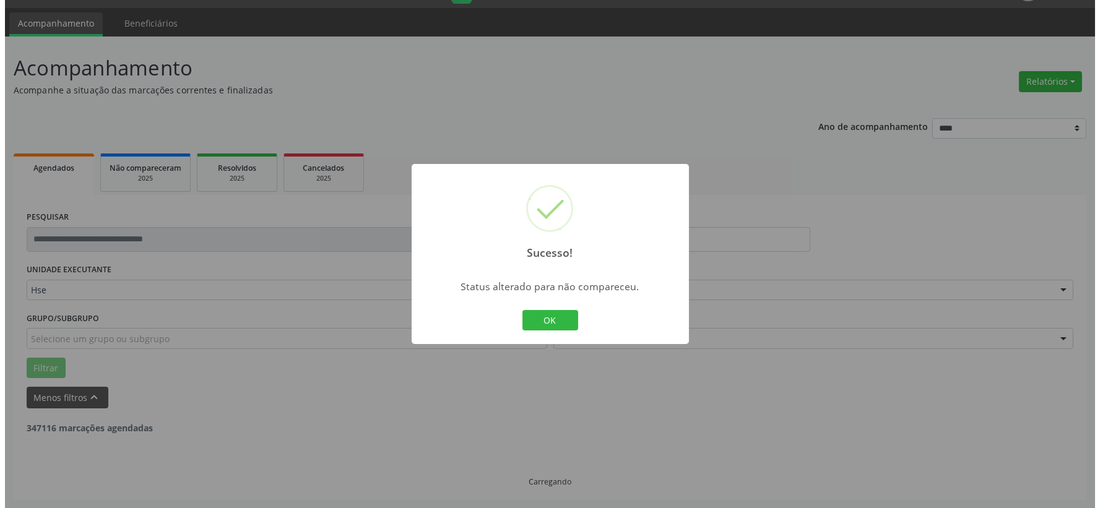
scroll to position [0, 0]
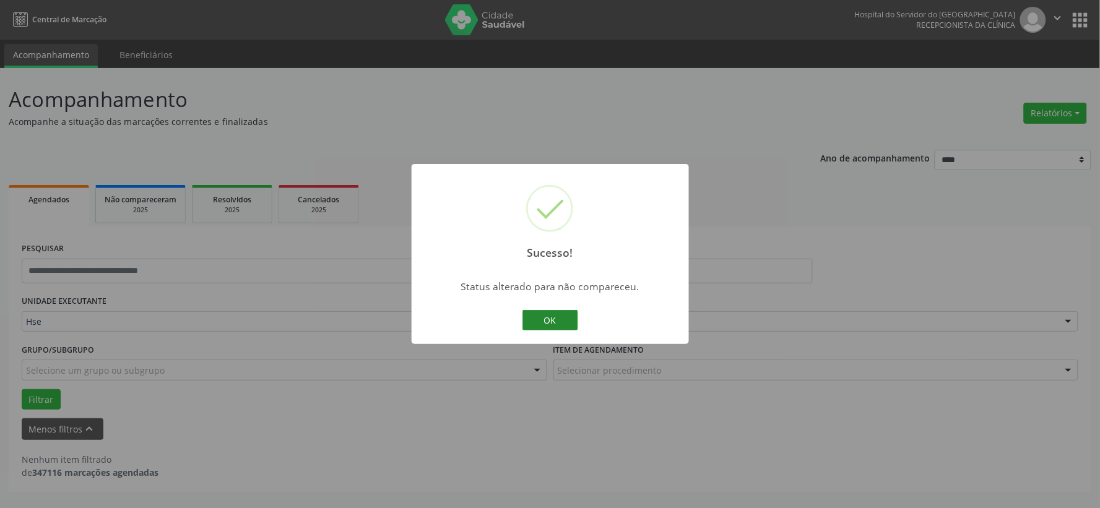
click at [545, 312] on button "OK" at bounding box center [550, 320] width 56 height 21
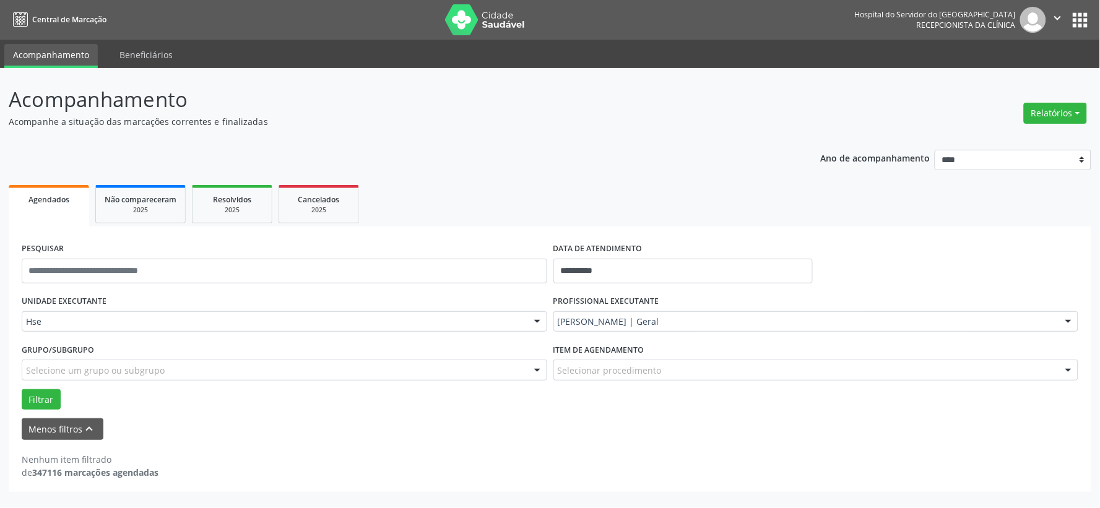
click at [475, 4] on img at bounding box center [485, 19] width 80 height 31
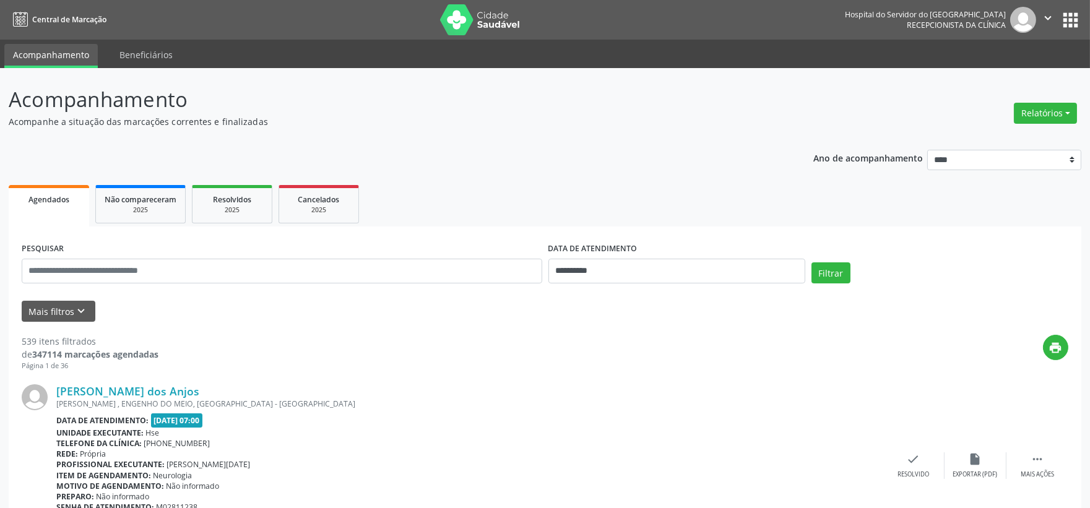
scroll to position [69, 0]
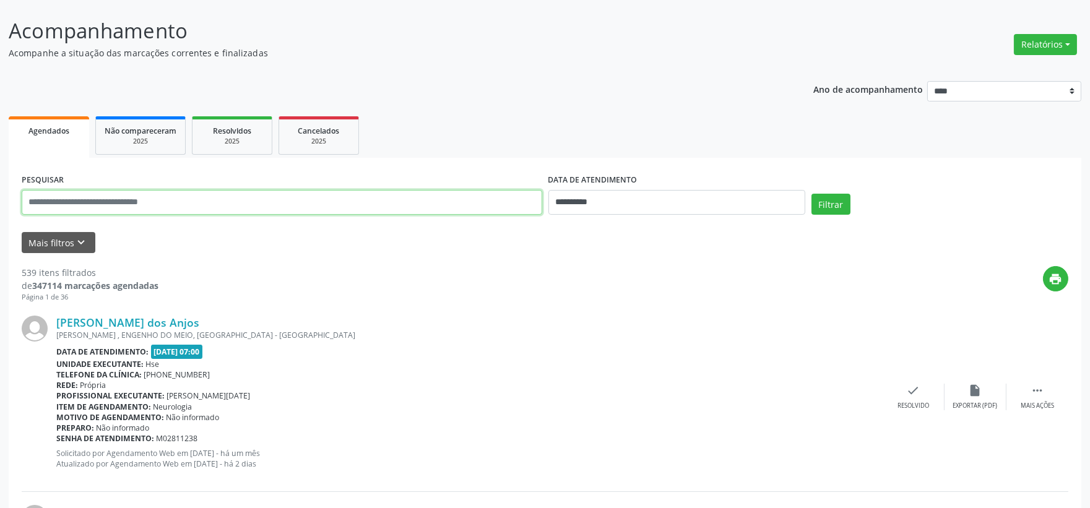
click at [245, 201] on input "text" at bounding box center [282, 202] width 520 height 25
click at [275, 181] on div "PESQUISAR" at bounding box center [282, 197] width 527 height 53
click at [81, 238] on icon "keyboard_arrow_down" at bounding box center [82, 243] width 14 height 14
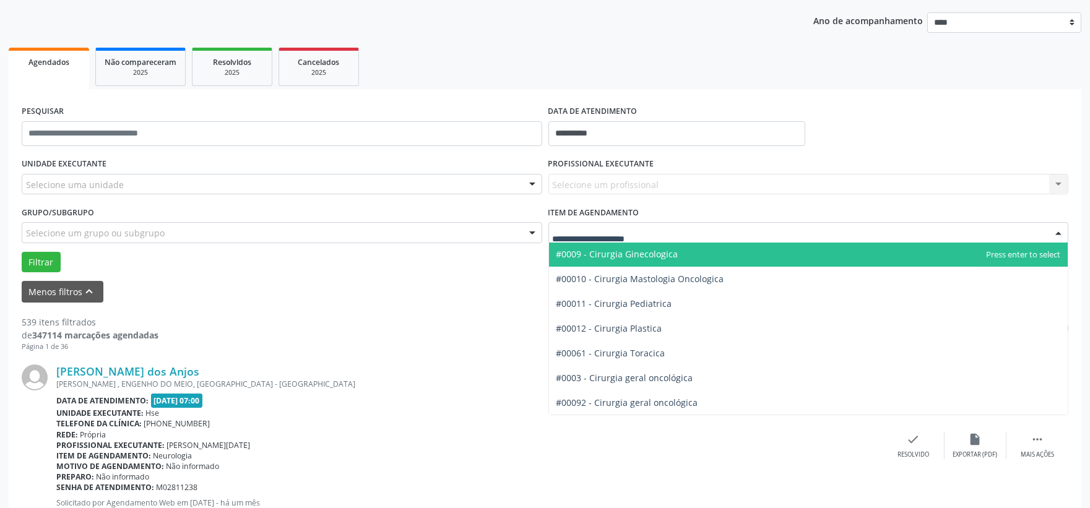
scroll to position [155, 0]
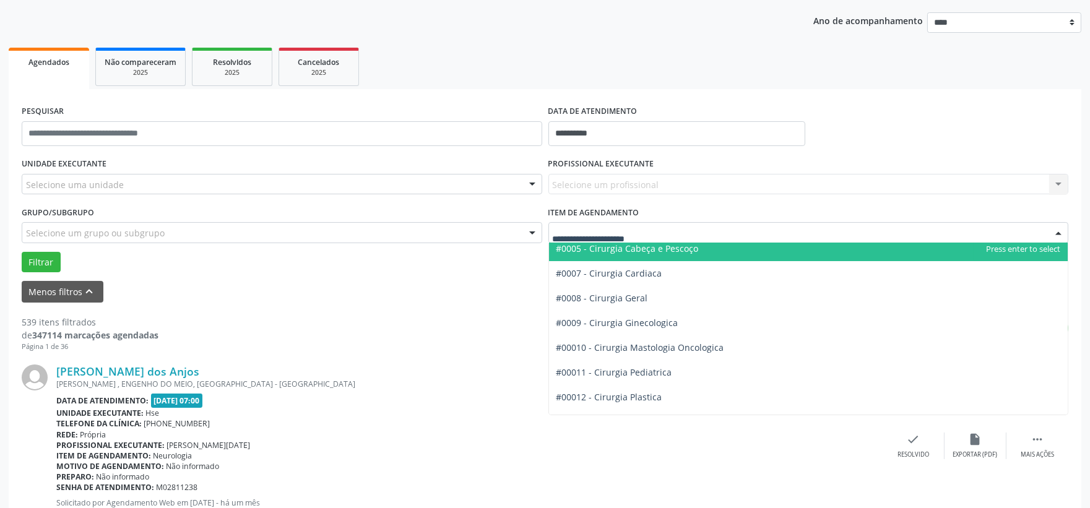
click at [684, 249] on span "#0005 - Cirurgia Cabeça e Pescoço" at bounding box center [627, 249] width 142 height 12
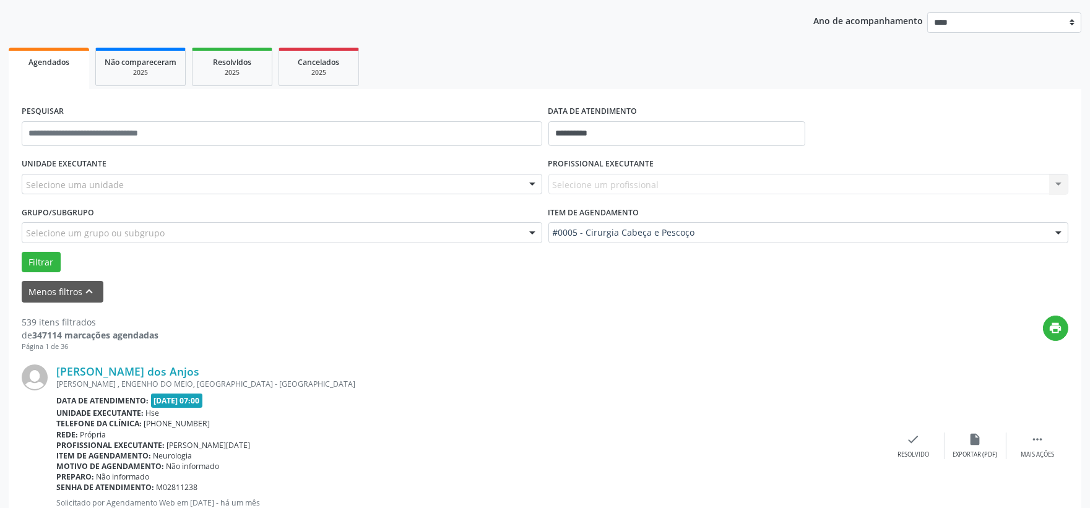
click at [688, 182] on div "Selecione um profissional Nenhum resultado encontrado para: " " Não há nenhuma …" at bounding box center [808, 184] width 520 height 21
click at [611, 170] on label "PROFISSIONAL EXECUTANTE" at bounding box center [601, 164] width 106 height 19
click at [621, 179] on div "Selecione um profissional Nenhum resultado encontrado para: " " Não há nenhuma …" at bounding box center [808, 184] width 520 height 21
click at [568, 178] on div "Selecione um profissional Nenhum resultado encontrado para: " " Não há nenhuma …" at bounding box center [808, 184] width 520 height 21
click at [571, 180] on div "Selecione um profissional Nenhum resultado encontrado para: " " Não há nenhuma …" at bounding box center [808, 184] width 520 height 21
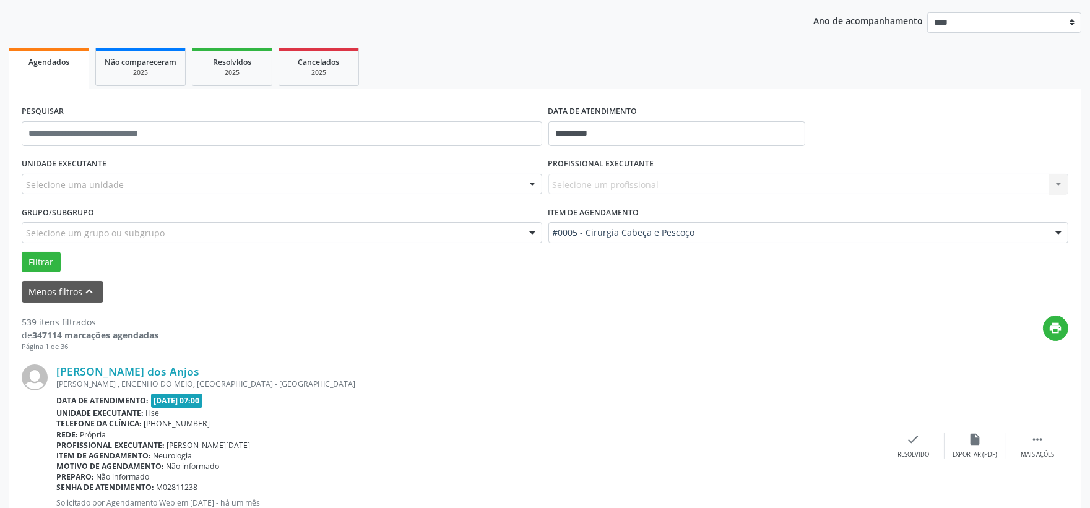
click at [642, 152] on div "**********" at bounding box center [676, 128] width 263 height 53
click at [652, 156] on div "PROFISSIONAL EXECUTANTE Selecione um profissional Nenhum resultado encontrado p…" at bounding box center [808, 179] width 527 height 48
click at [658, 176] on div "Selecione um profissional Nenhum resultado encontrado para: " " Não há nenhuma …" at bounding box center [808, 184] width 520 height 21
click at [665, 181] on div "Selecione um profissional Nenhum resultado encontrado para: " " Não há nenhuma …" at bounding box center [808, 184] width 520 height 21
click at [666, 180] on div "Selecione um profissional Nenhum resultado encontrado para: " " Não há nenhuma …" at bounding box center [808, 184] width 520 height 21
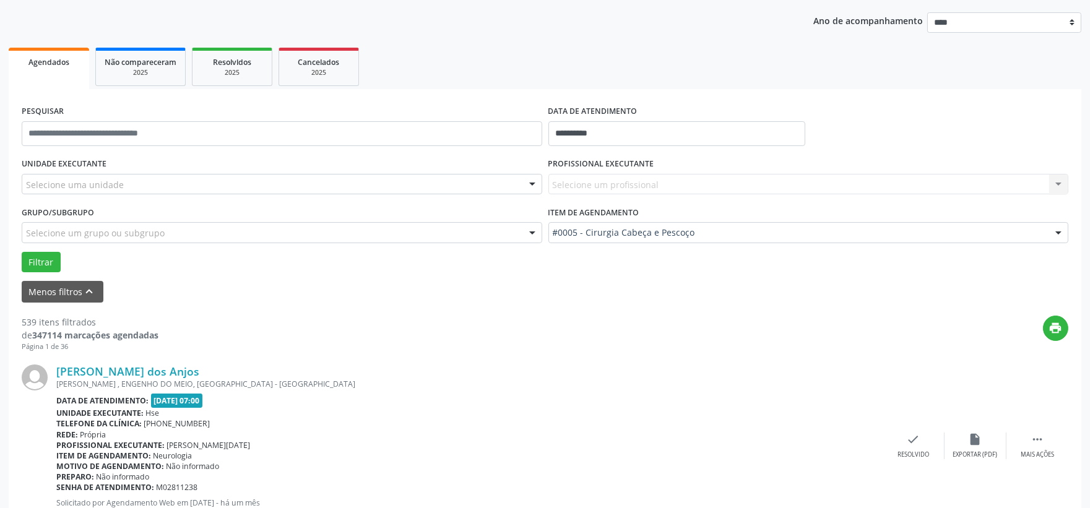
click at [1058, 183] on div "Selecione um profissional Nenhum resultado encontrado para: " " Não há nenhuma …" at bounding box center [808, 184] width 520 height 21
click at [1059, 178] on div "Selecione um profissional Nenhum resultado encontrado para: " " Não há nenhuma …" at bounding box center [808, 184] width 520 height 21
click at [1060, 179] on div "Selecione um profissional Nenhum resultado encontrado para: " " Não há nenhuma …" at bounding box center [808, 184] width 520 height 21
click at [1060, 181] on div "Selecione um profissional Nenhum resultado encontrado para: " " Não há nenhuma …" at bounding box center [808, 184] width 520 height 21
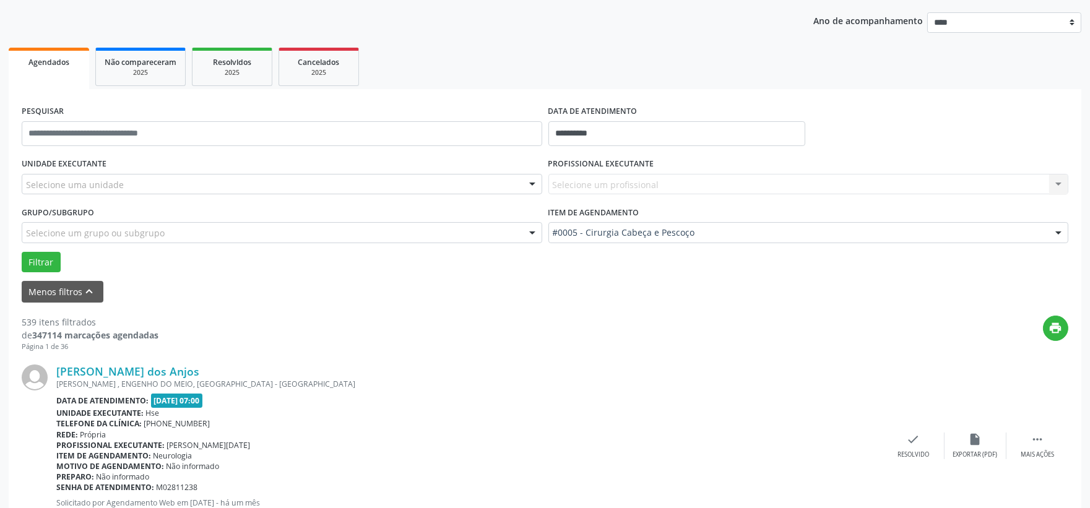
click at [718, 177] on div "Selecione um profissional Nenhum resultado encontrado para: " " Não há nenhuma …" at bounding box center [808, 184] width 520 height 21
click at [1054, 184] on div "Selecione um profissional Nenhum resultado encontrado para: " " Não há nenhuma …" at bounding box center [808, 184] width 520 height 21
click at [1062, 181] on div "Selecione um profissional Nenhum resultado encontrado para: " " Não há nenhuma …" at bounding box center [808, 184] width 520 height 21
